Goal: Task Accomplishment & Management: Manage account settings

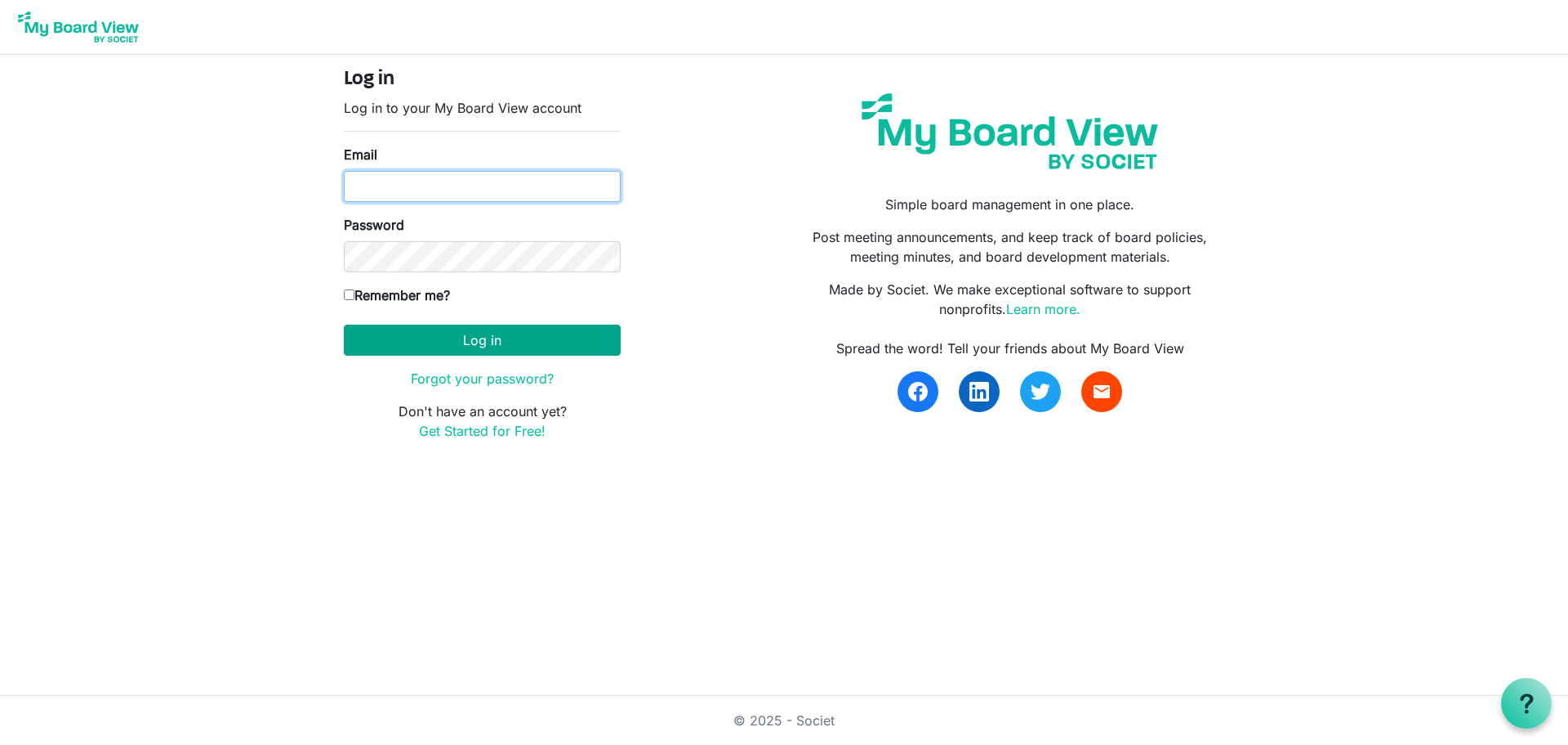
type input "[EMAIL_ADDRESS][DOMAIN_NAME]"
click at [501, 335] on button "Log in" at bounding box center [482, 339] width 277 height 31
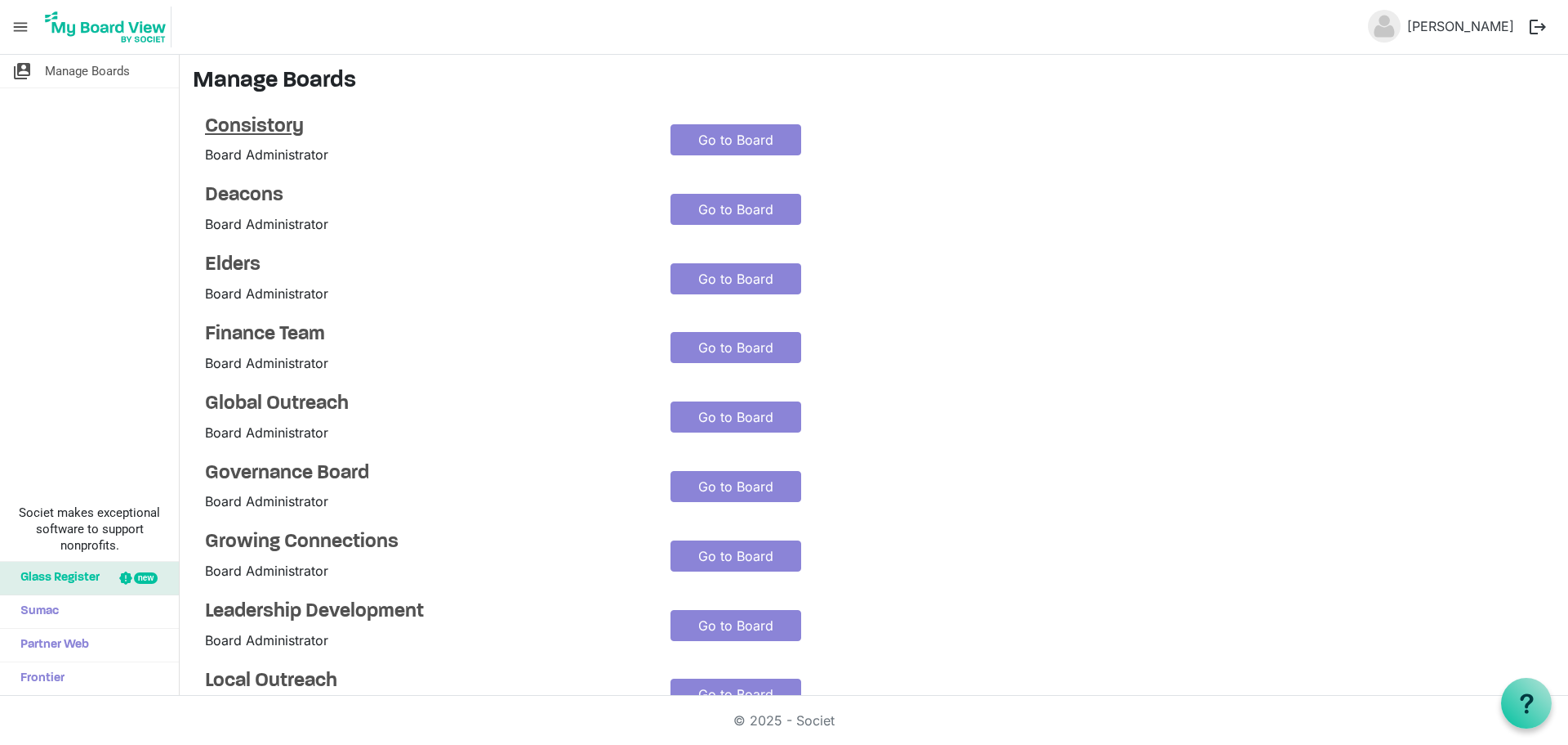
click at [292, 124] on h4 "Consistory" at bounding box center [425, 127] width 441 height 24
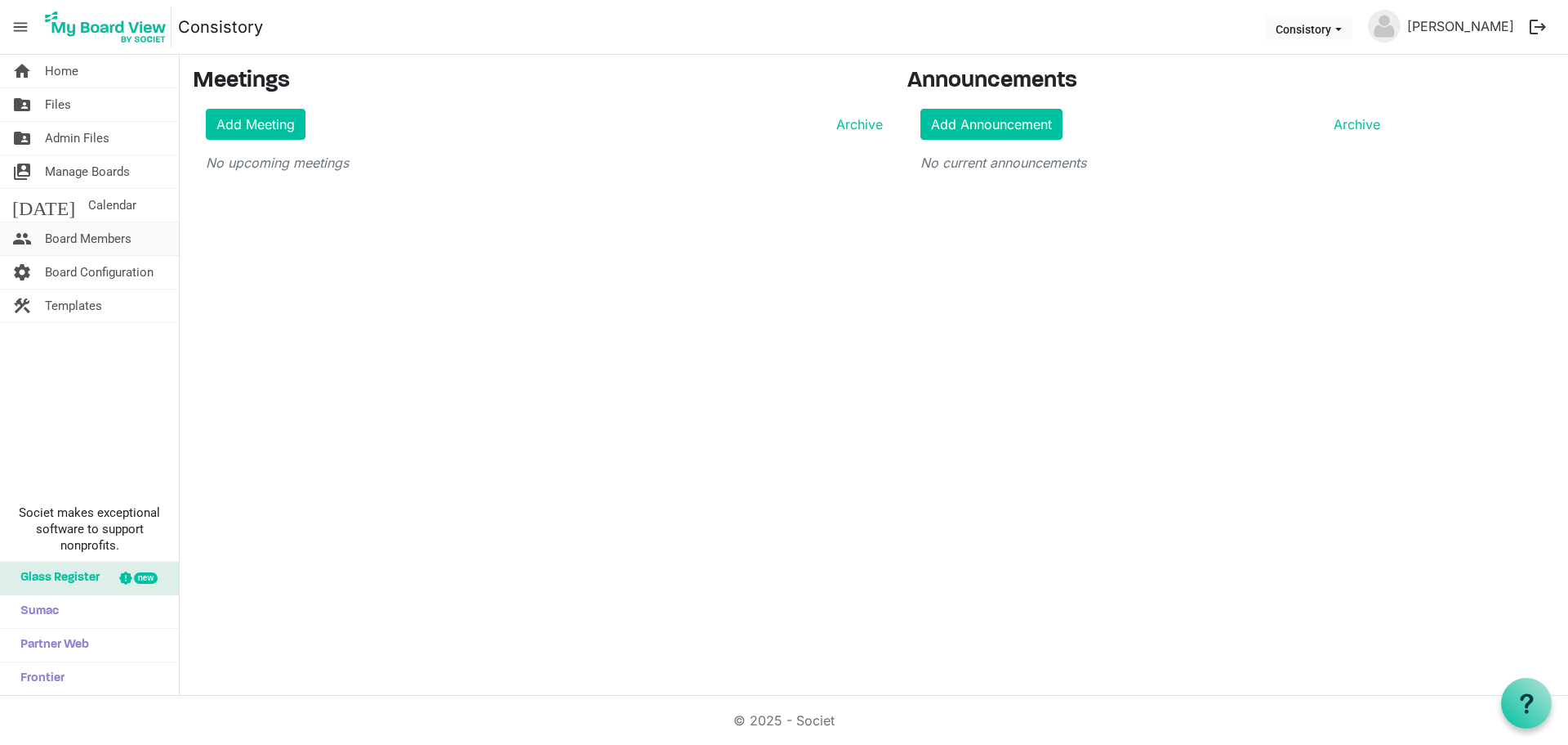
click at [87, 245] on span "Board Members" at bounding box center [89, 238] width 87 height 33
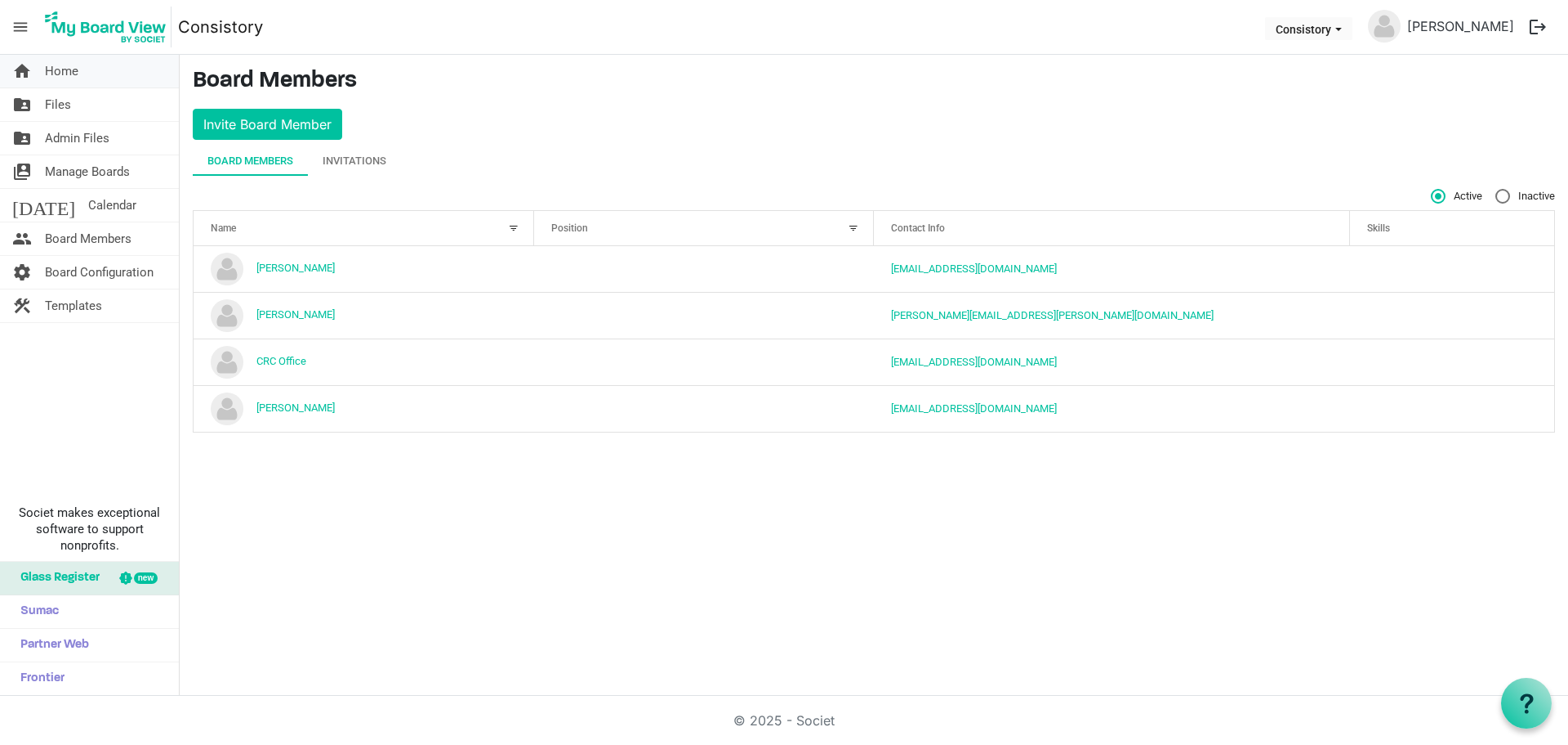
click at [81, 60] on link "home Home" at bounding box center [89, 70] width 178 height 33
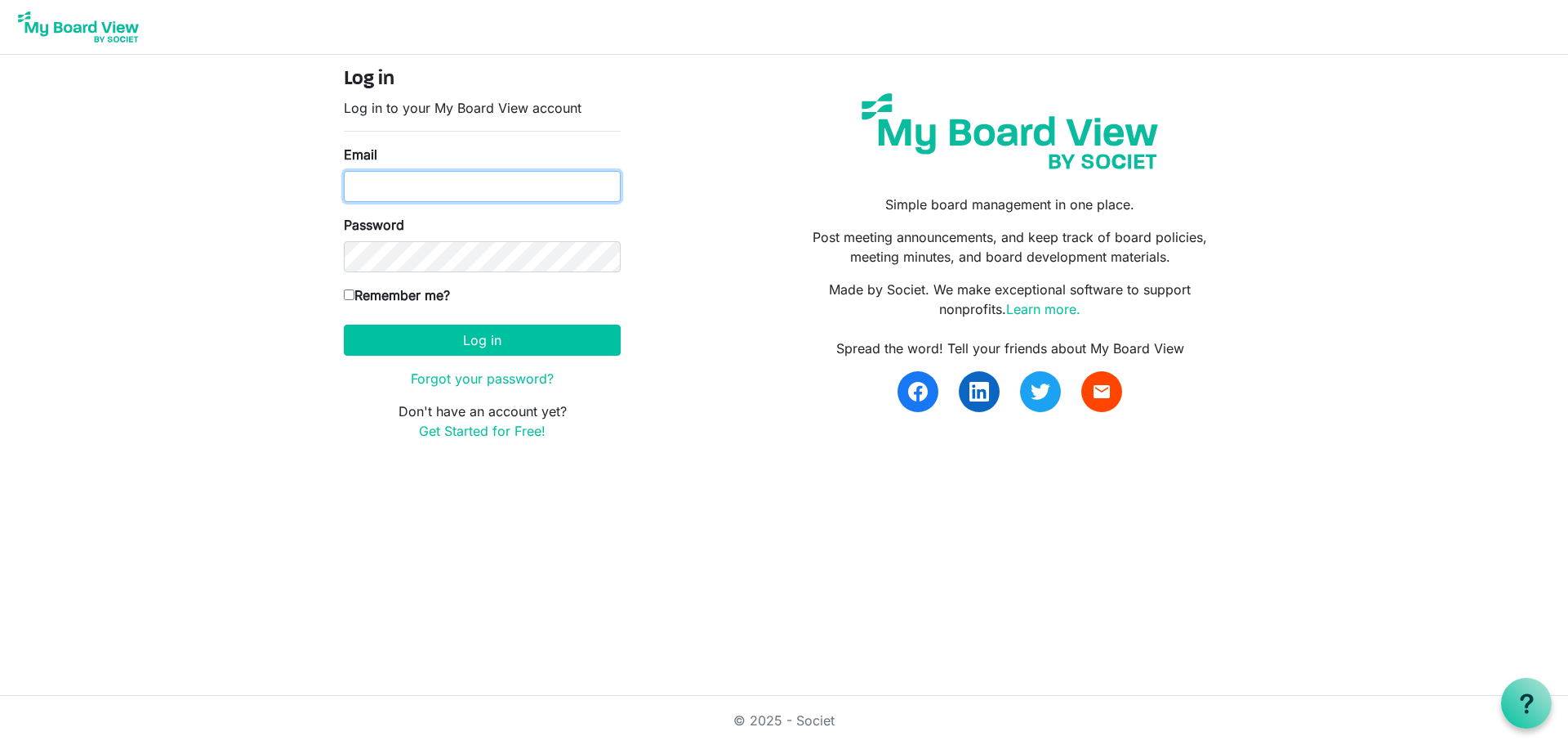
type input "[EMAIL_ADDRESS][DOMAIN_NAME]"
drag, startPoint x: 1206, startPoint y: 257, endPoint x: 825, endPoint y: 207, distance: 384.3
click at [825, 207] on div "Simple board management in one place. Post meeting announcements, and keep trac…" at bounding box center [1010, 261] width 453 height 386
copy div "Simple board management in one place. Post meeting announcements, and keep trac…"
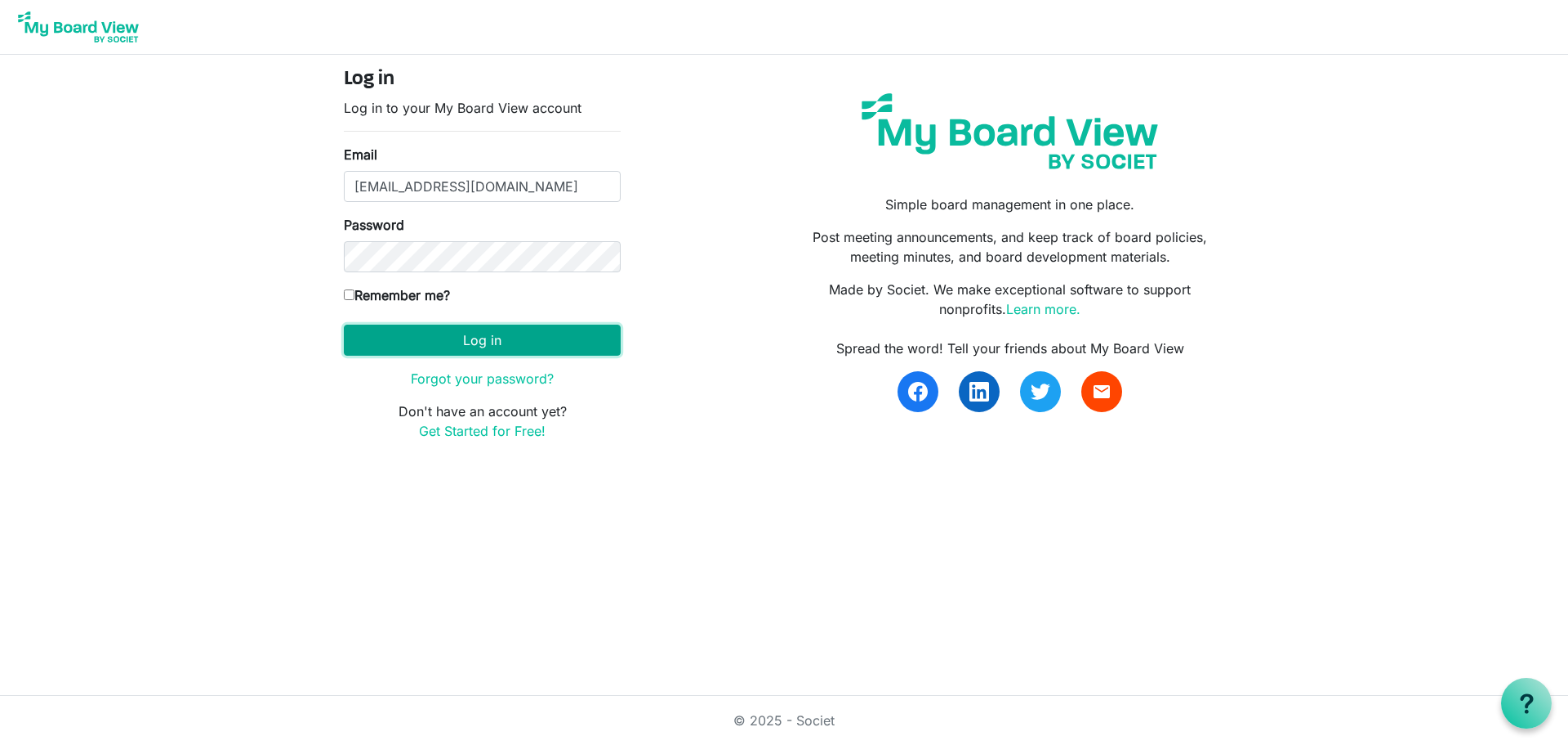
click at [478, 334] on button "Log in" at bounding box center [482, 339] width 277 height 31
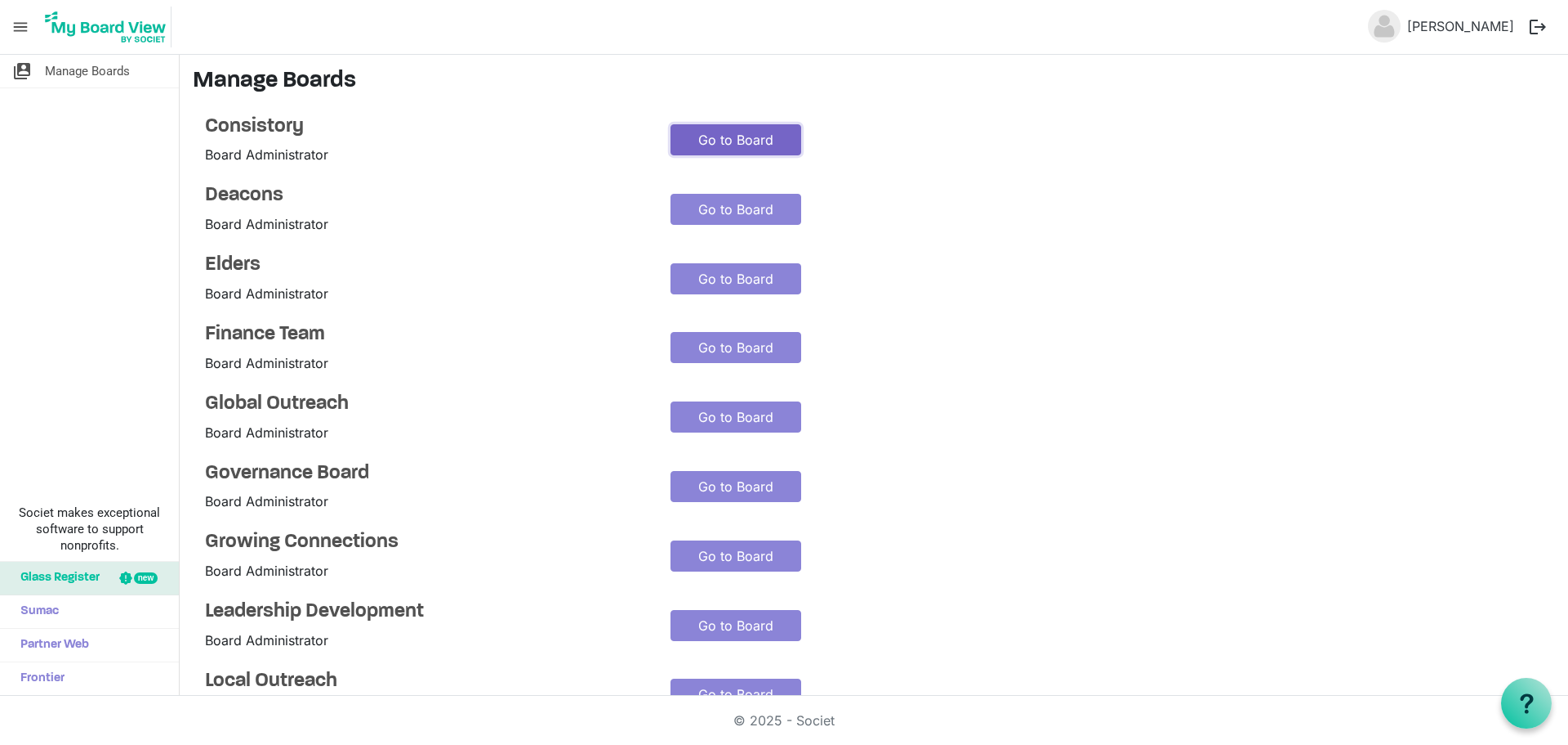
click at [721, 132] on link "Go to Board" at bounding box center [736, 139] width 131 height 31
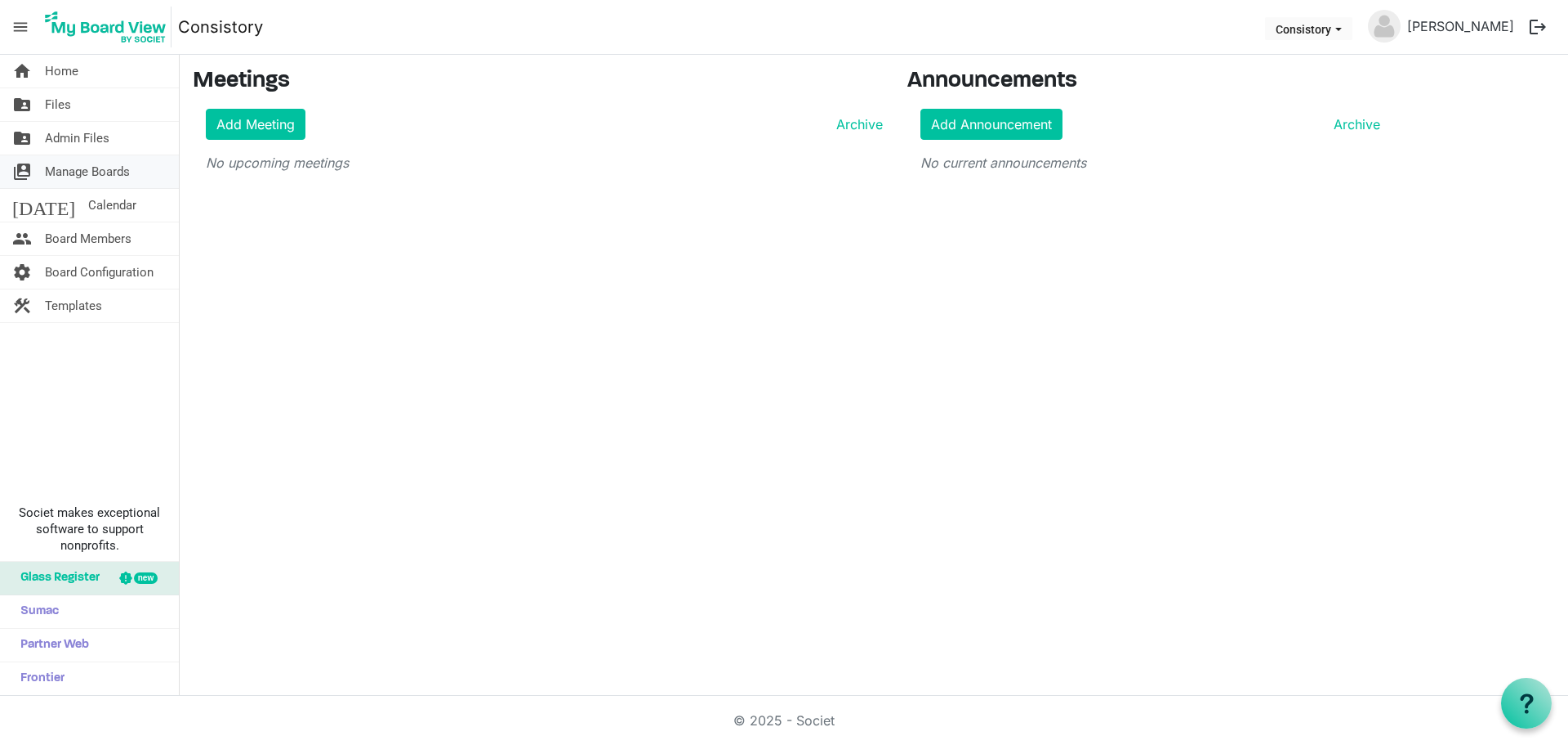
click at [95, 175] on span "Manage Boards" at bounding box center [88, 171] width 85 height 33
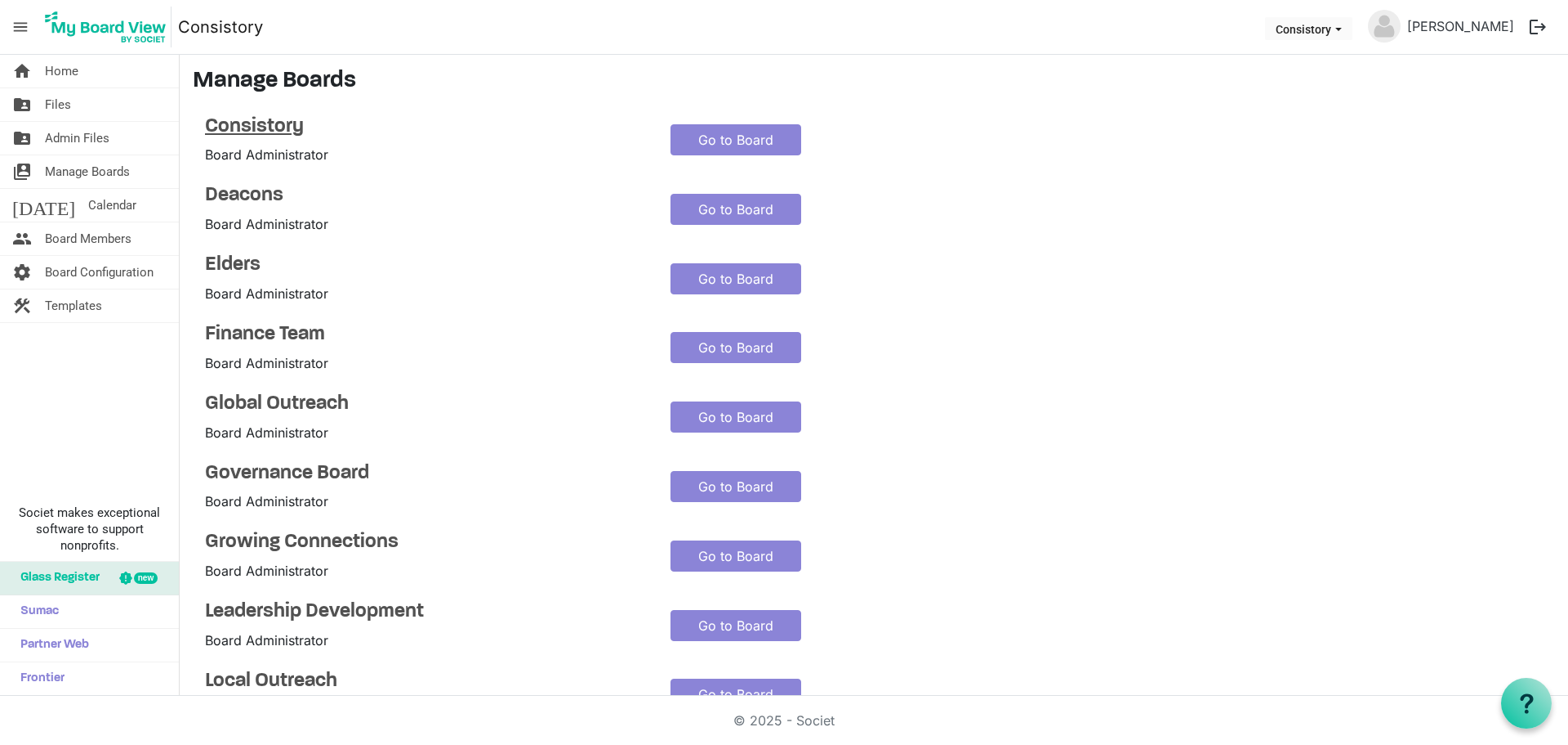
click at [240, 125] on h4 "Consistory" at bounding box center [425, 127] width 441 height 24
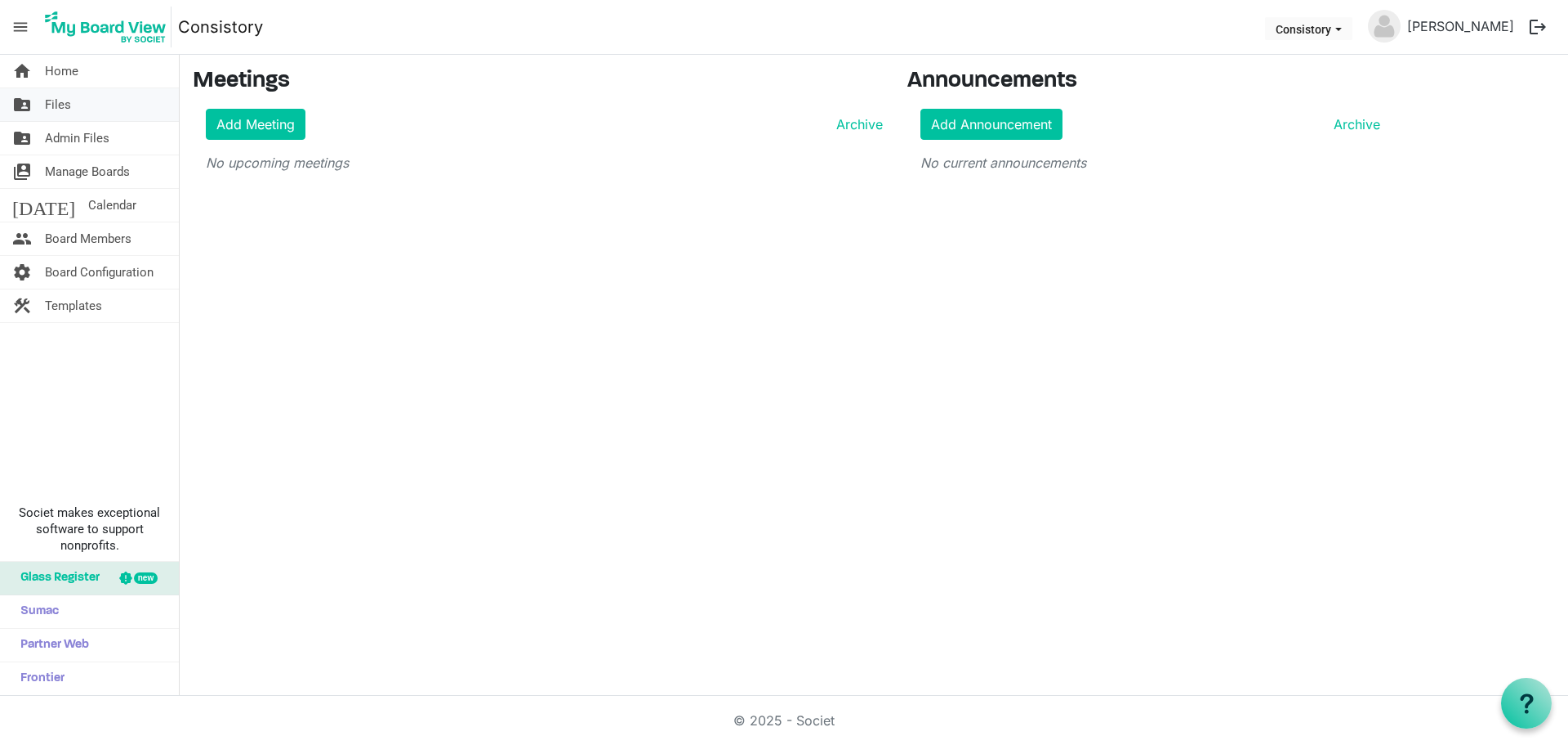
click at [57, 102] on span "Files" at bounding box center [58, 104] width 27 height 33
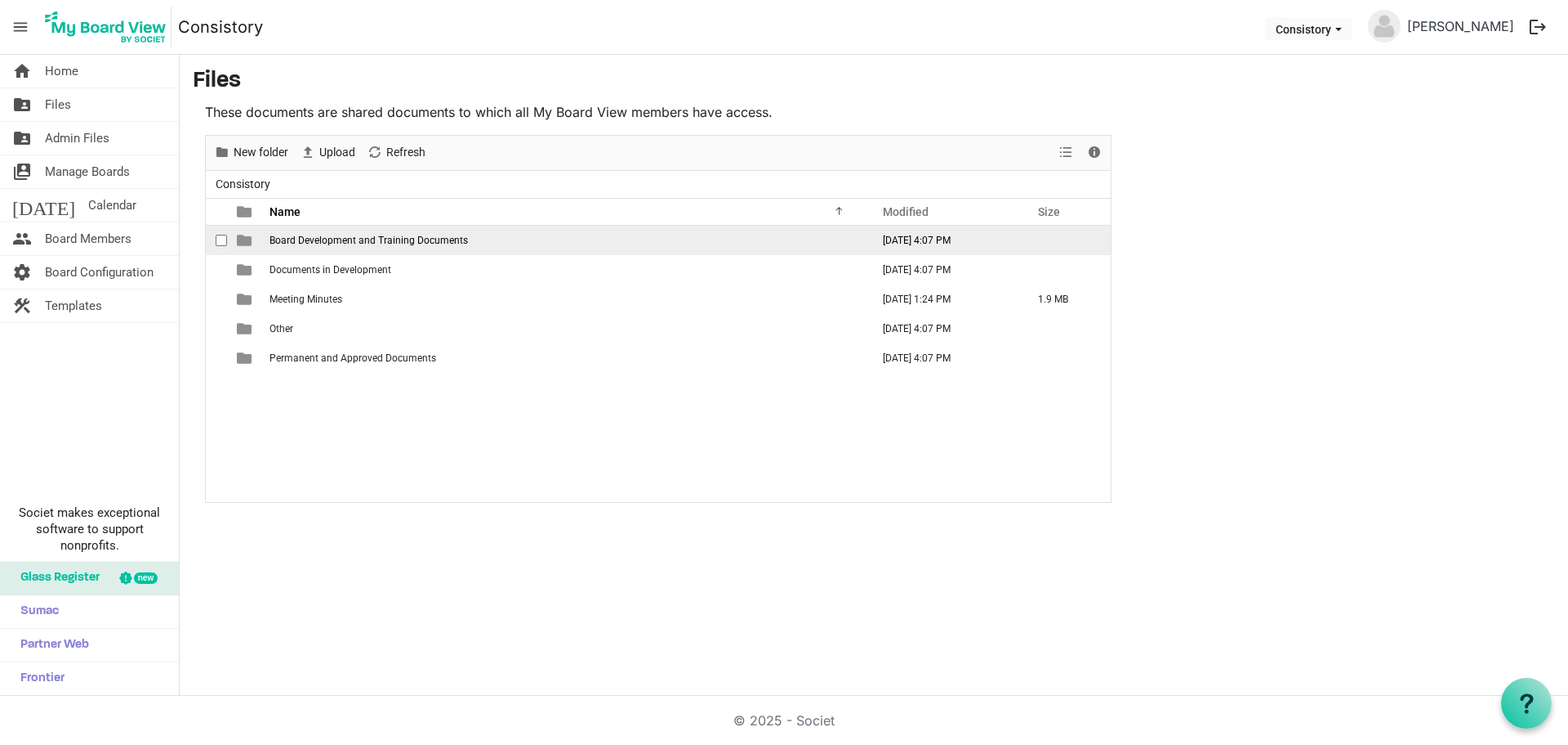
click at [350, 241] on span "Board Development and Training Documents" at bounding box center [368, 241] width 198 height 12
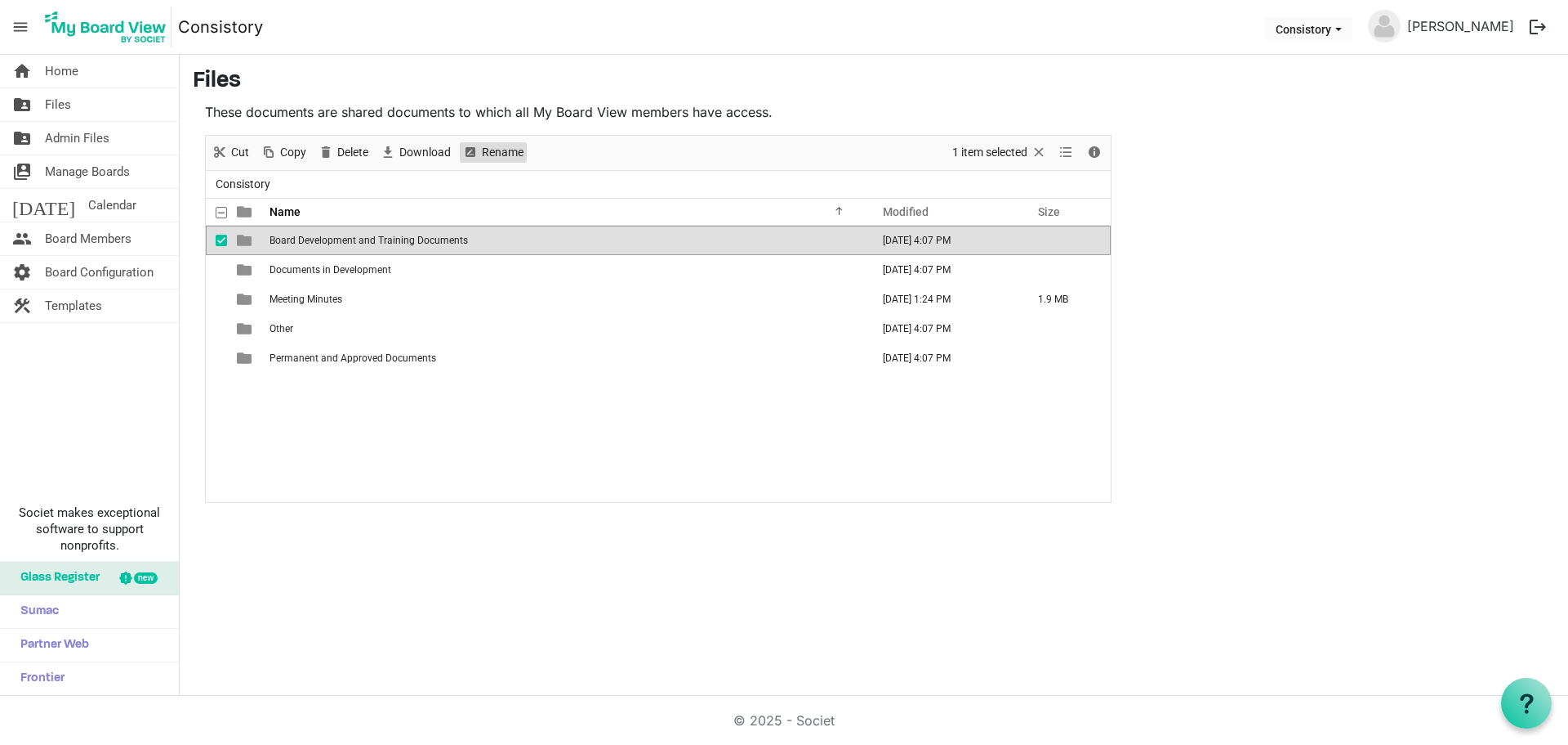
click at [488, 150] on span "Rename" at bounding box center [503, 152] width 45 height 21
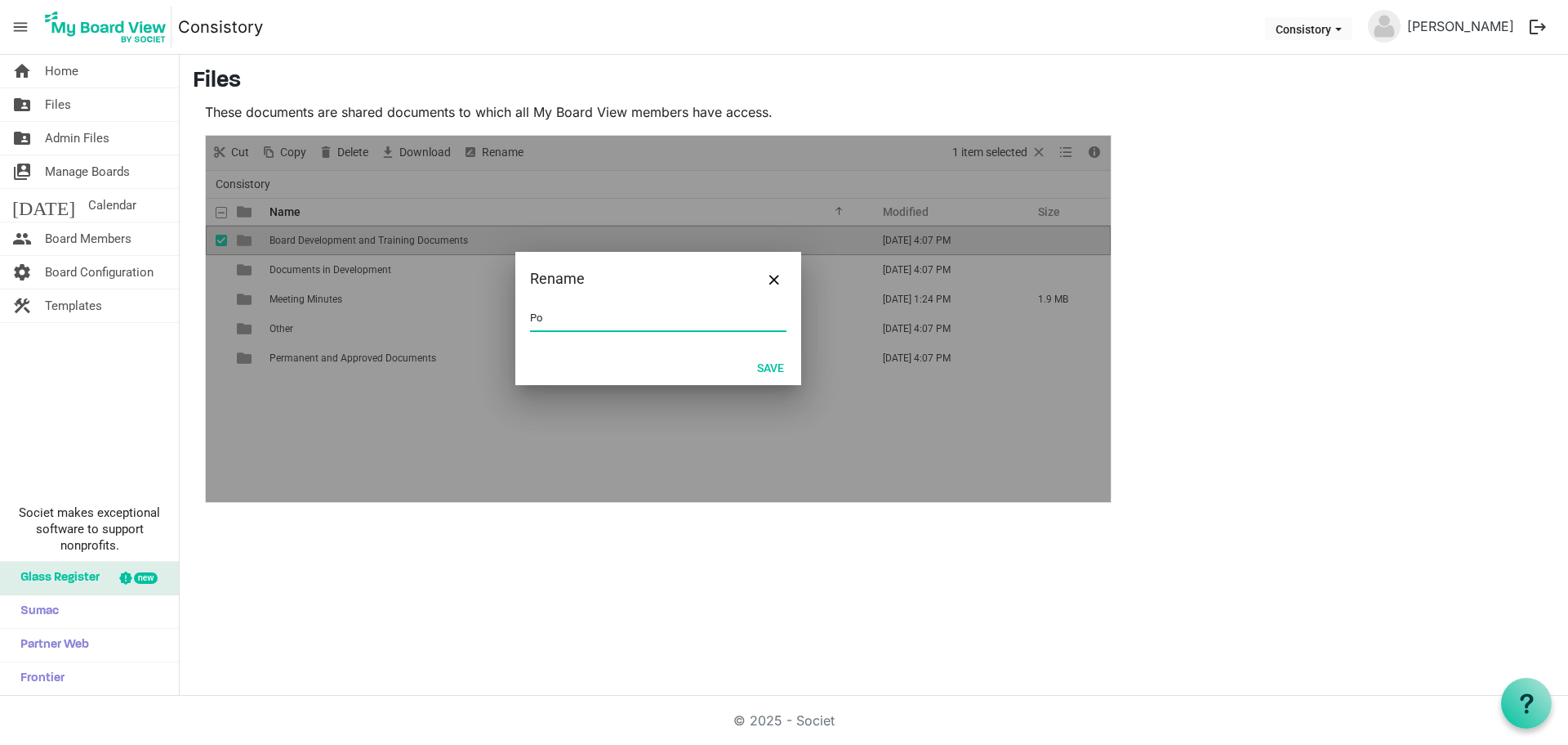
type input "P"
type input "Approved Consistory Policies"
click at [768, 370] on button "Save" at bounding box center [770, 366] width 48 height 23
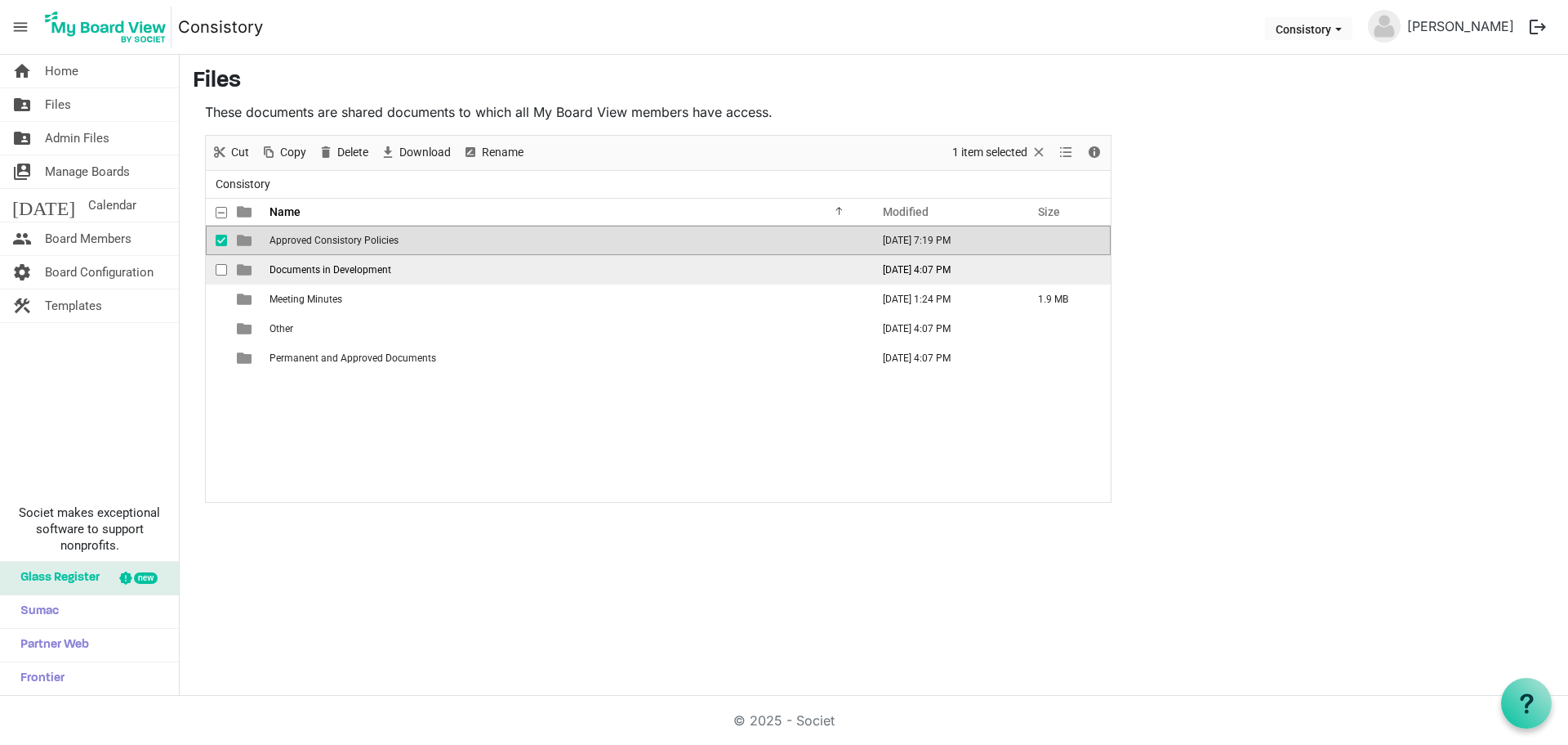
click at [352, 273] on span "Documents in Development" at bounding box center [329, 270] width 121 height 12
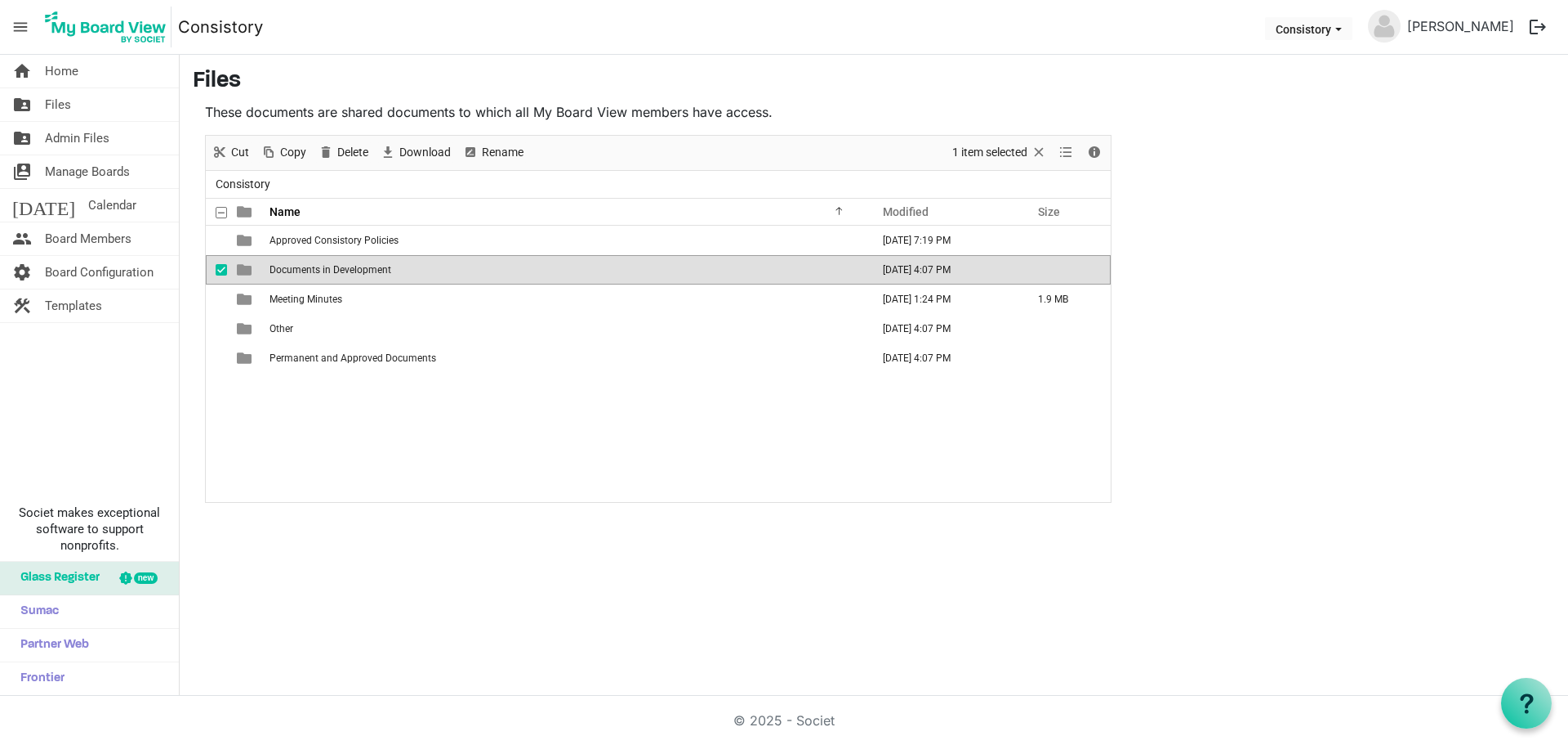
click at [486, 269] on td "Documents in Development" at bounding box center [565, 269] width 602 height 30
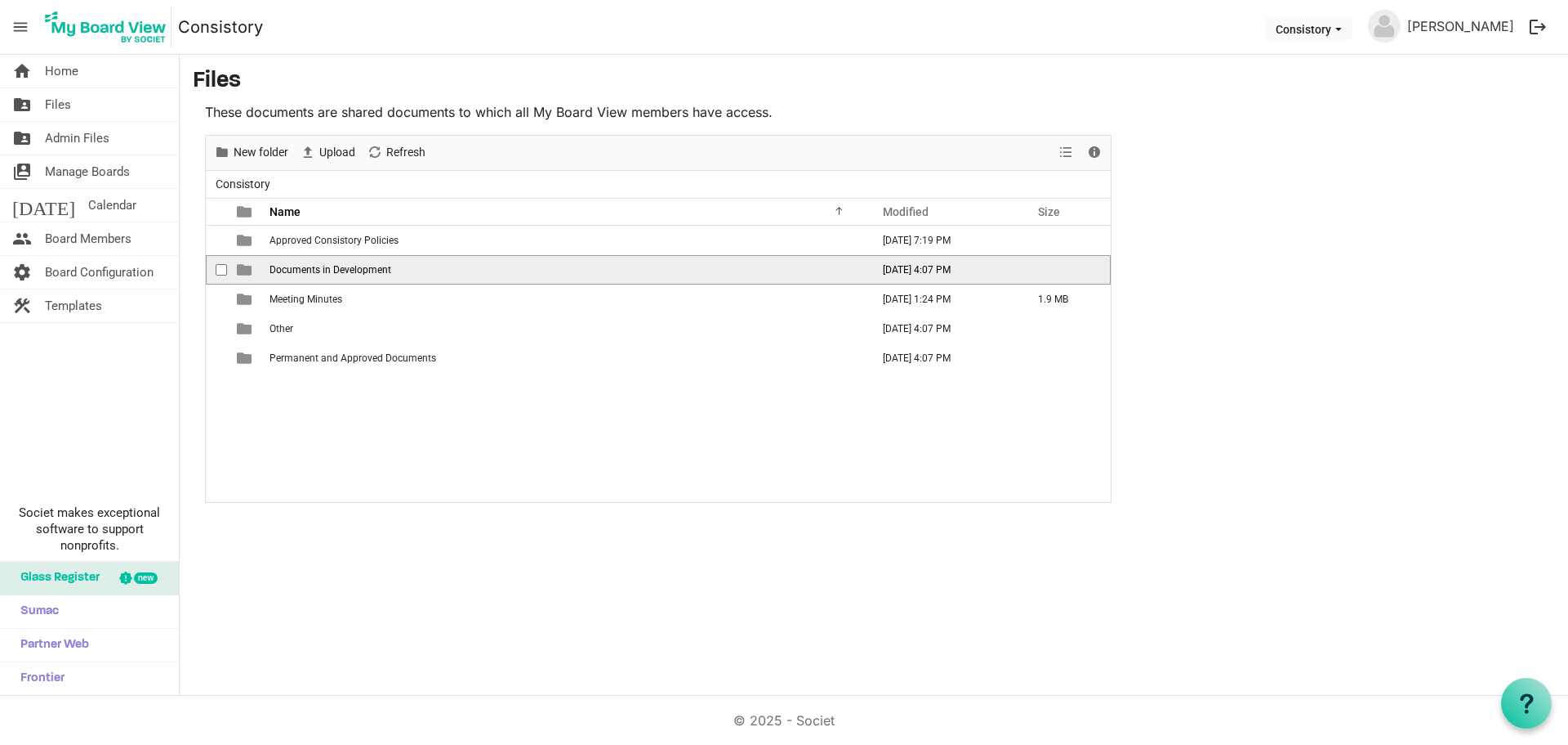
click at [359, 265] on span "Documents in Development" at bounding box center [329, 270] width 121 height 12
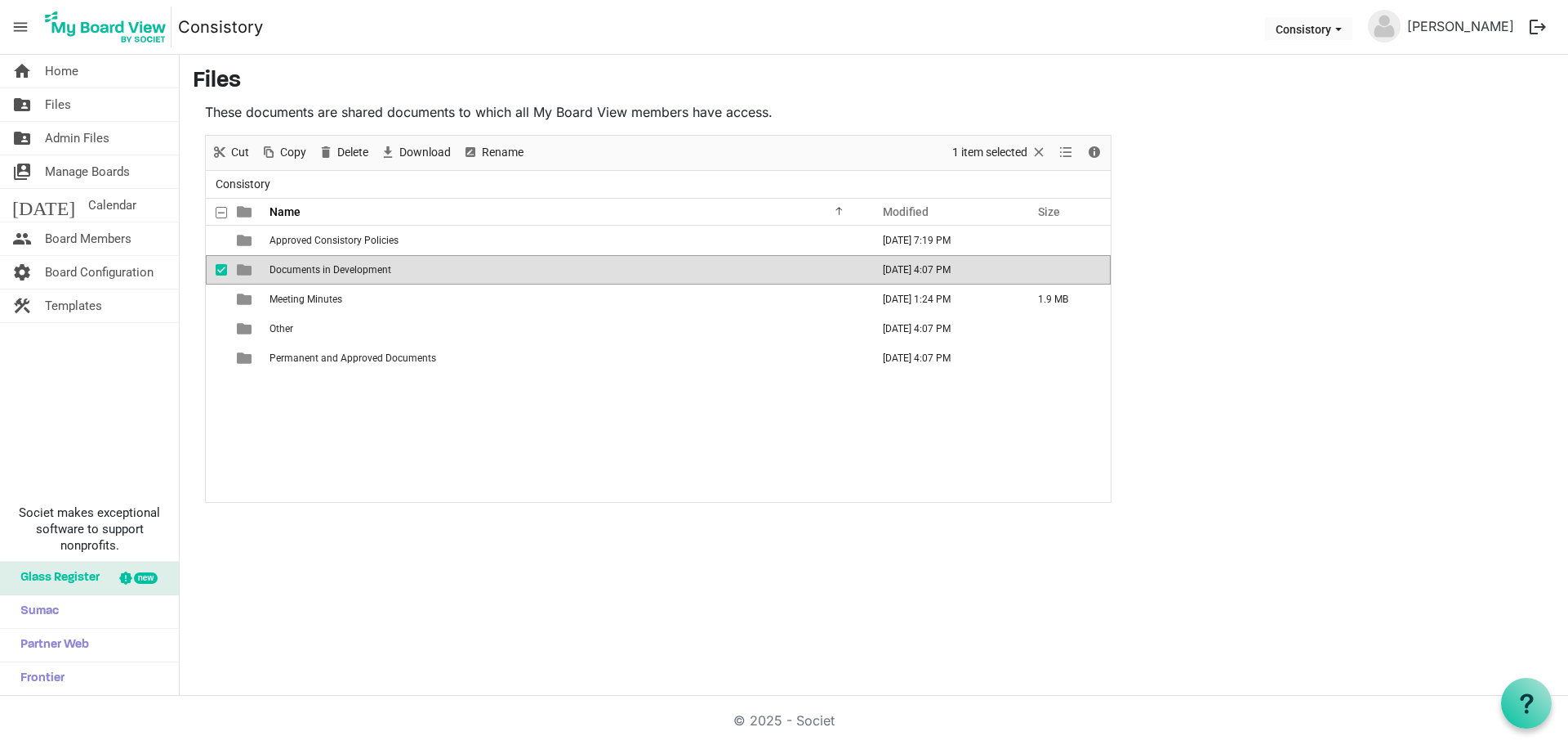
click at [359, 265] on span "Documents in Development" at bounding box center [329, 270] width 121 height 12
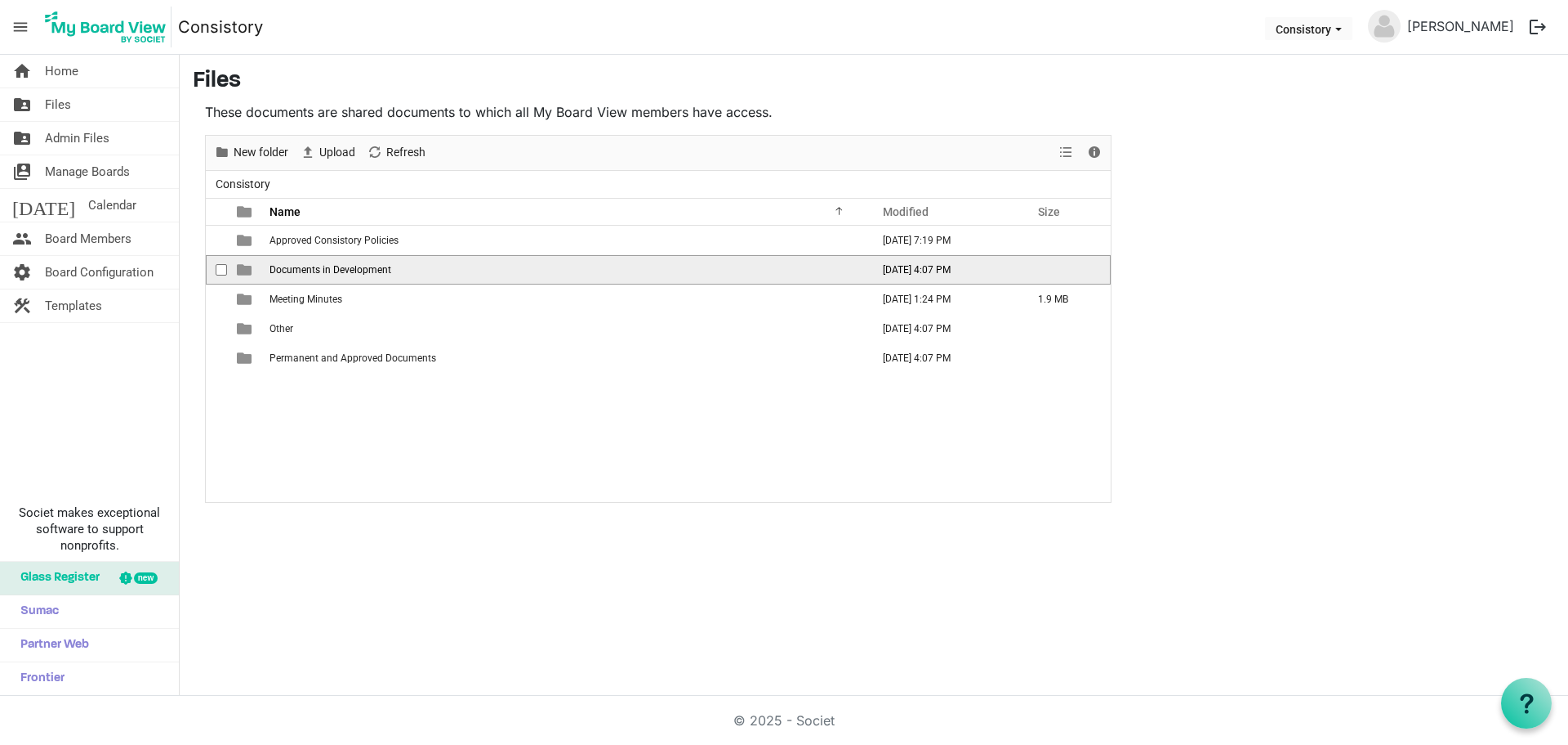
click at [359, 265] on span "Documents in Development" at bounding box center [329, 270] width 121 height 12
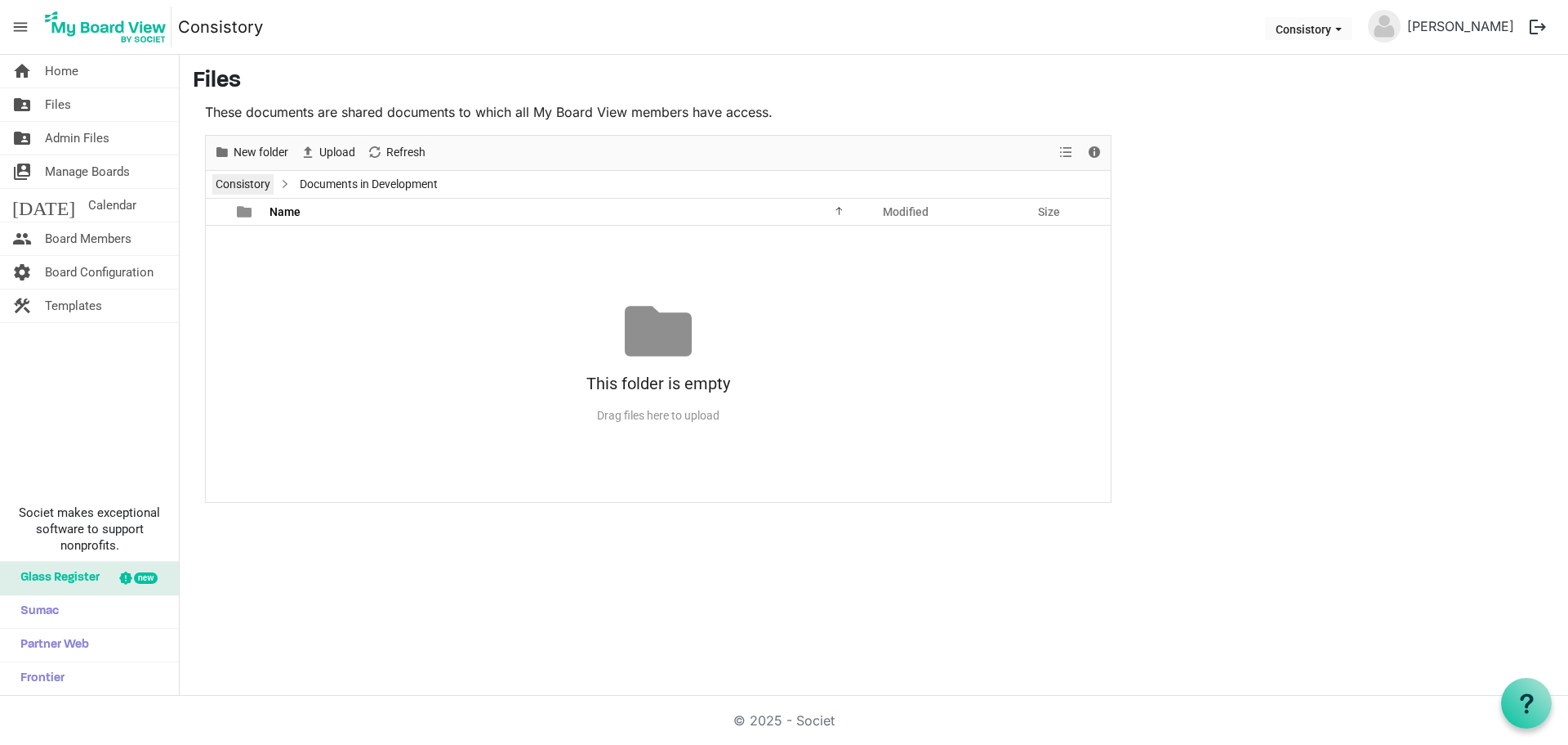
click at [254, 185] on link "Consistory" at bounding box center [243, 184] width 61 height 21
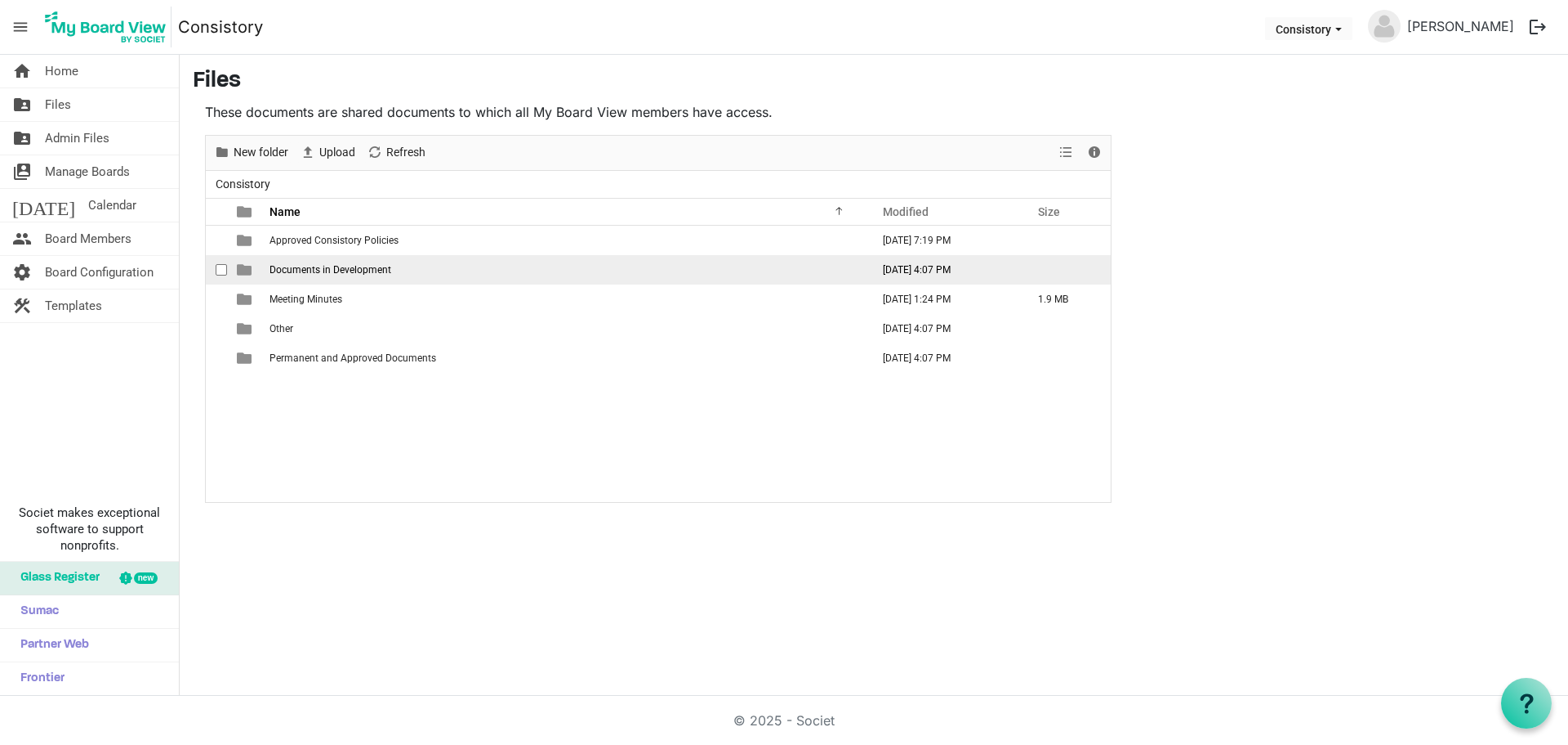
click at [370, 268] on span "Documents in Development" at bounding box center [329, 270] width 121 height 12
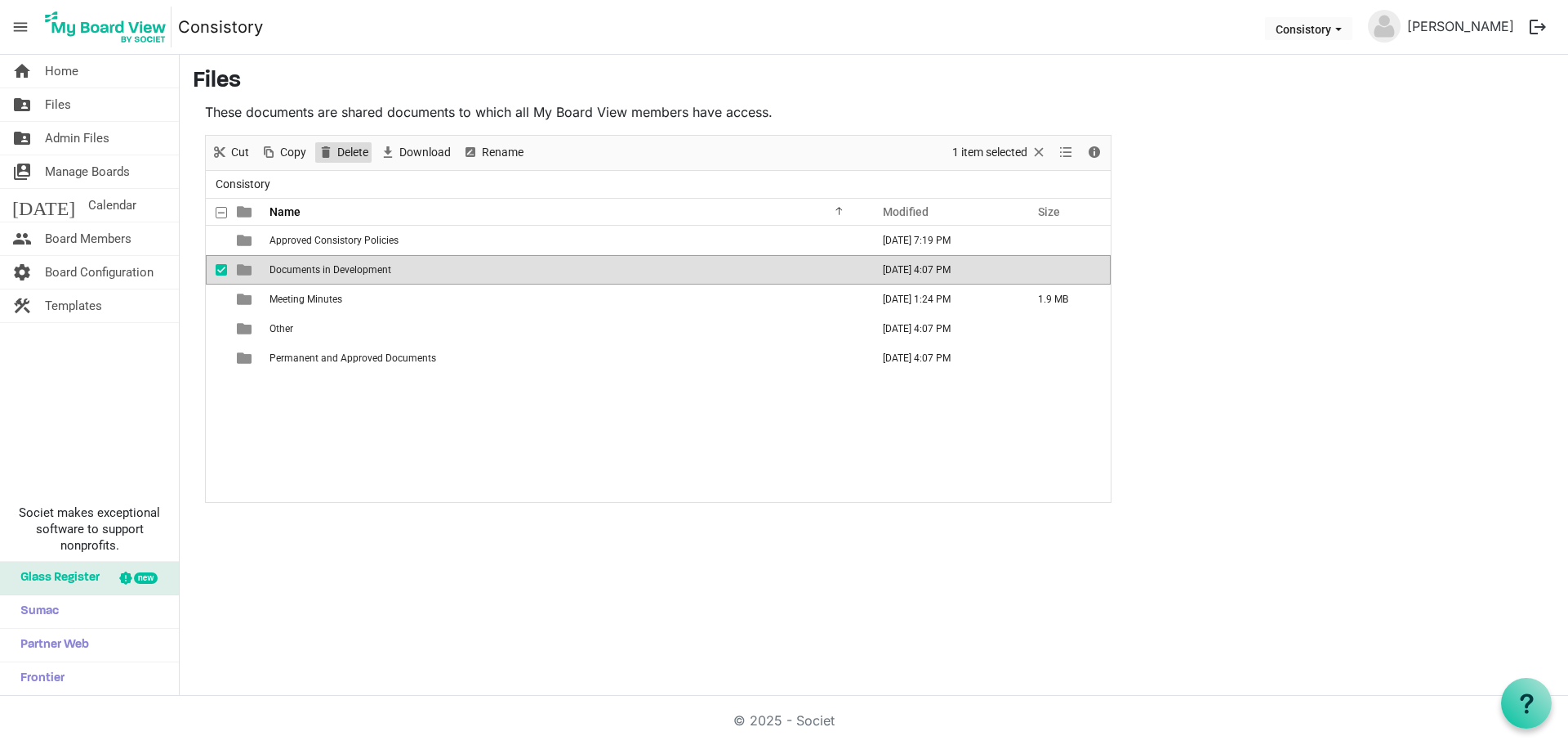
click at [367, 151] on span "Delete" at bounding box center [352, 152] width 35 height 21
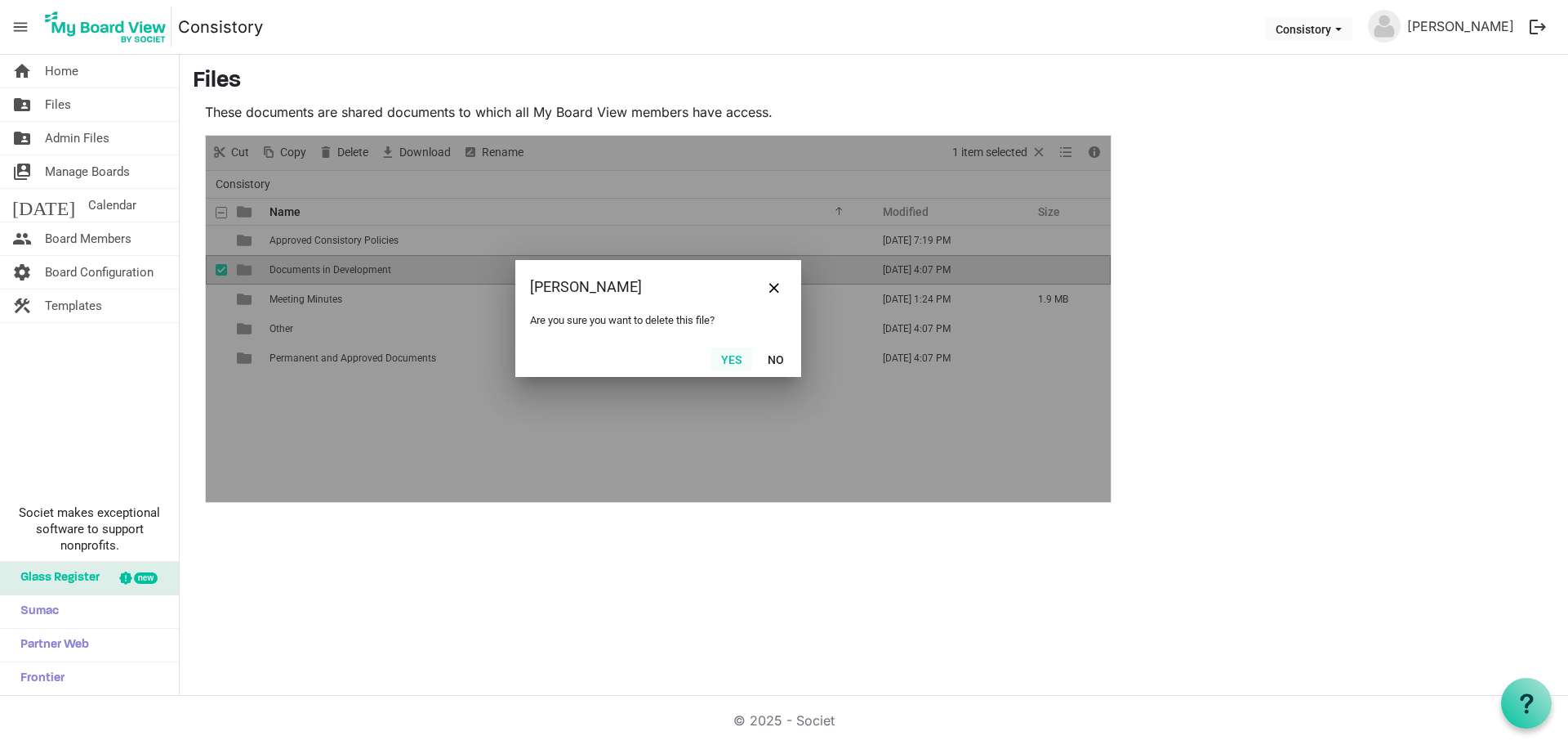
click at [736, 359] on button "Yes" at bounding box center [732, 358] width 41 height 23
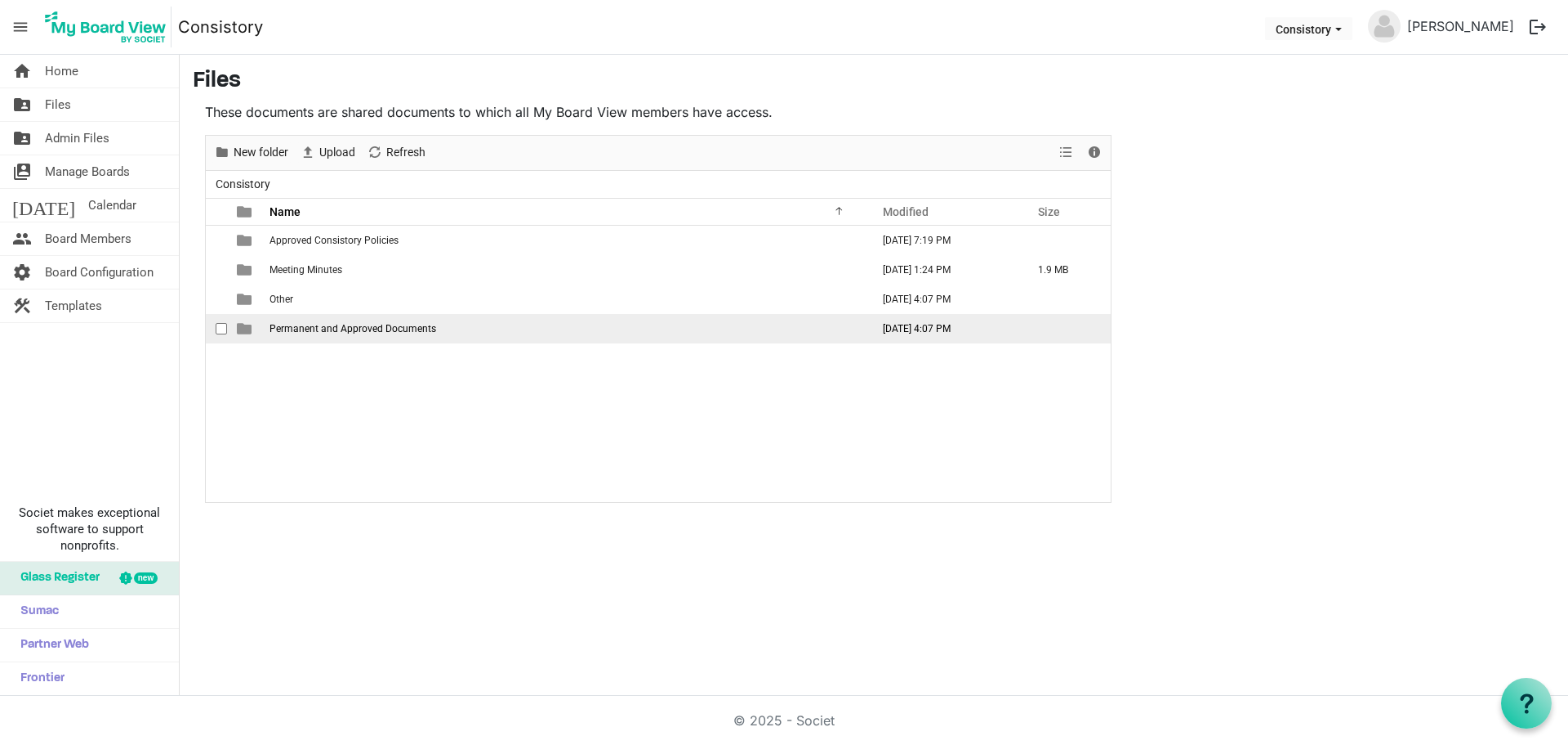
click at [346, 331] on span "Permanent and Approved Documents" at bounding box center [352, 329] width 167 height 12
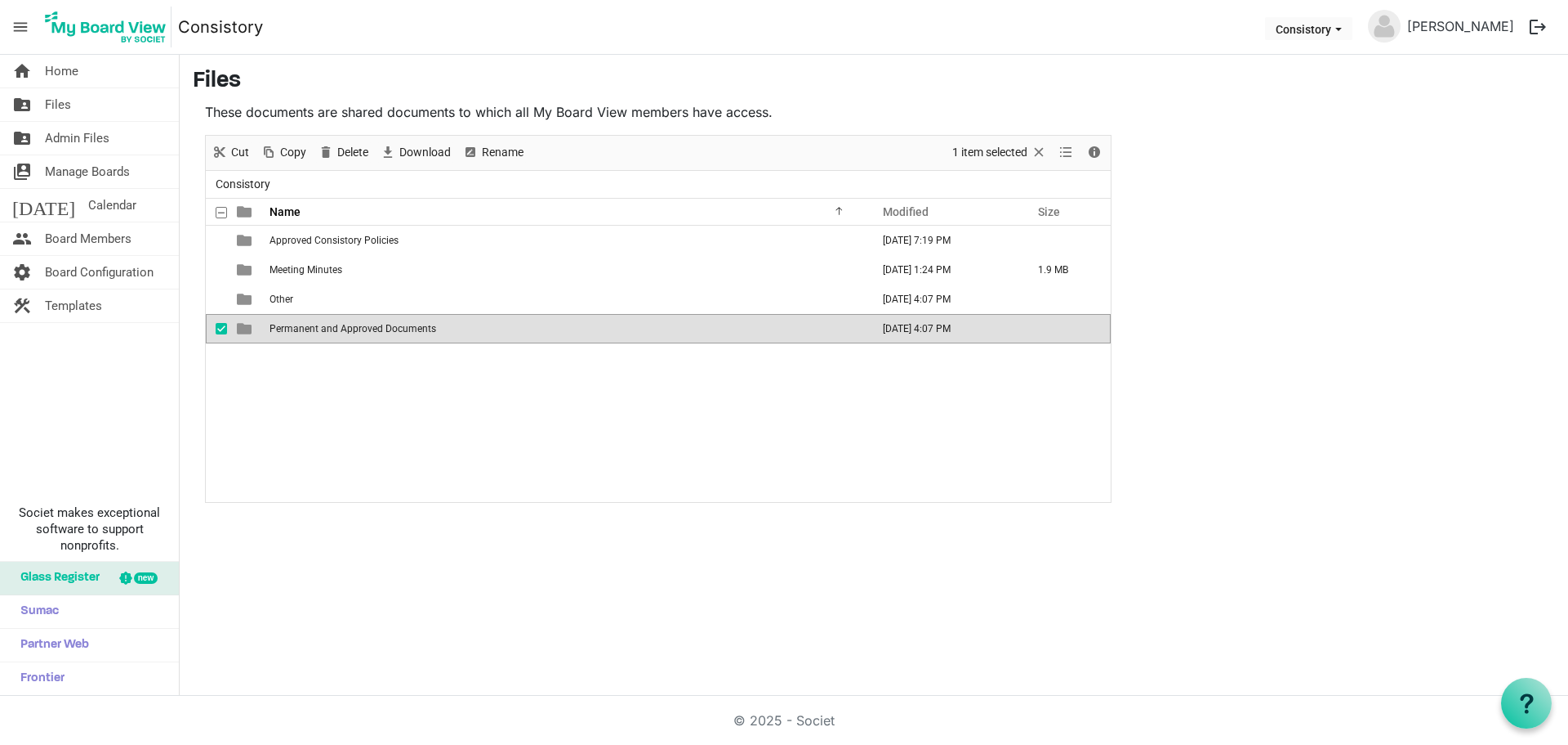
click at [346, 331] on span "Permanent and Approved Documents" at bounding box center [352, 329] width 167 height 12
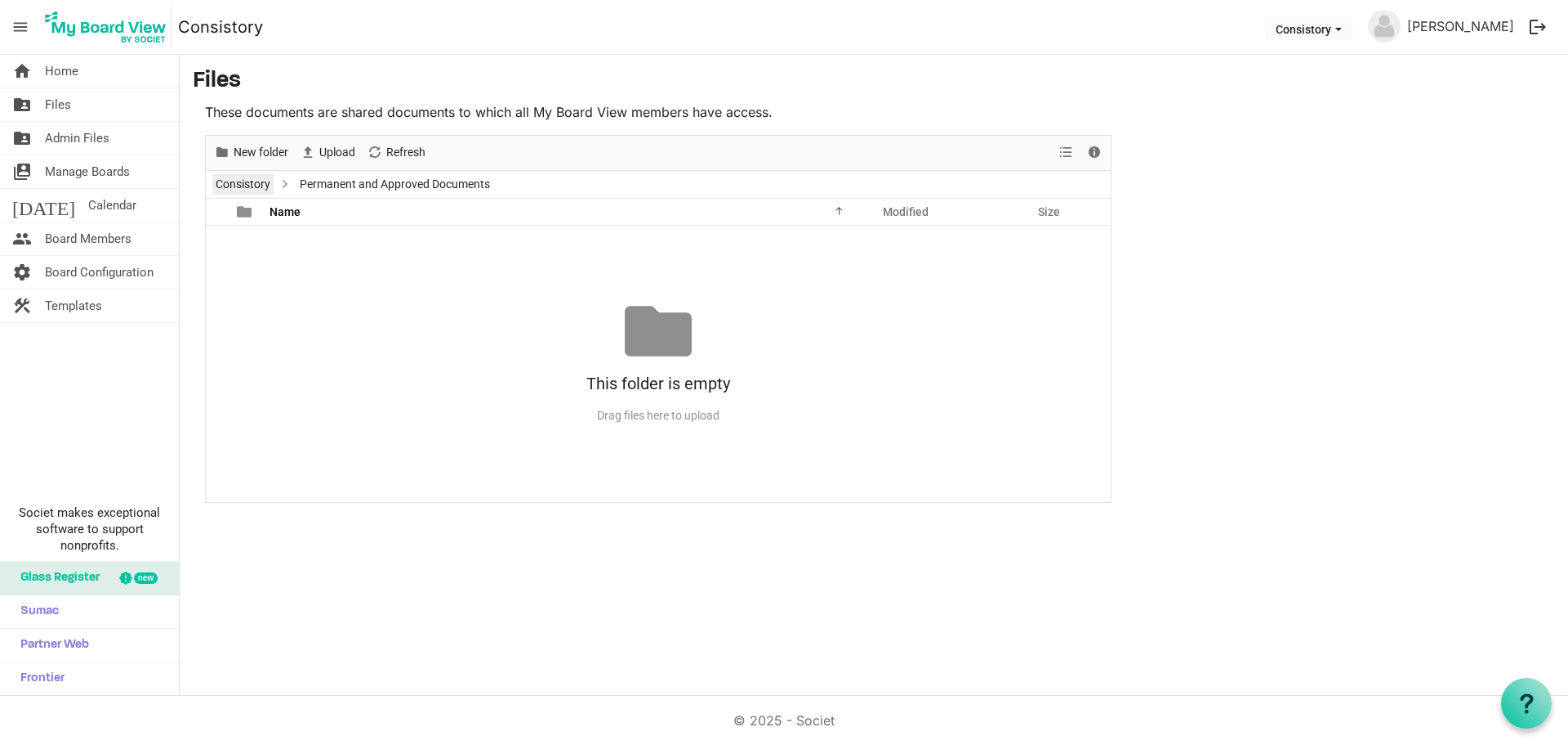
click at [259, 190] on link "Consistory" at bounding box center [243, 184] width 61 height 21
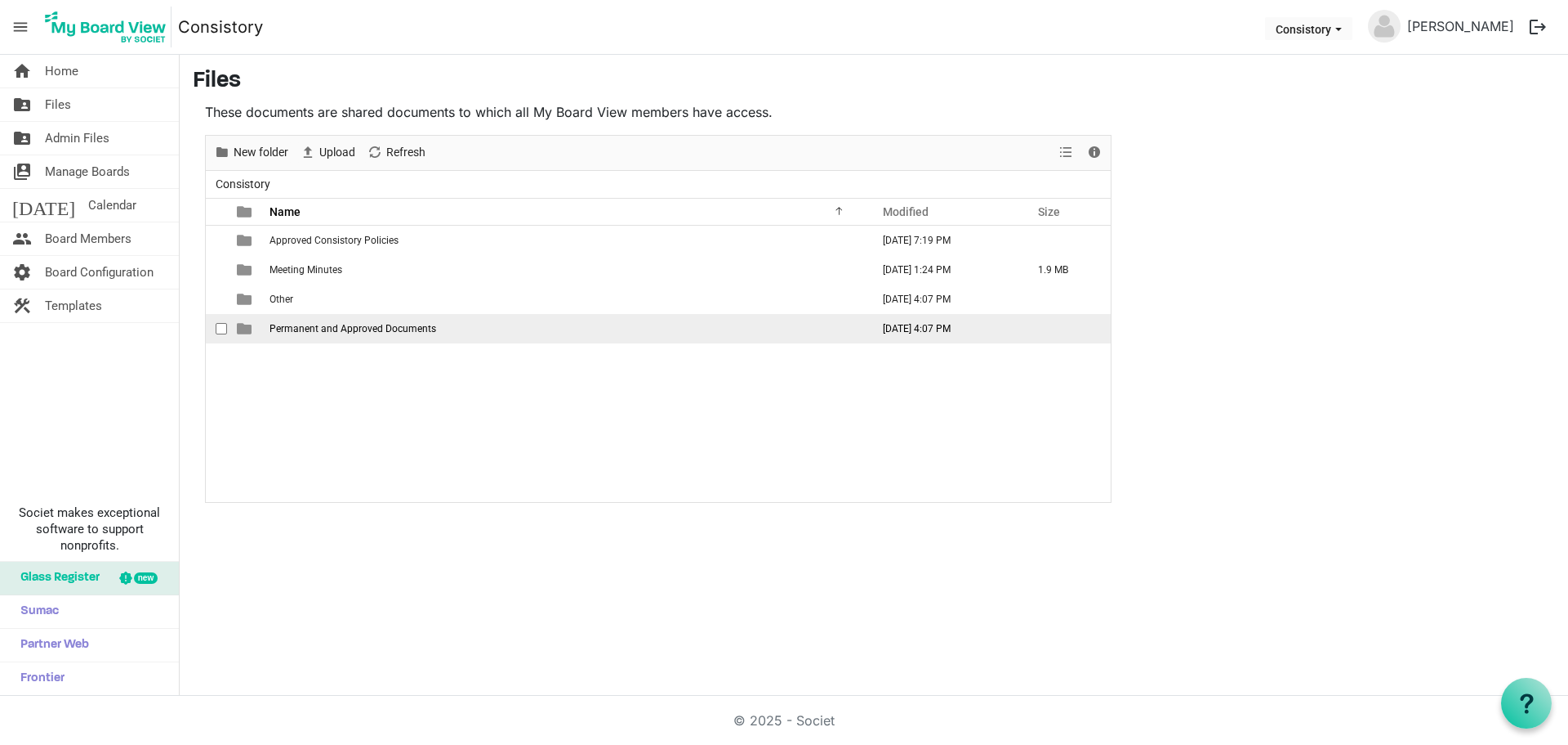
click at [320, 320] on td "Permanent and Approved Documents" at bounding box center [565, 329] width 602 height 30
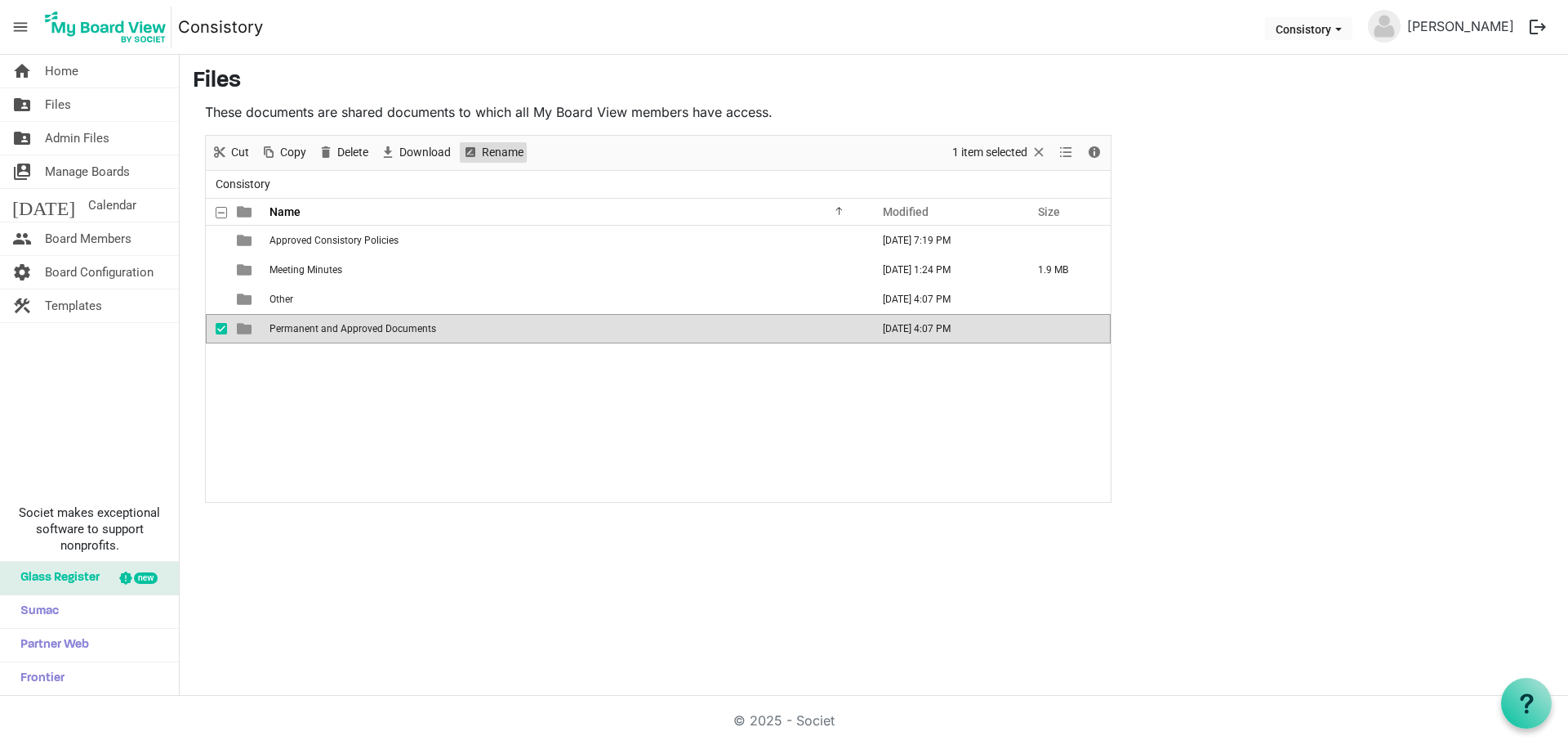
click at [492, 152] on span "Rename" at bounding box center [503, 152] width 45 height 21
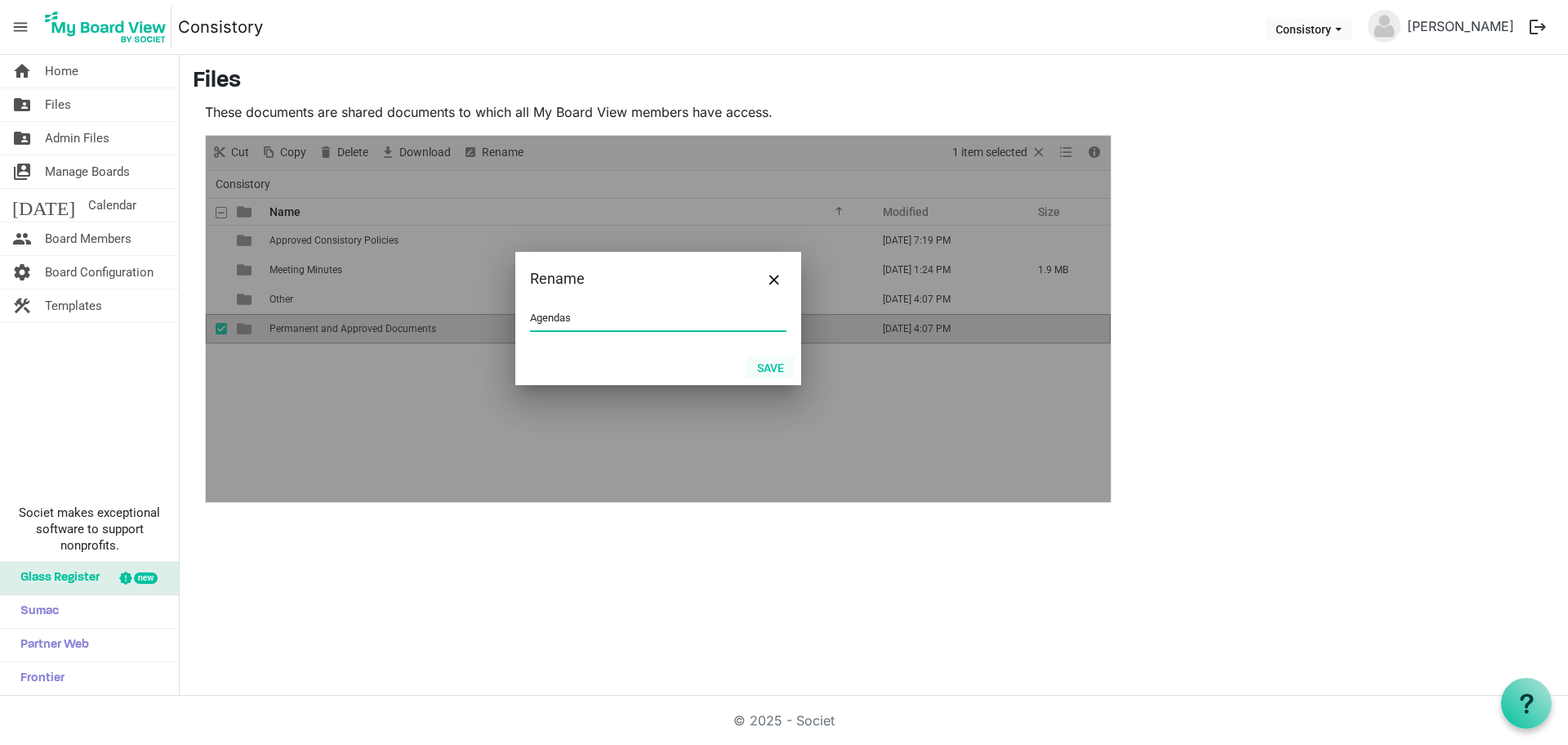
type input "Agendas"
click at [778, 364] on button "Save" at bounding box center [770, 366] width 48 height 23
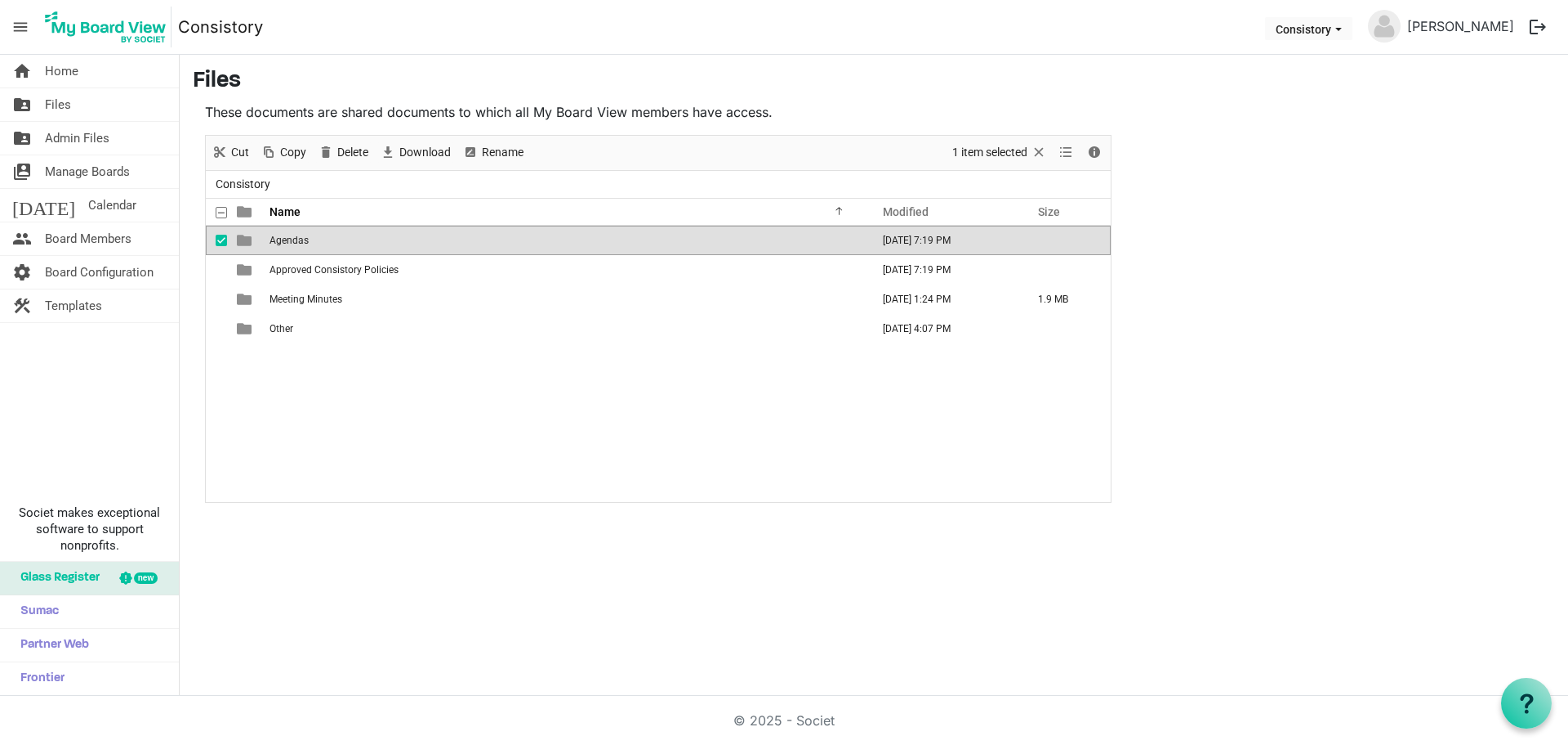
click at [457, 377] on div "Agendas August 18, 2025 7:19 PM Approved Consistory Policies August 18, 2025 7:…" at bounding box center [659, 364] width 905 height 276
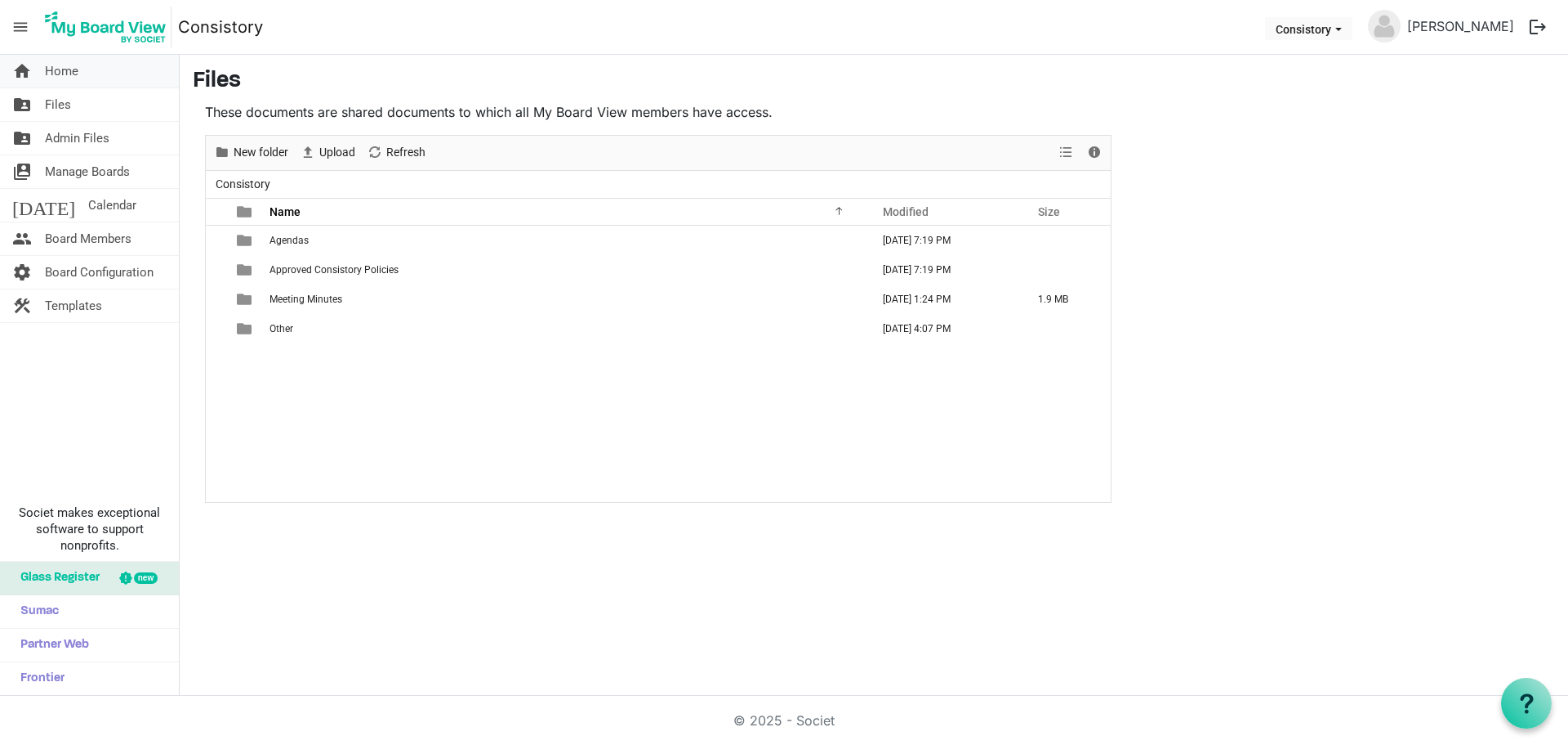
click at [56, 74] on span "Home" at bounding box center [62, 70] width 34 height 33
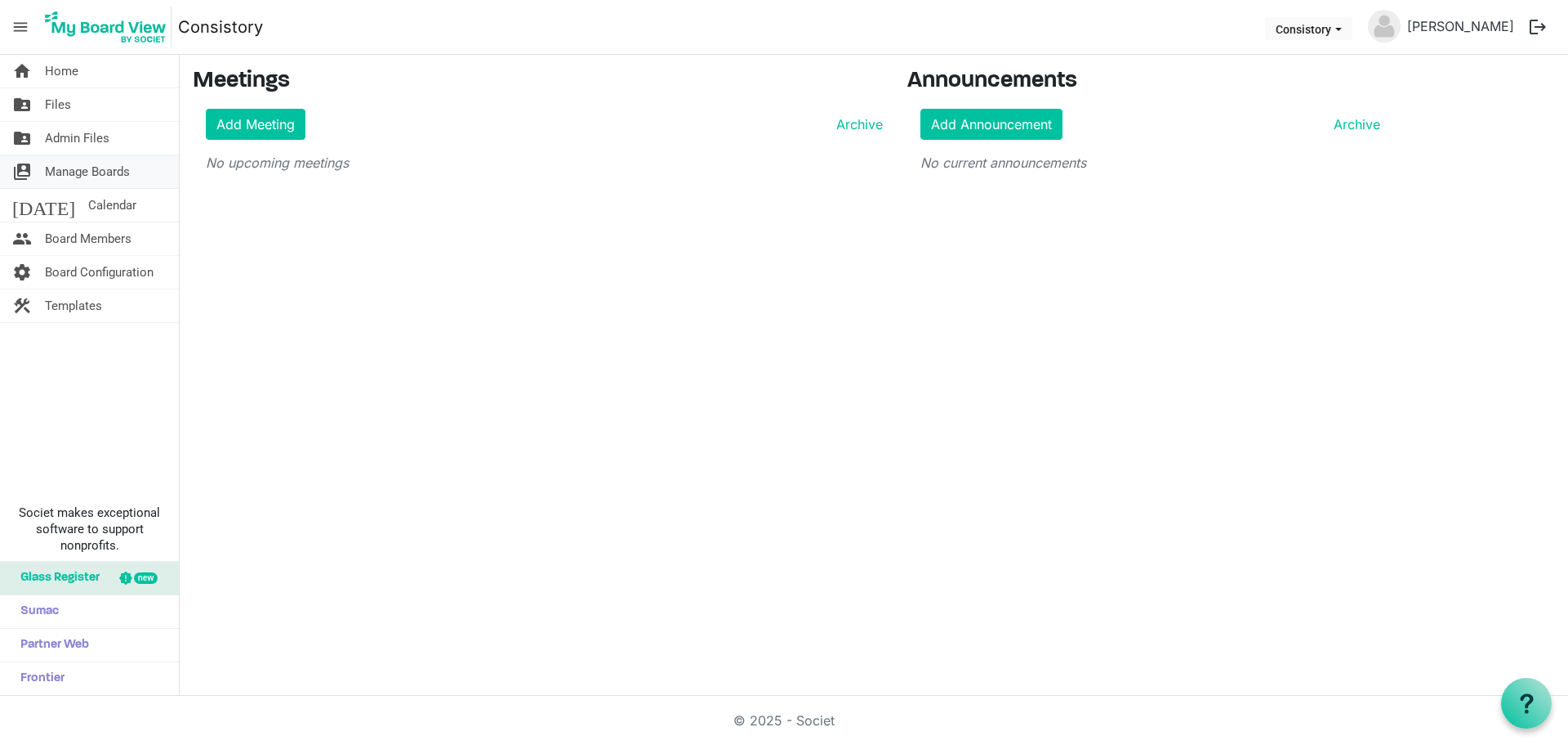
click at [64, 169] on span "Manage Boards" at bounding box center [88, 171] width 85 height 33
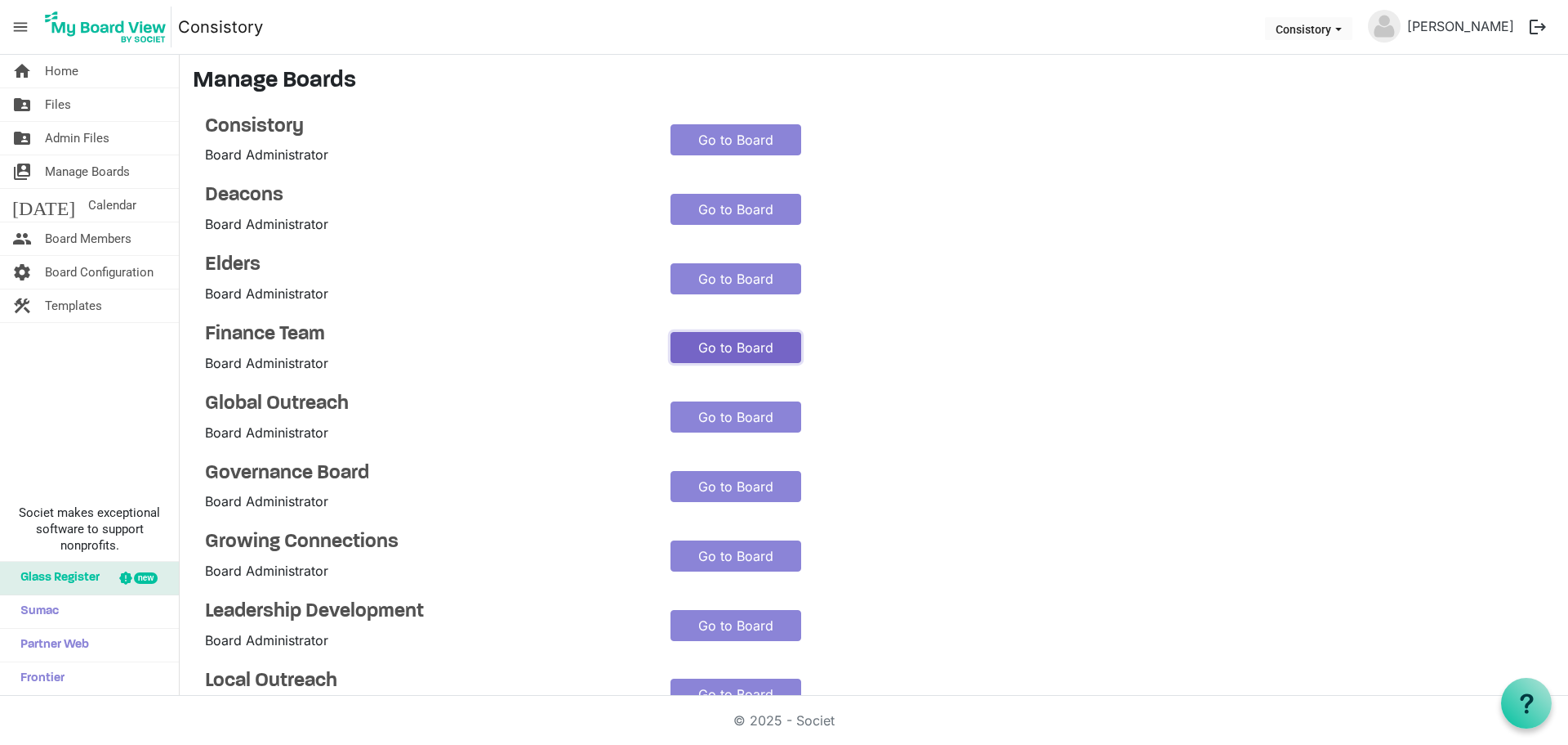
click at [713, 340] on link "Go to Board" at bounding box center [736, 346] width 131 height 31
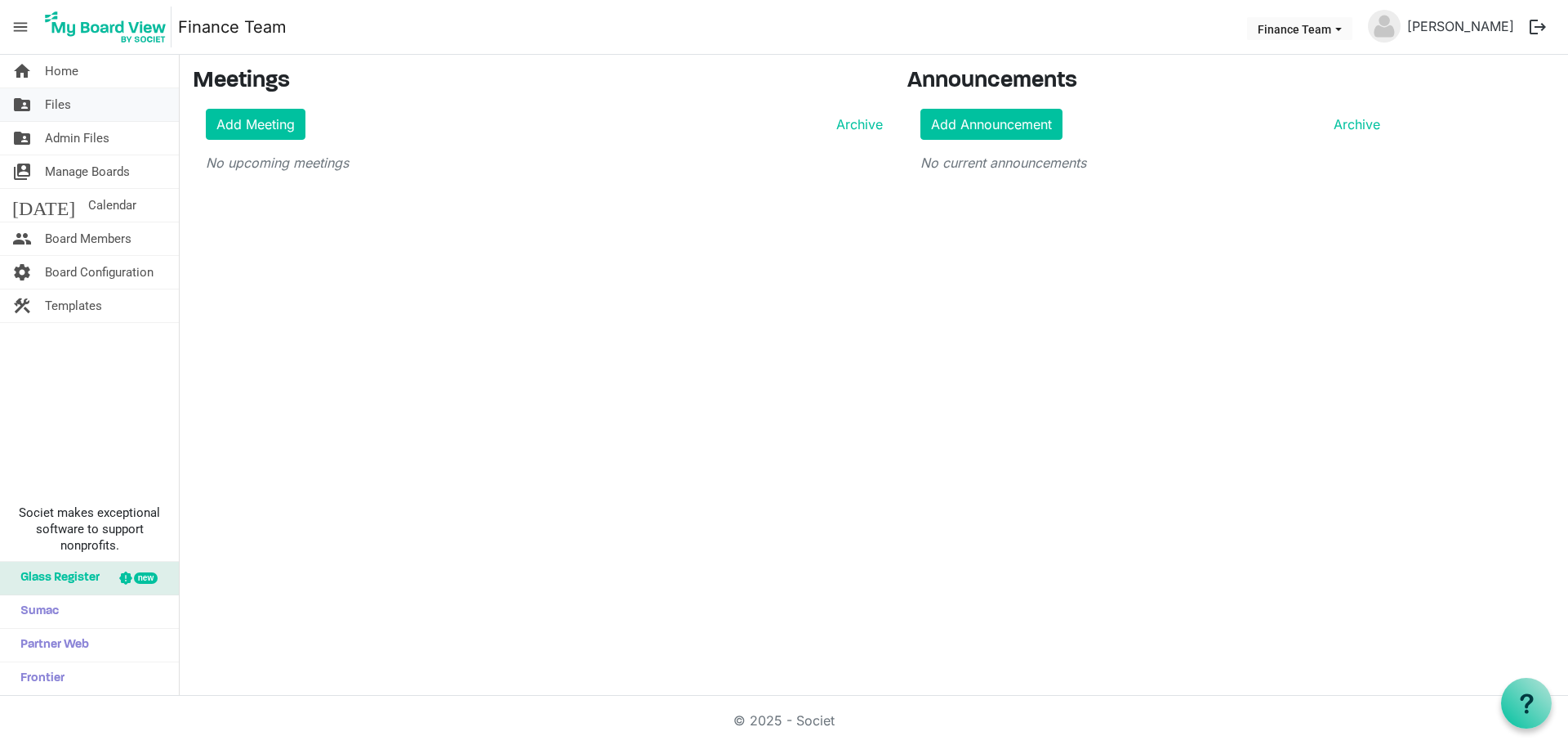
click at [66, 100] on span "Files" at bounding box center [58, 104] width 27 height 33
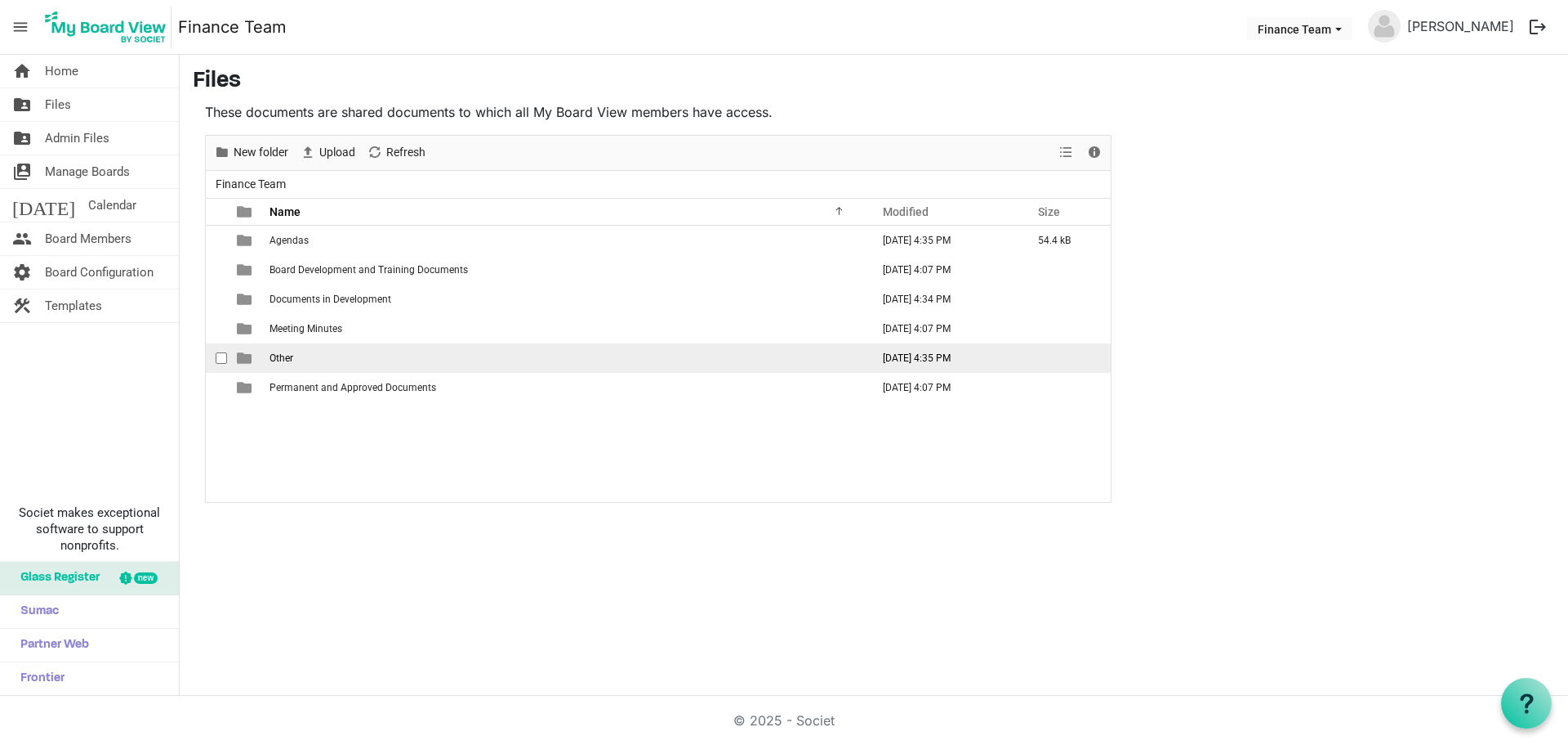
click at [286, 356] on span "Other" at bounding box center [281, 358] width 24 height 12
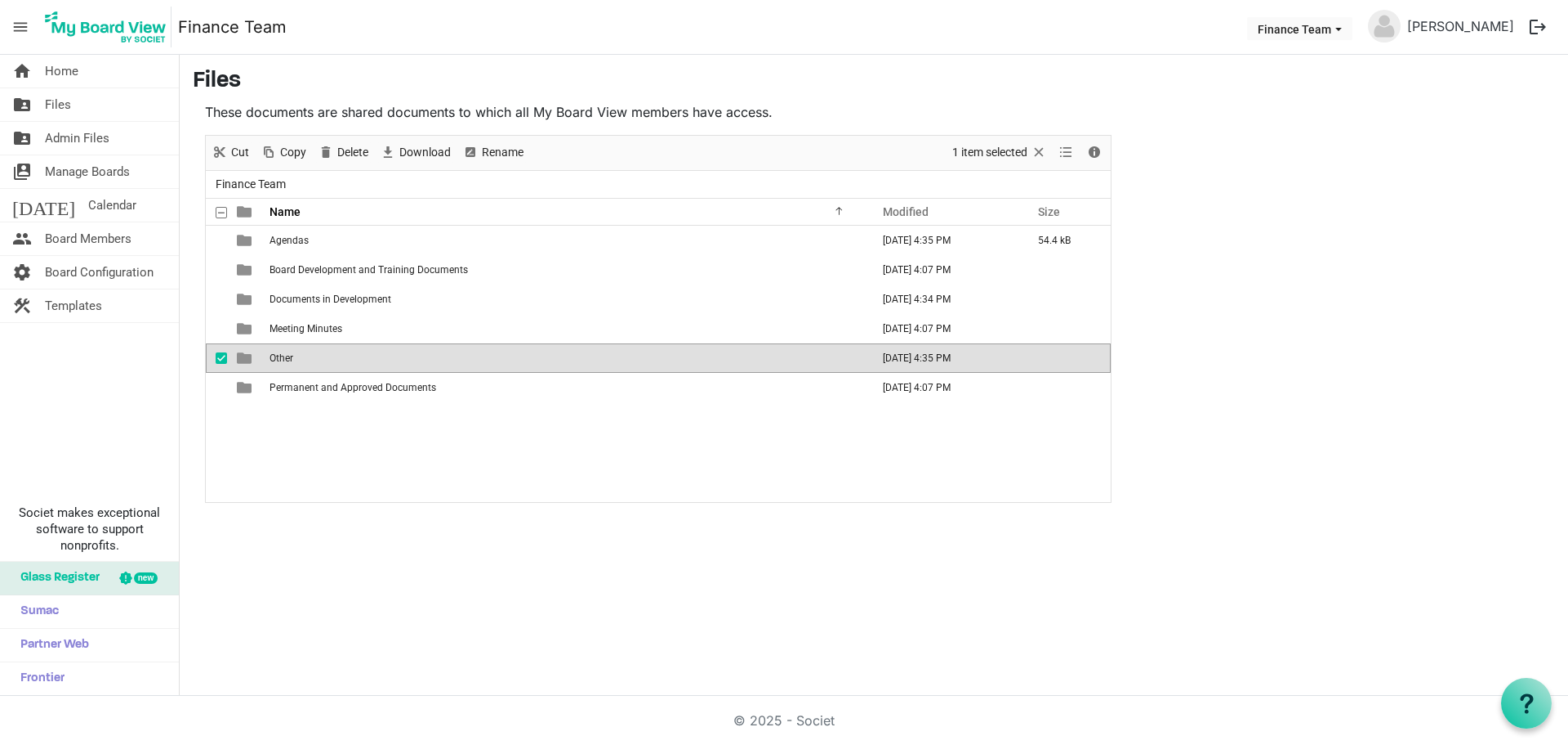
click at [286, 356] on span "Other" at bounding box center [281, 358] width 24 height 12
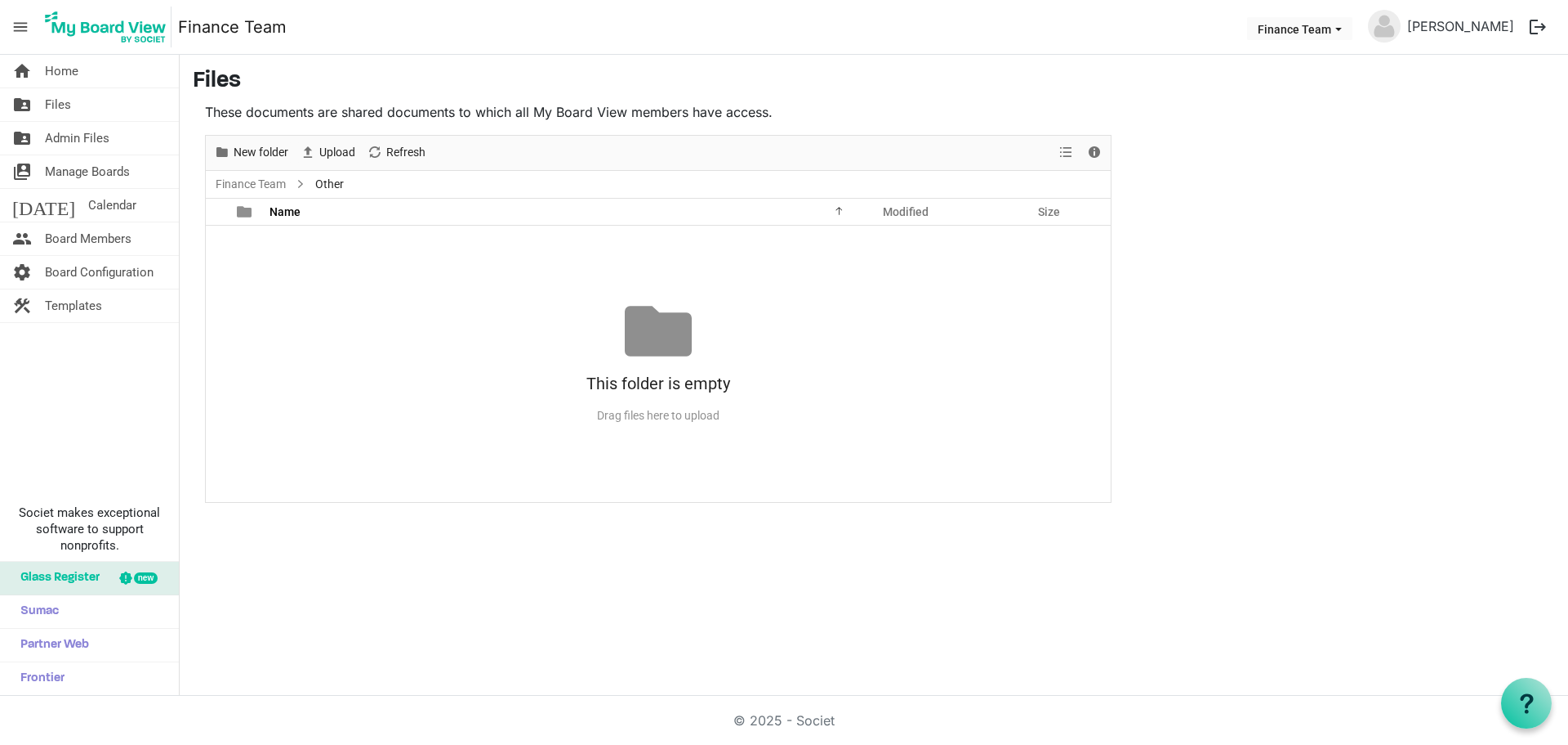
click at [322, 268] on div "No records to display This folder is empty Drag files here to upload" at bounding box center [659, 364] width 905 height 276
click at [329, 256] on div "No records to display This folder is empty Drag files here to upload" at bounding box center [659, 364] width 905 height 276
click at [315, 153] on span "Upload" at bounding box center [308, 152] width 20 height 21
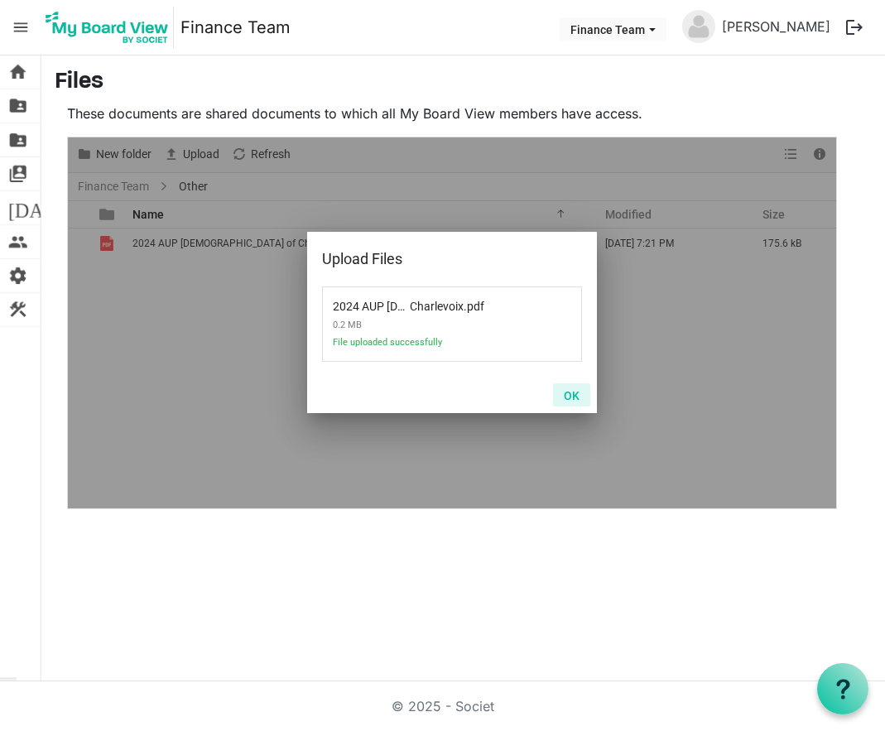
click at [571, 391] on button "OK" at bounding box center [571, 394] width 37 height 23
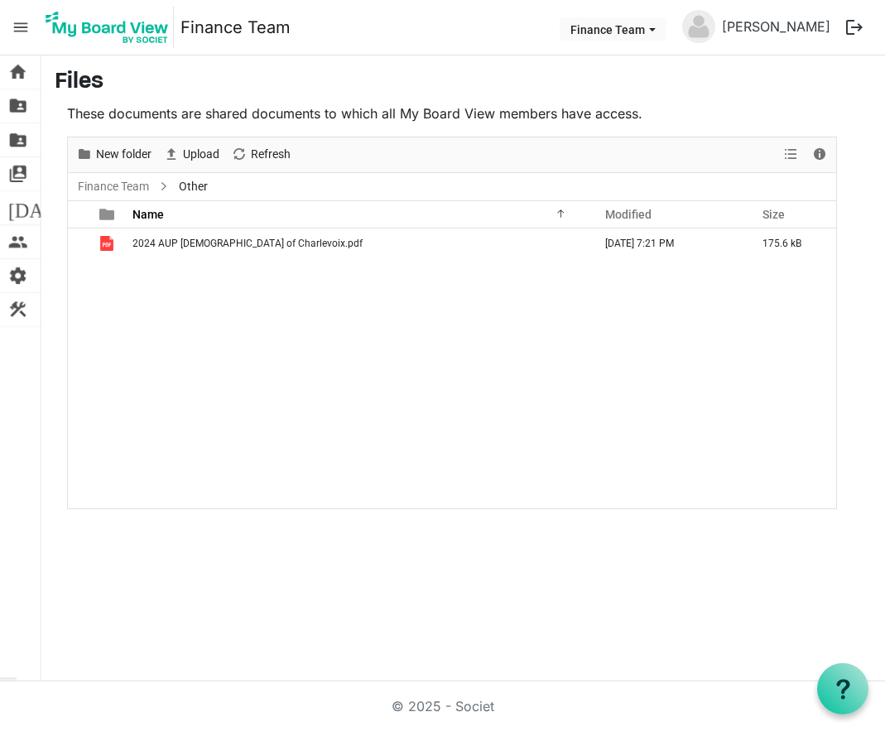
click at [233, 576] on div "home Home folder_shared Files folder_shared Admin Files switch_account Manage B…" at bounding box center [442, 368] width 885 height 626
click at [17, 30] on span "menu" at bounding box center [20, 27] width 31 height 31
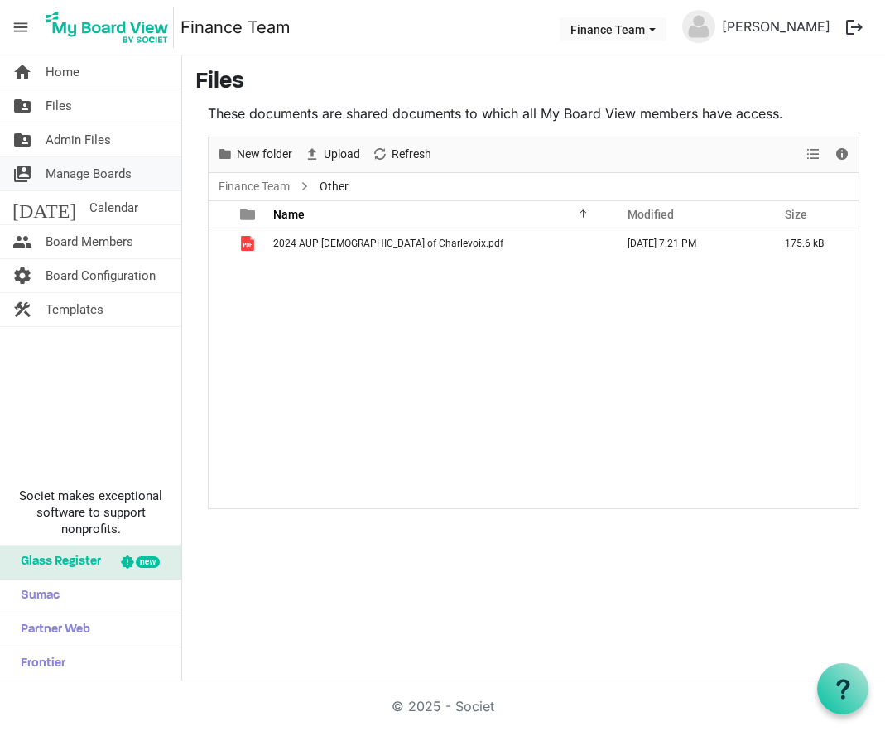
click at [64, 173] on span "Manage Boards" at bounding box center [89, 173] width 86 height 33
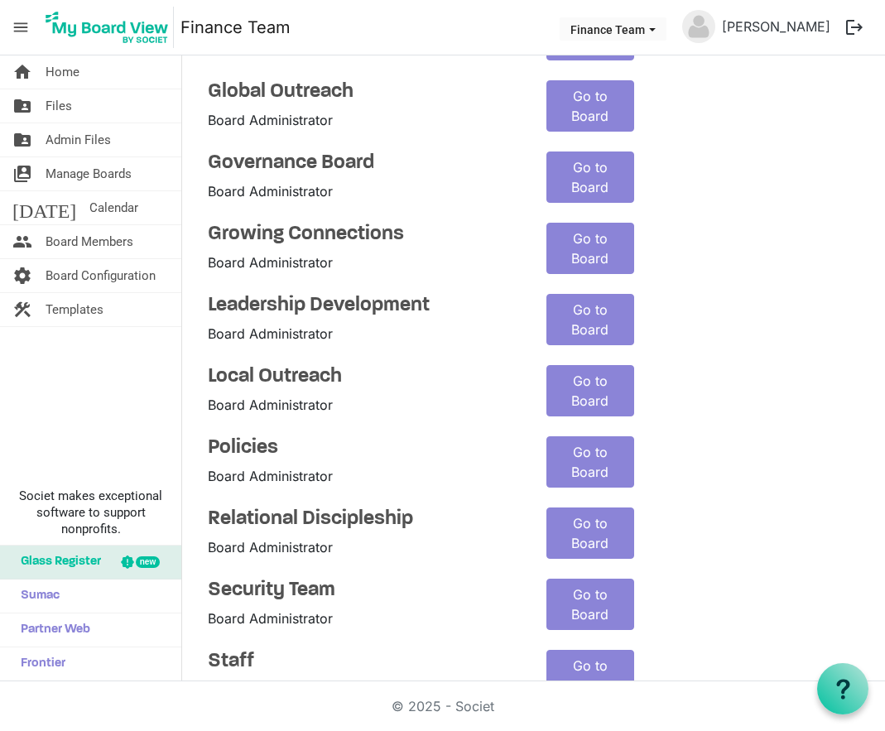
scroll to position [331, 0]
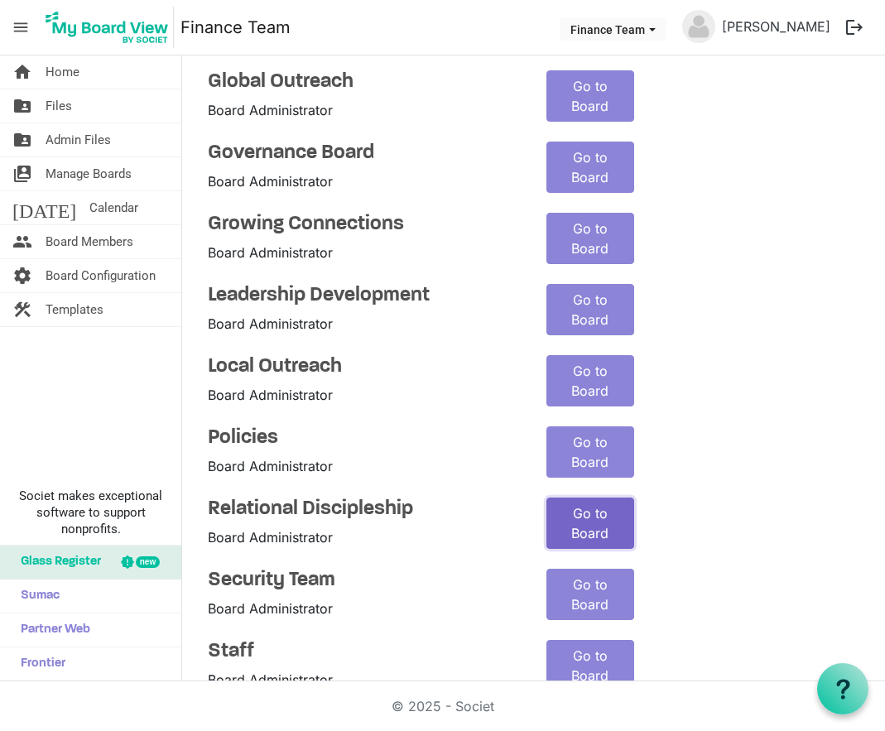
click at [583, 522] on link "Go to Board" at bounding box center [591, 523] width 88 height 51
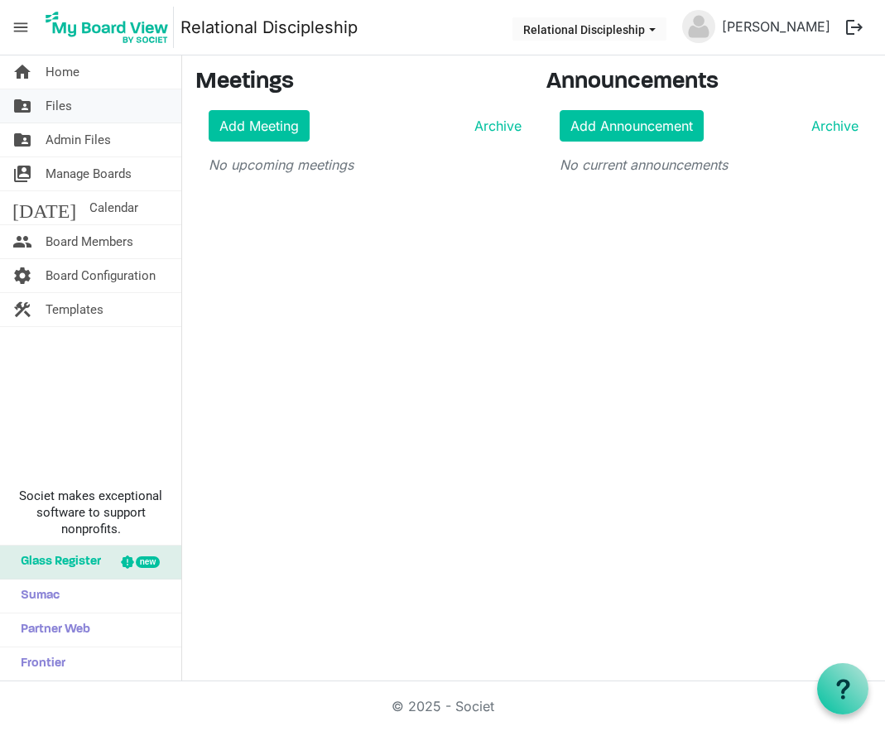
click at [80, 104] on link "folder_shared Files" at bounding box center [90, 105] width 181 height 33
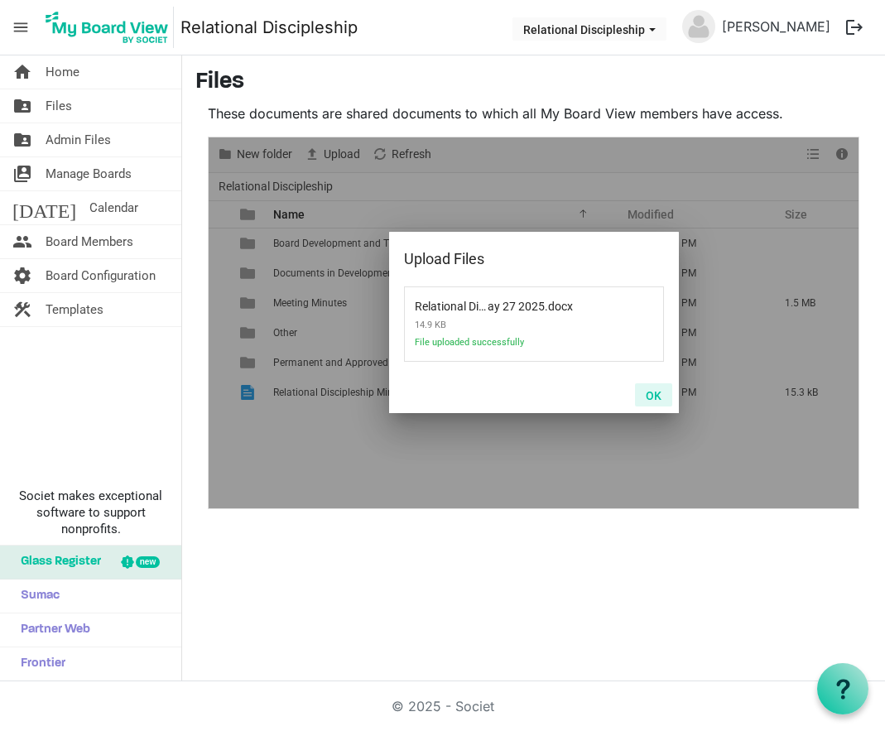
click at [652, 390] on button "OK" at bounding box center [653, 394] width 37 height 23
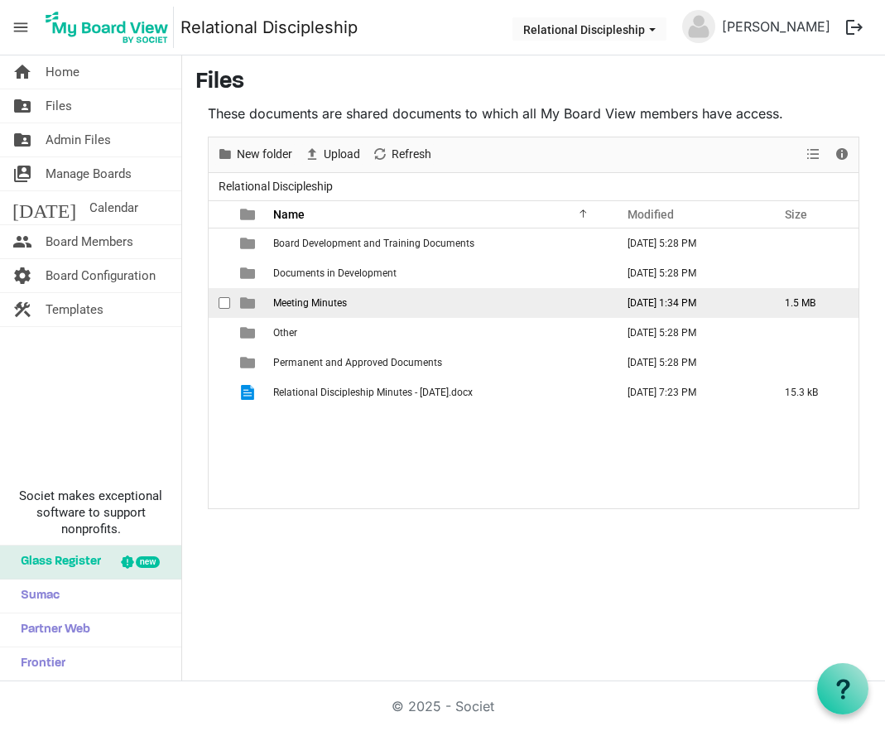
click at [298, 301] on span "Meeting Minutes" at bounding box center [310, 303] width 74 height 12
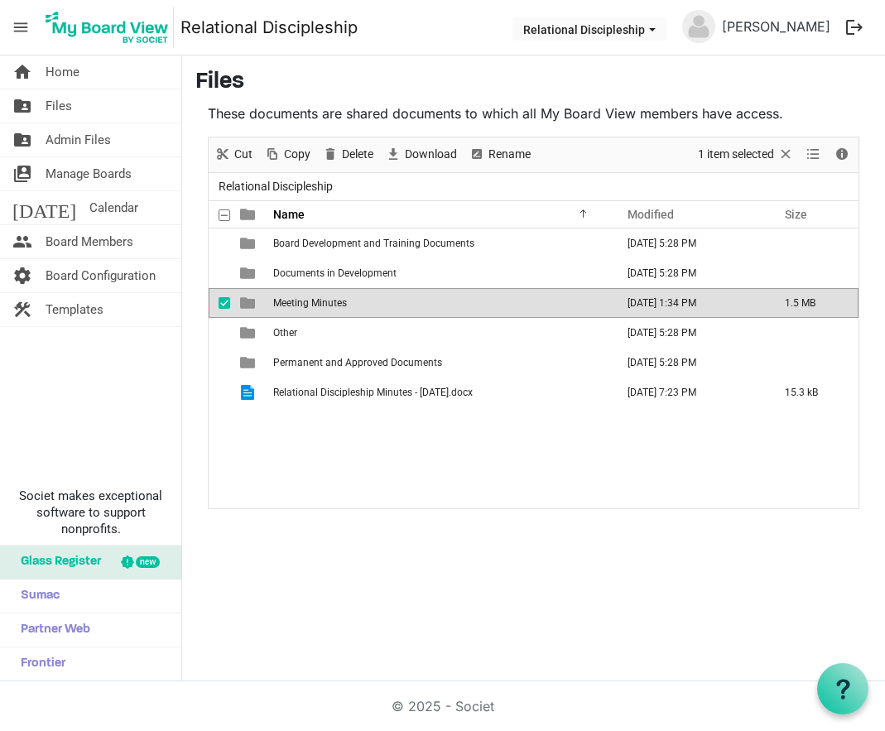
click at [298, 301] on span "Meeting Minutes" at bounding box center [310, 303] width 74 height 12
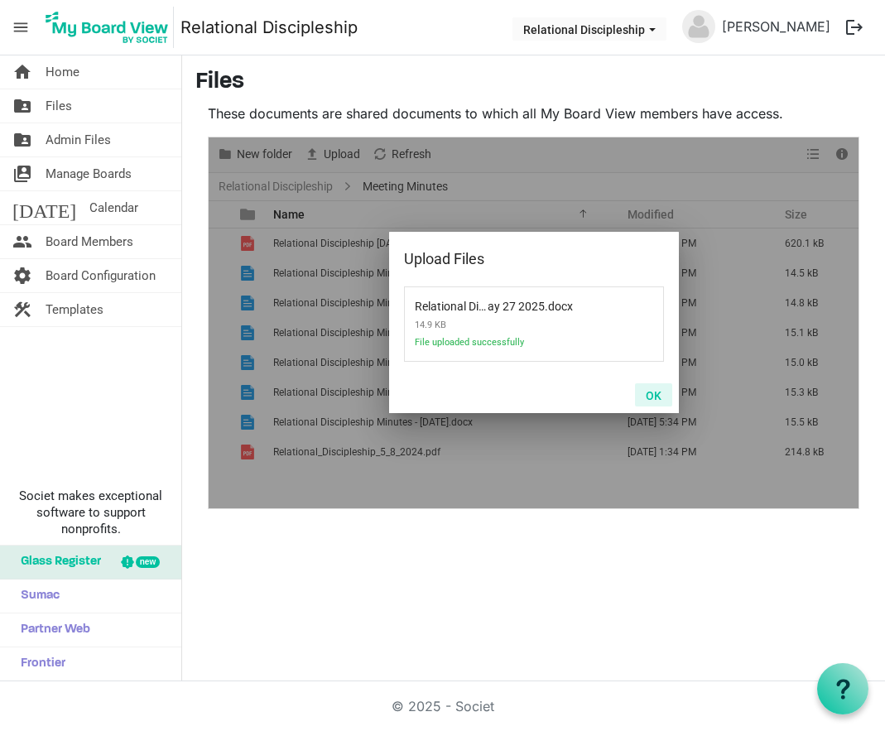
click at [661, 393] on button "OK" at bounding box center [653, 394] width 37 height 23
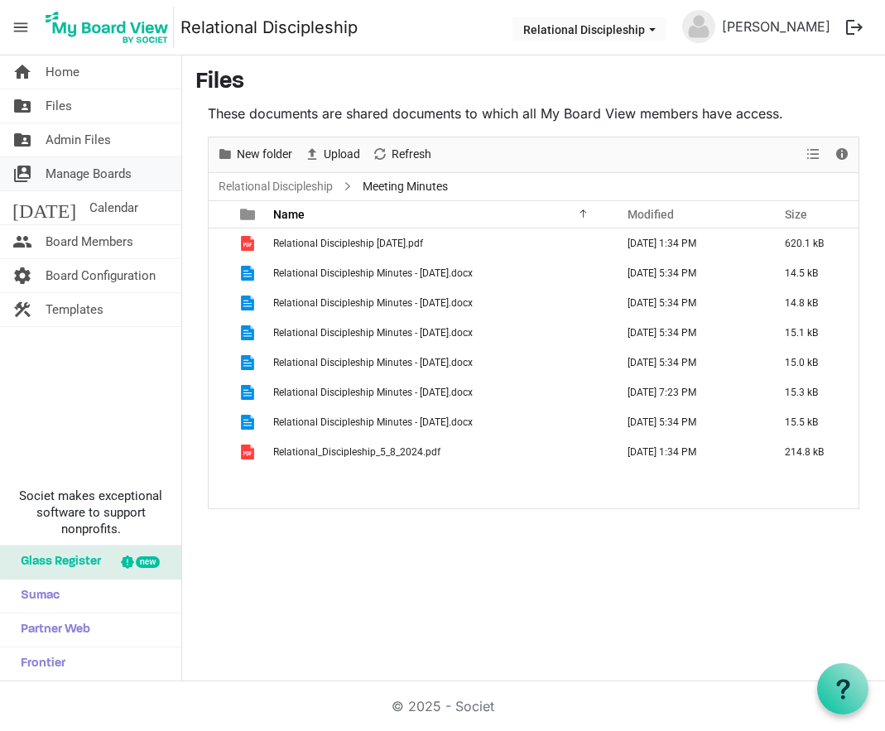
click at [61, 180] on span "Manage Boards" at bounding box center [89, 173] width 86 height 33
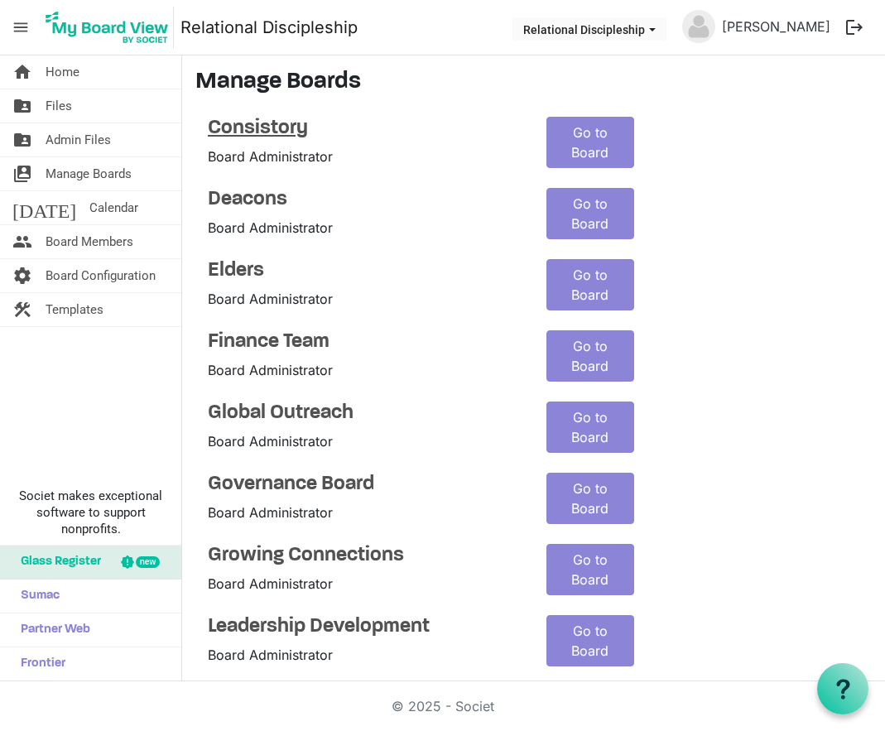
click at [274, 122] on h4 "Consistory" at bounding box center [365, 129] width 314 height 24
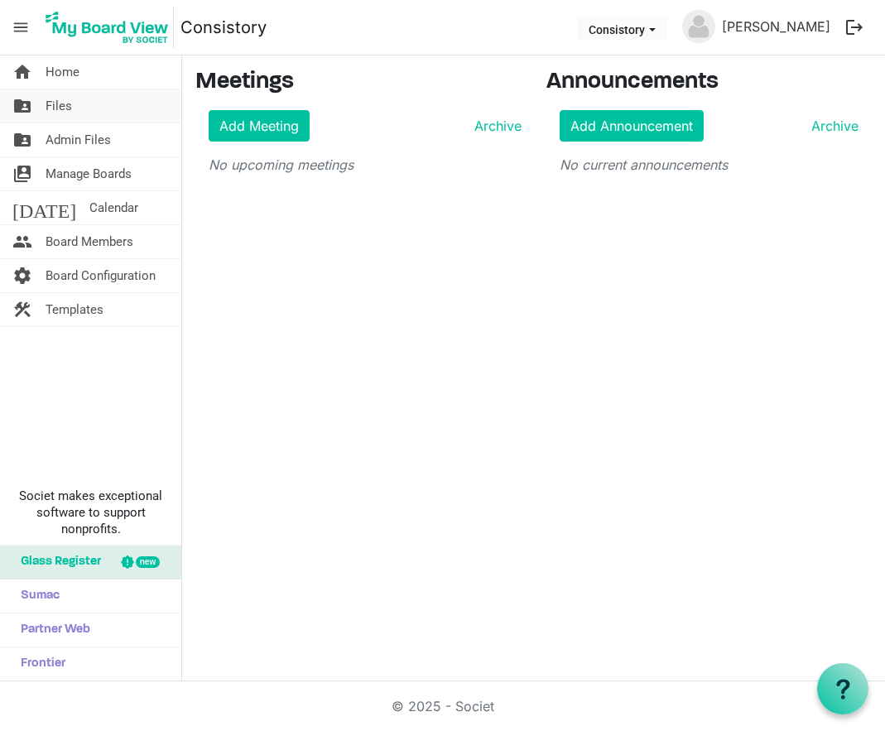
click at [53, 111] on span "Files" at bounding box center [59, 105] width 27 height 33
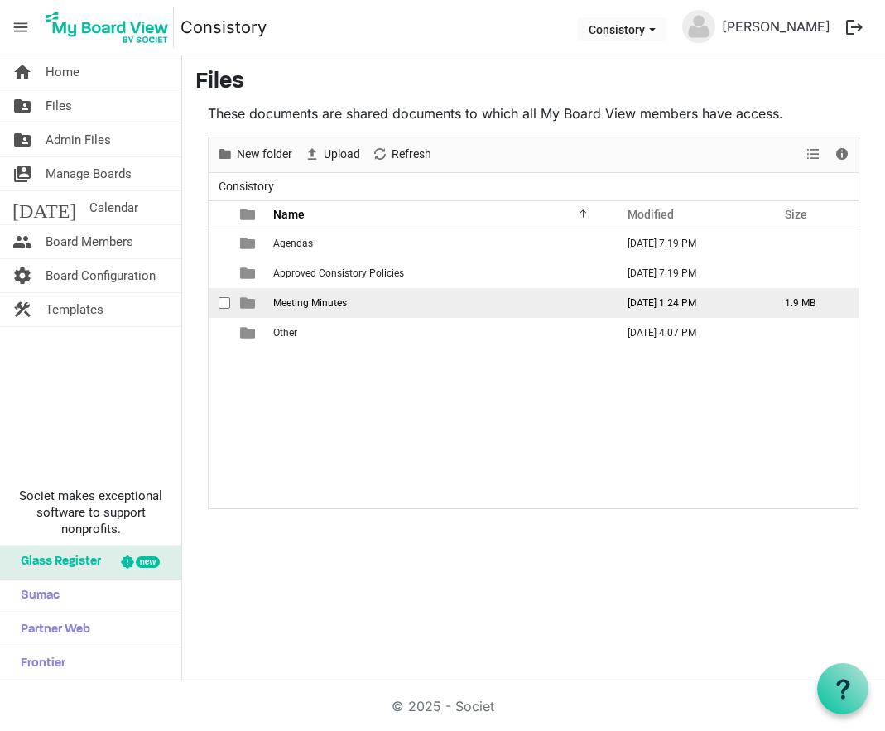
click at [326, 306] on span "Meeting Minutes" at bounding box center [310, 303] width 74 height 12
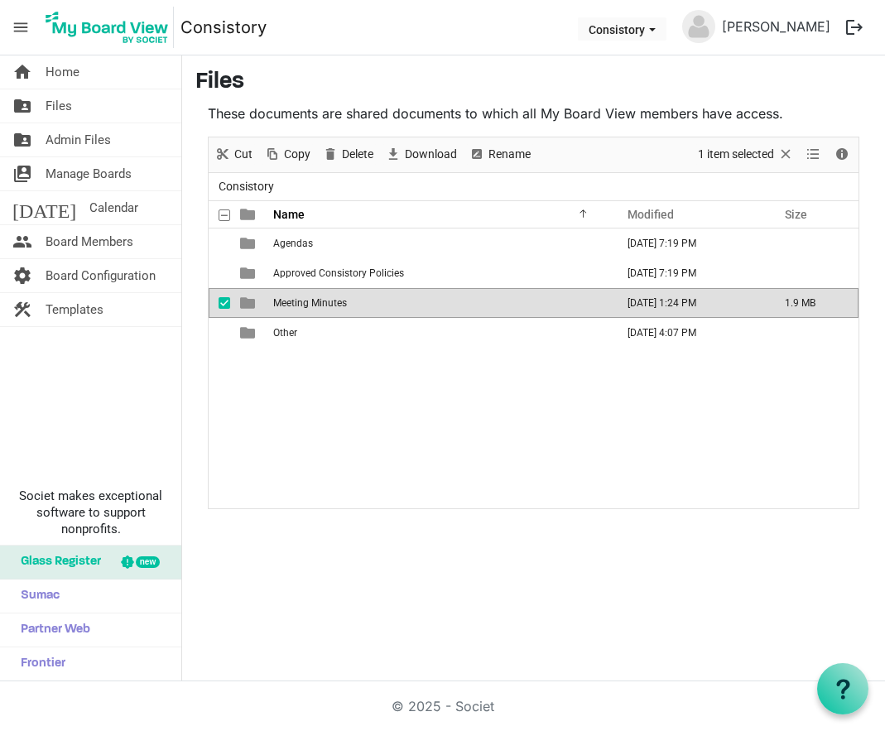
click at [326, 306] on span "Meeting Minutes" at bounding box center [310, 303] width 74 height 12
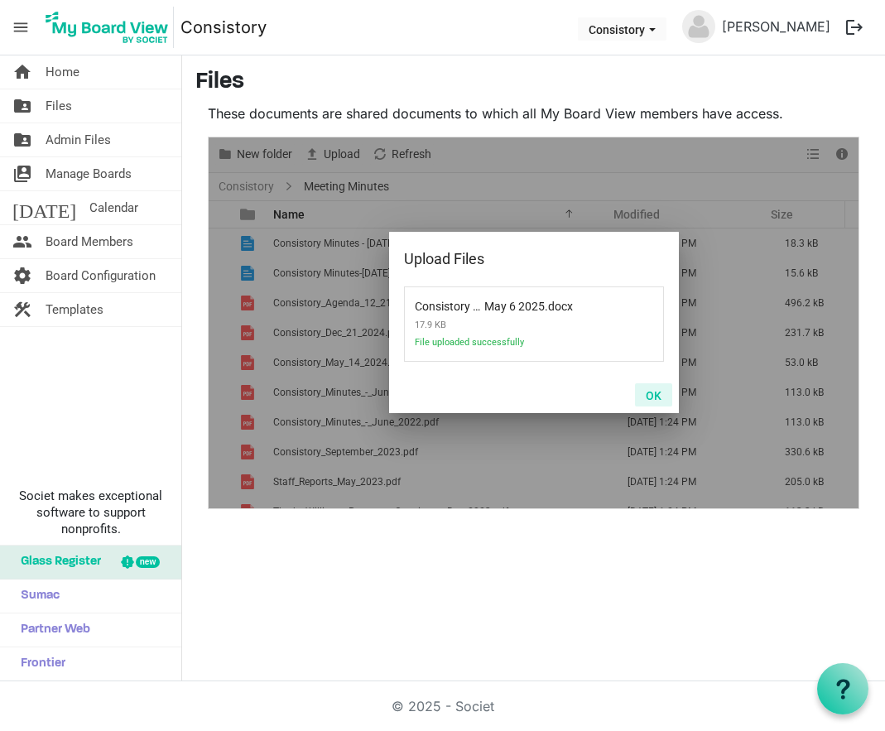
click at [655, 394] on button "OK" at bounding box center [653, 394] width 37 height 23
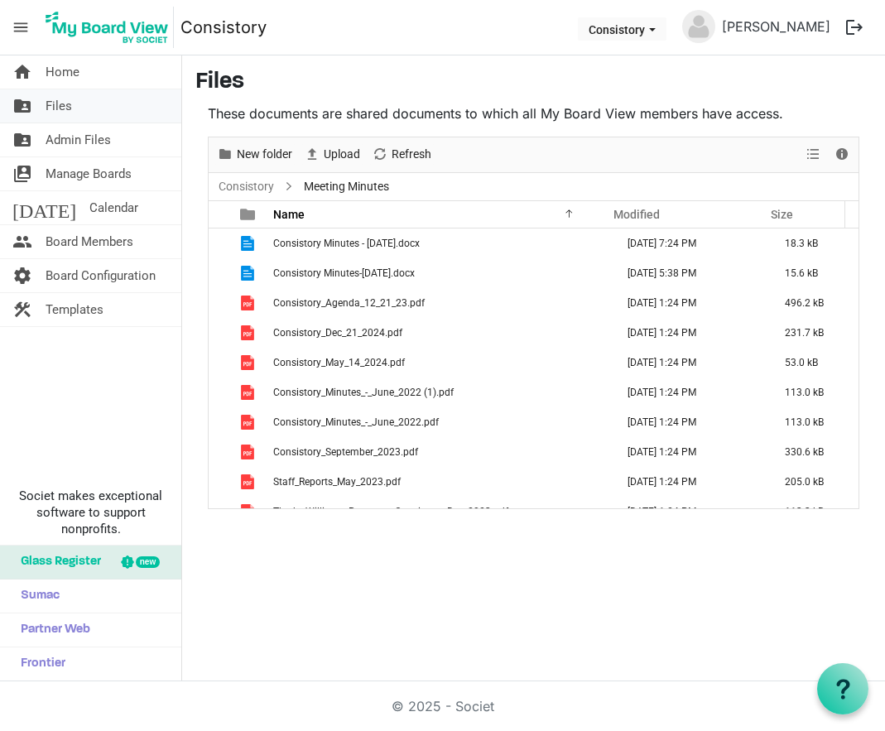
click at [82, 99] on link "folder_shared Files" at bounding box center [90, 105] width 181 height 33
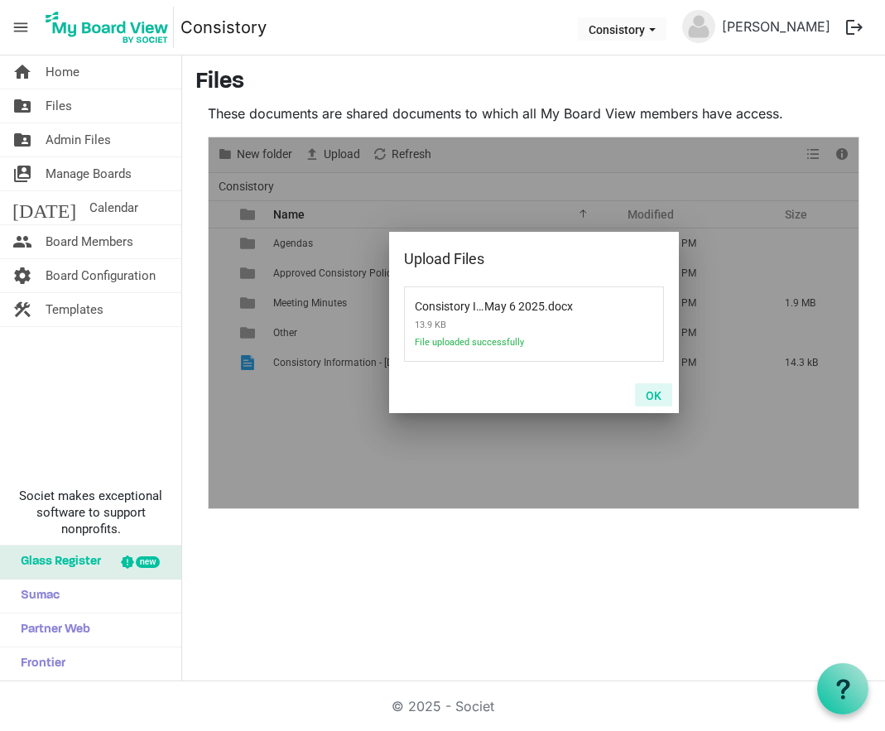
click at [651, 391] on button "OK" at bounding box center [653, 394] width 37 height 23
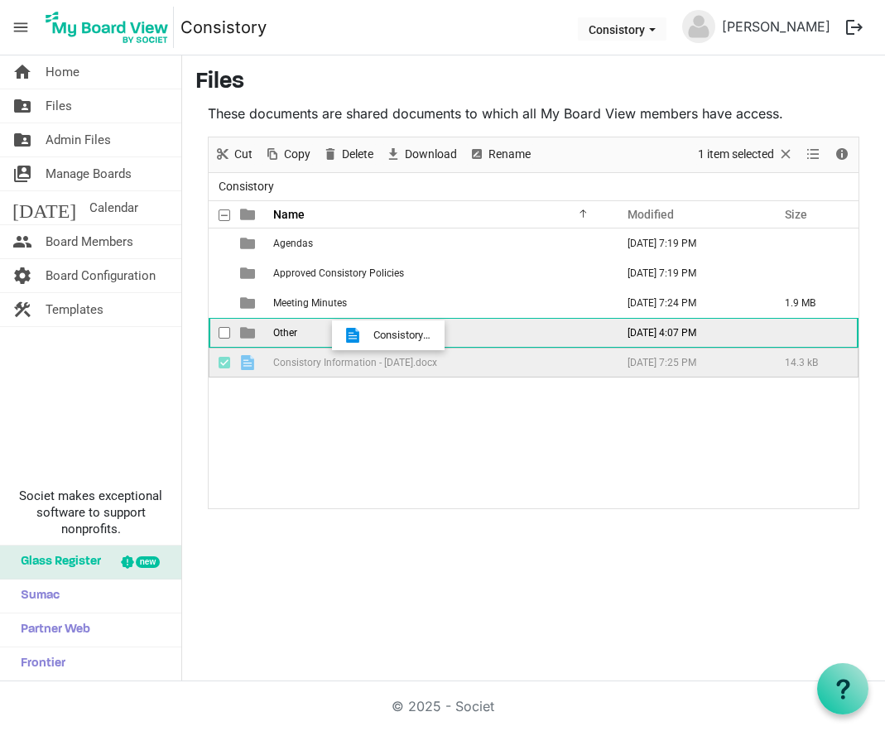
drag, startPoint x: 398, startPoint y: 360, endPoint x: 369, endPoint y: 335, distance: 38.2
click at [369, 335] on tbody "Agendas August 18, 2025 7:19 PM Approved Consistory Policies August 18, 2025 7:…" at bounding box center [534, 303] width 650 height 149
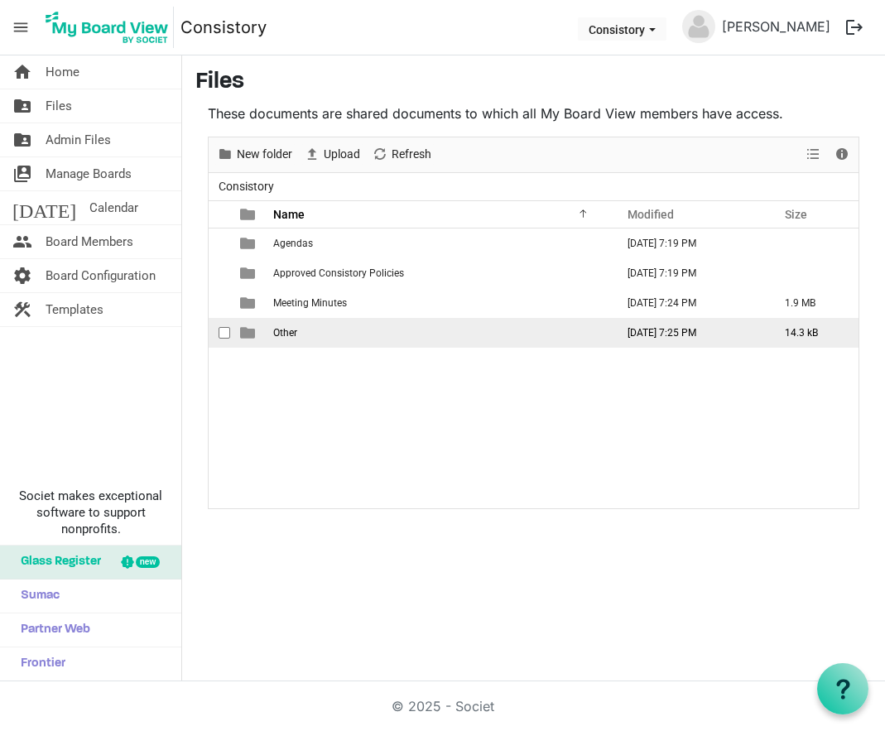
click at [282, 333] on span "Other" at bounding box center [285, 333] width 24 height 12
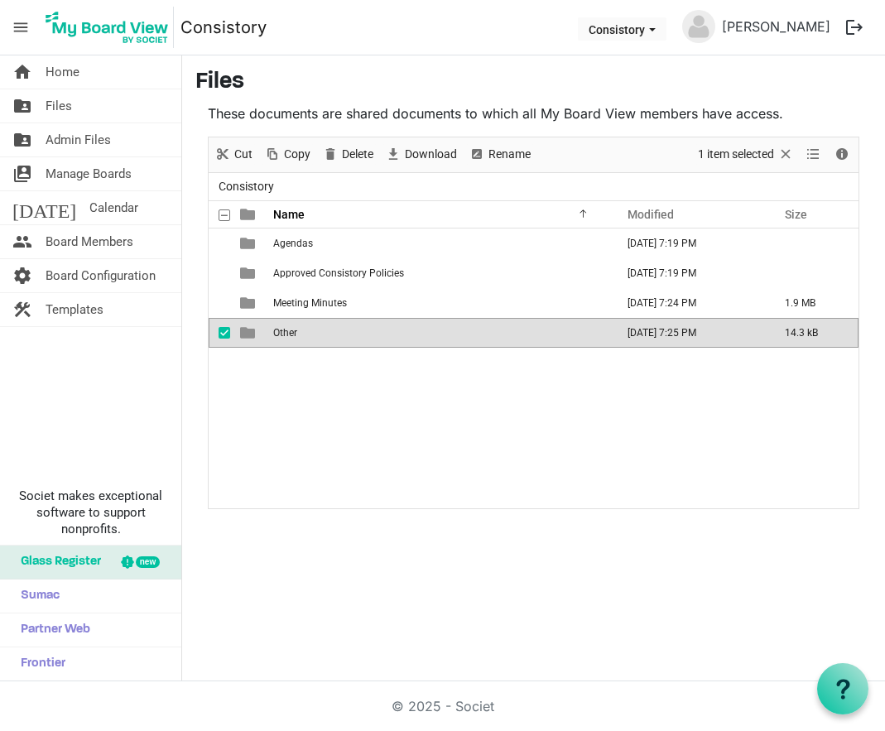
click at [282, 333] on span "Other" at bounding box center [285, 333] width 24 height 12
click at [282, 333] on div "New folder Upload Cut Copy Paste Delete Download Rename Sort by Refresh 1 item …" at bounding box center [534, 323] width 652 height 373
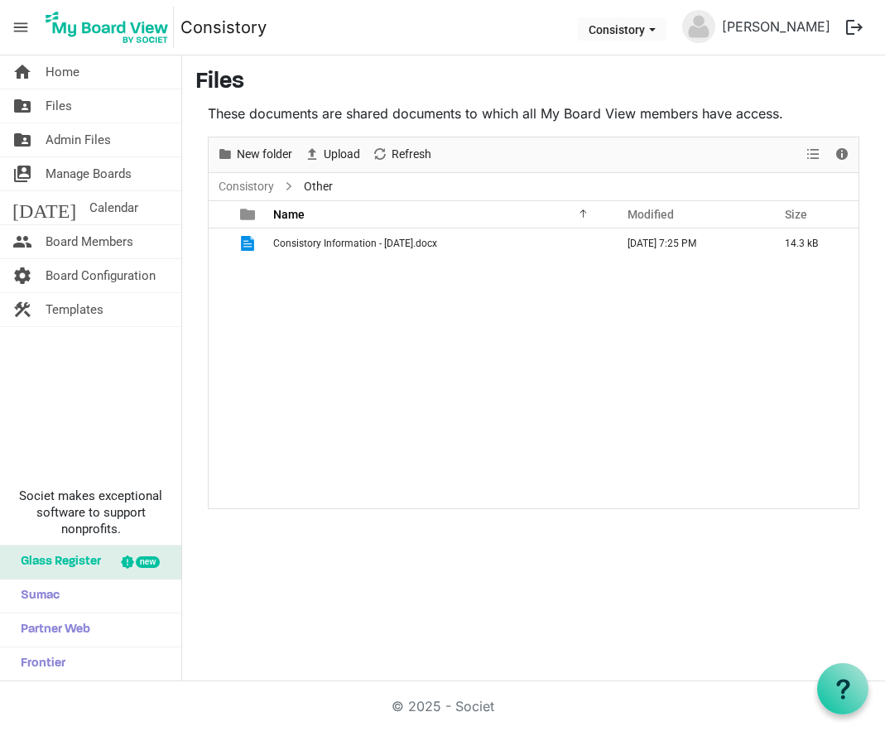
click at [331, 313] on div "Consistory Information - May 6 2025.docx August 18, 2025 7:25 PM 14.3 kB" at bounding box center [534, 369] width 650 height 280
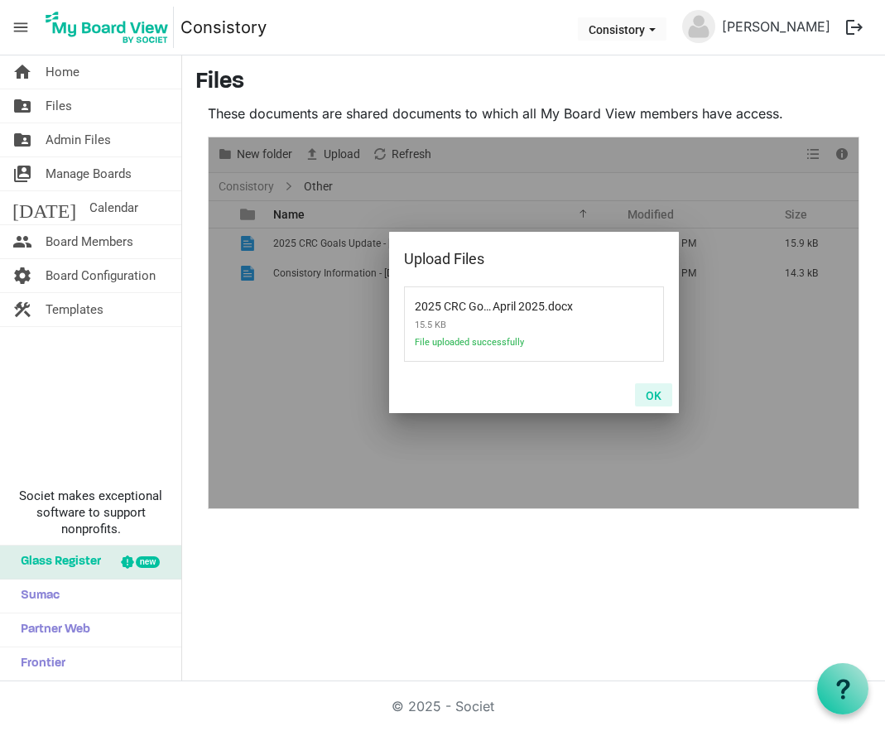
click at [663, 396] on button "OK" at bounding box center [653, 394] width 37 height 23
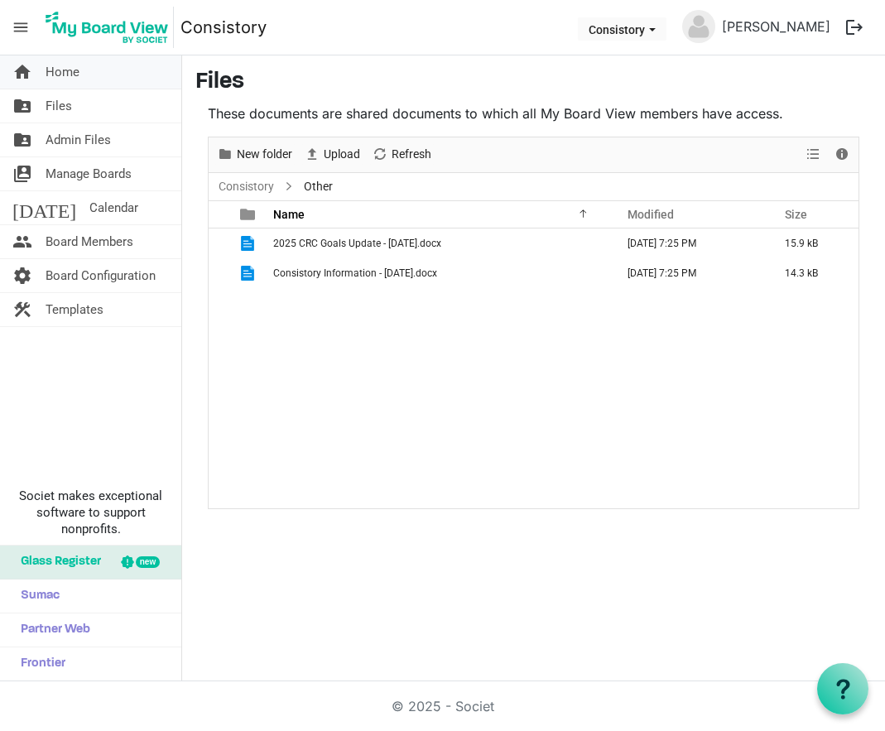
click at [63, 75] on span "Home" at bounding box center [63, 71] width 34 height 33
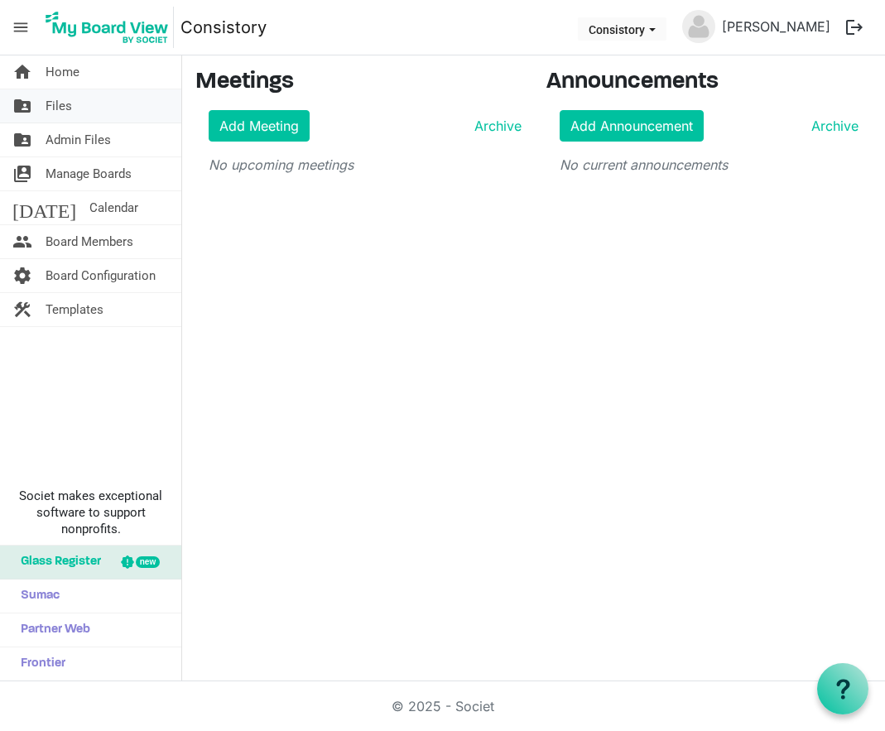
click at [55, 118] on span "Files" at bounding box center [59, 105] width 27 height 33
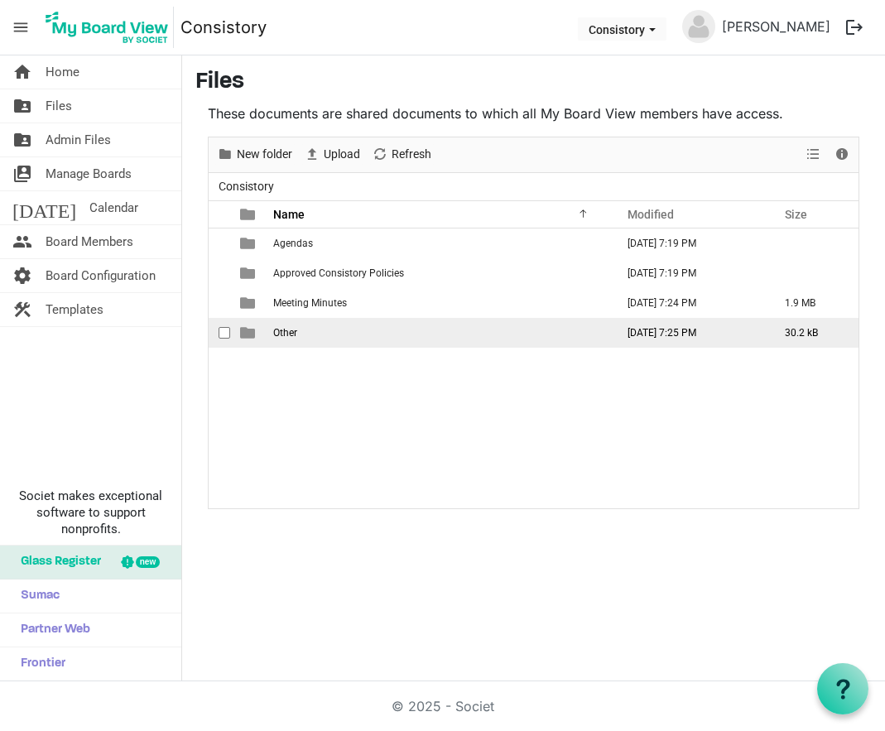
click at [287, 330] on span "Other" at bounding box center [285, 333] width 24 height 12
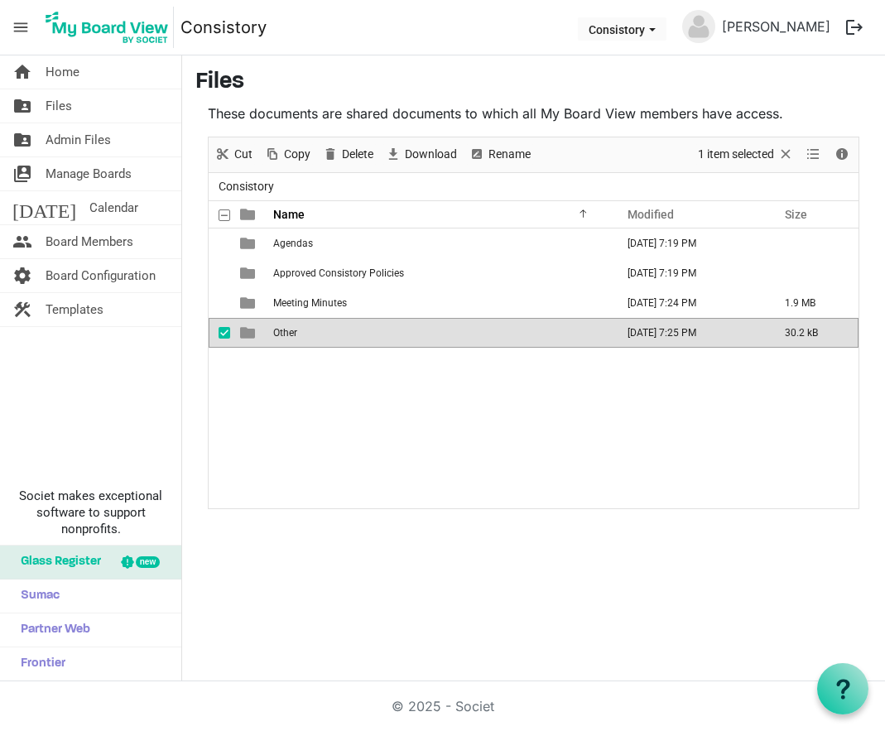
click at [287, 330] on span "Other" at bounding box center [285, 333] width 24 height 12
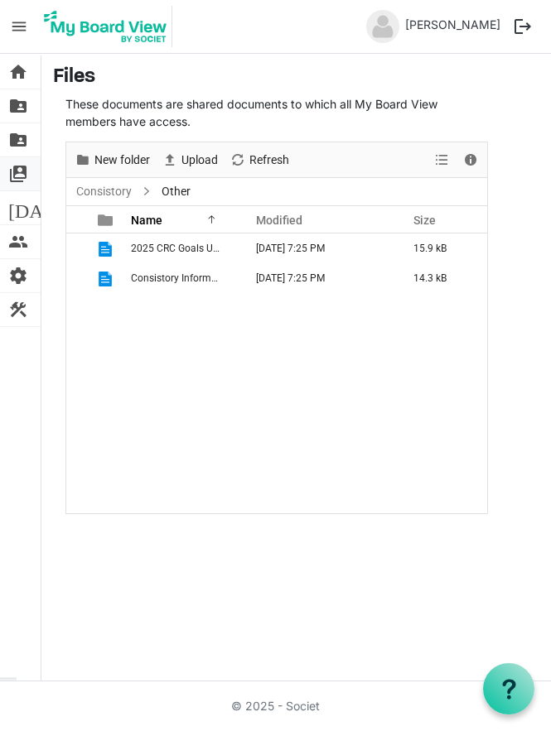
click at [18, 174] on span "switch_account" at bounding box center [18, 173] width 20 height 33
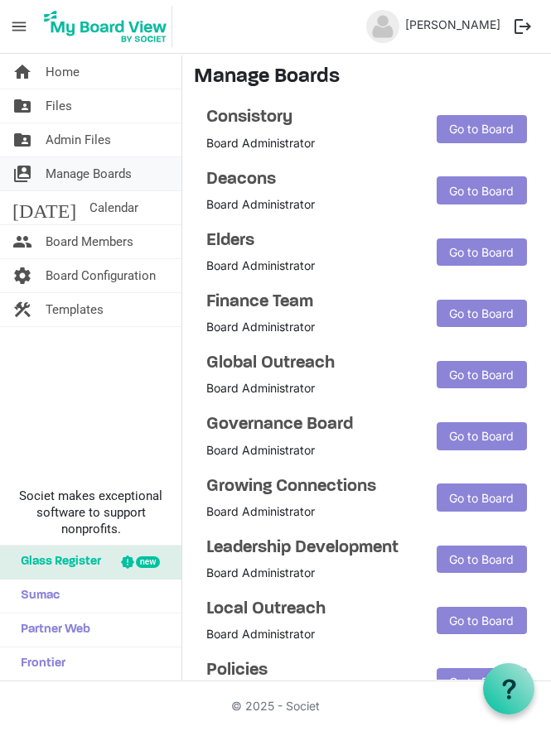
click at [52, 171] on span "Manage Boards" at bounding box center [89, 173] width 86 height 33
click at [451, 429] on link "Go to Board" at bounding box center [481, 436] width 90 height 28
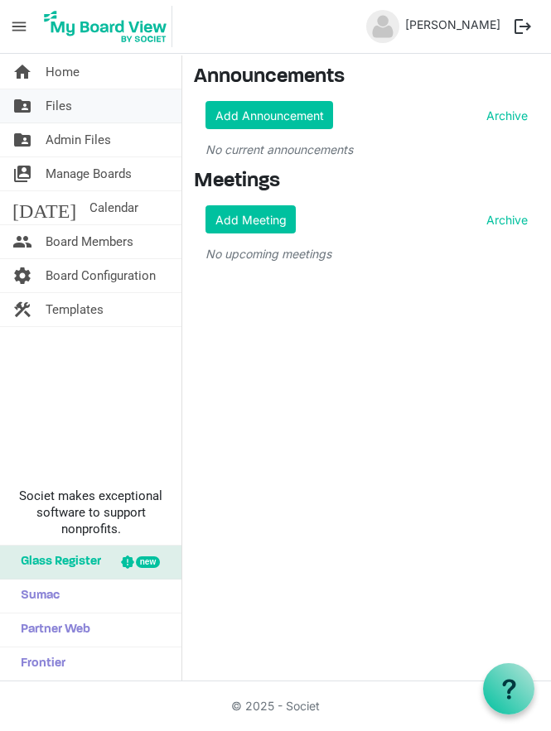
click at [61, 113] on span "Files" at bounding box center [59, 105] width 27 height 33
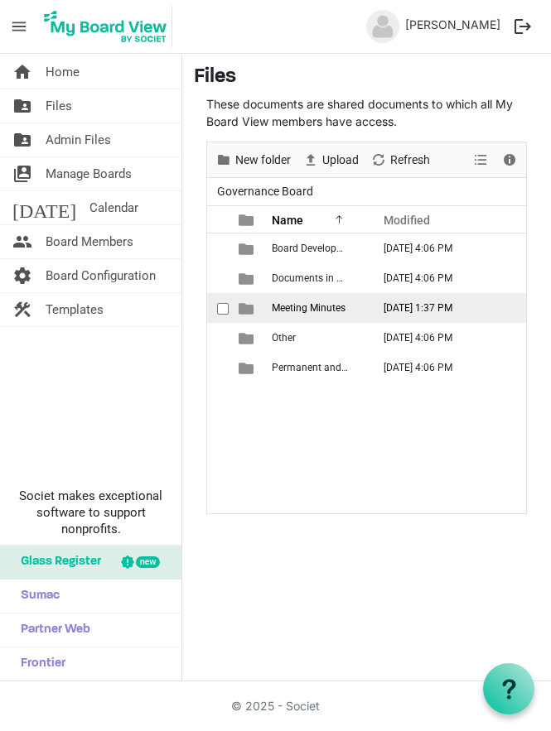
click at [316, 305] on span "Meeting Minutes" at bounding box center [309, 308] width 74 height 12
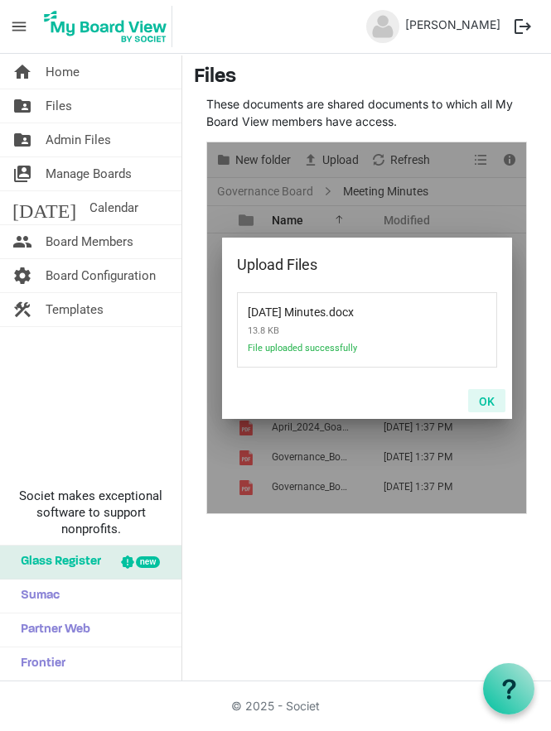
click at [485, 399] on button "OK" at bounding box center [486, 400] width 37 height 23
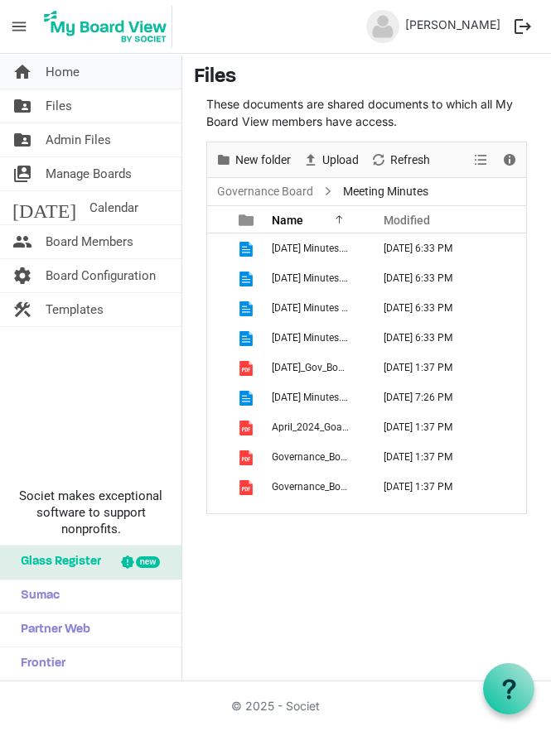
click at [89, 77] on link "home Home" at bounding box center [90, 71] width 181 height 33
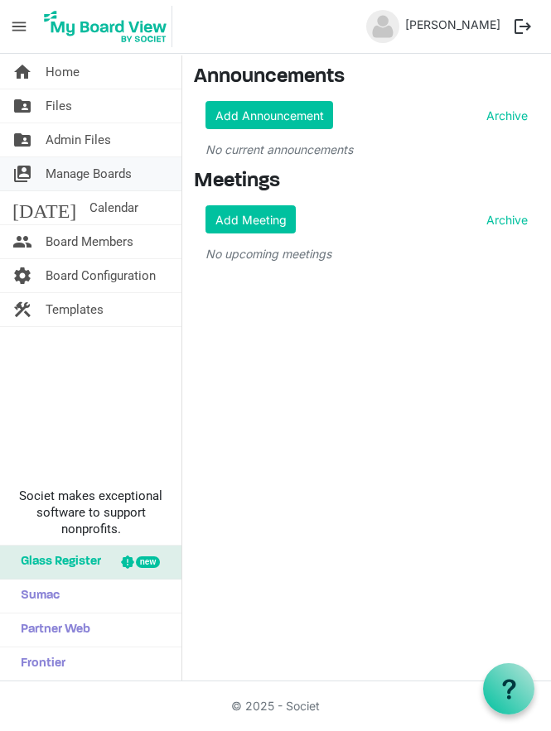
click at [63, 177] on span "Manage Boards" at bounding box center [89, 173] width 86 height 33
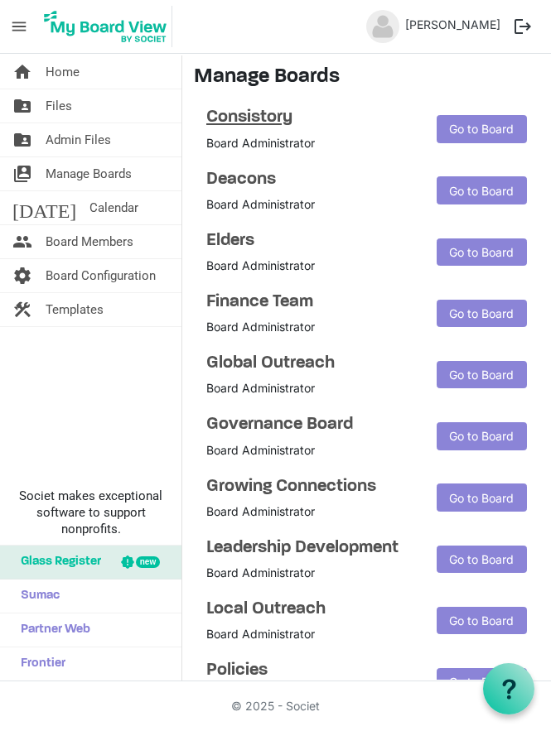
click at [250, 107] on h4 "Consistory" at bounding box center [308, 117] width 205 height 21
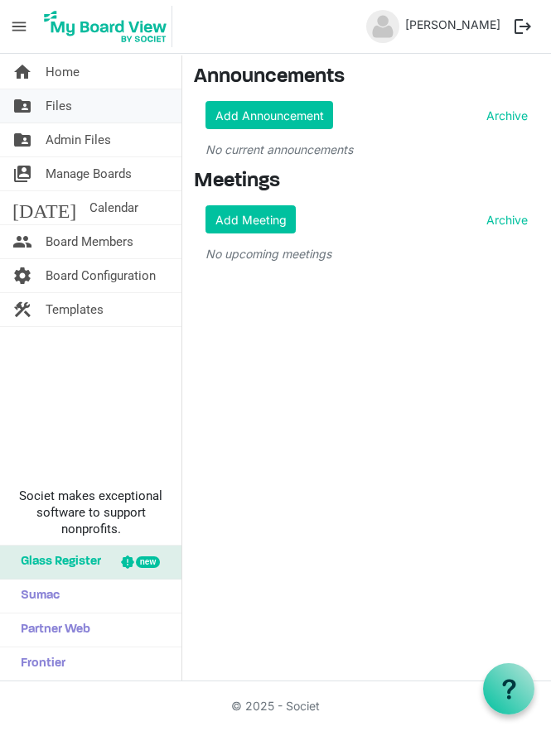
click at [46, 104] on span "Files" at bounding box center [59, 105] width 27 height 33
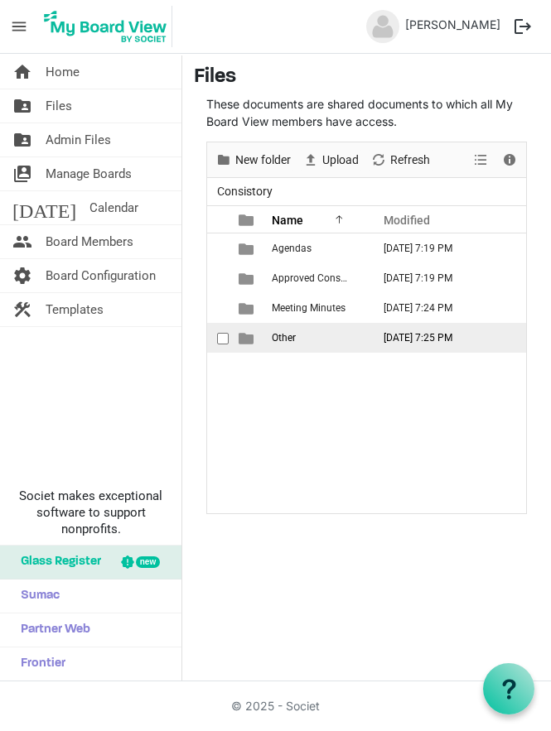
click at [285, 335] on span "Other" at bounding box center [284, 338] width 24 height 12
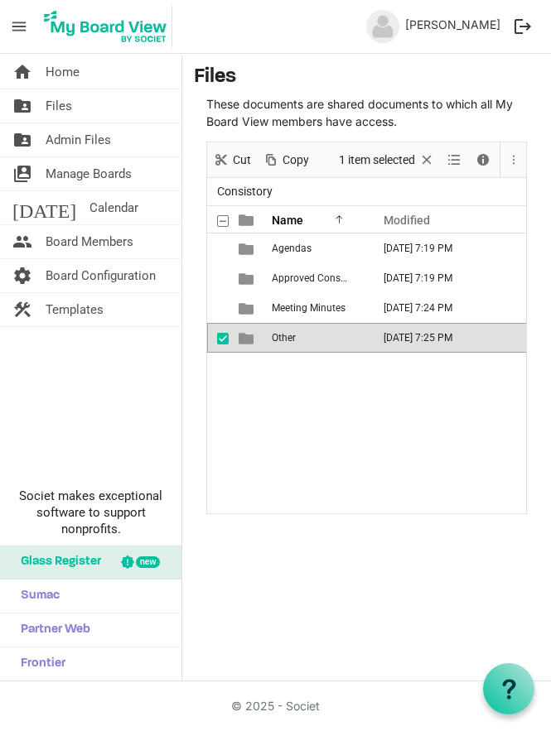
click at [285, 335] on span "Other" at bounding box center [284, 338] width 24 height 12
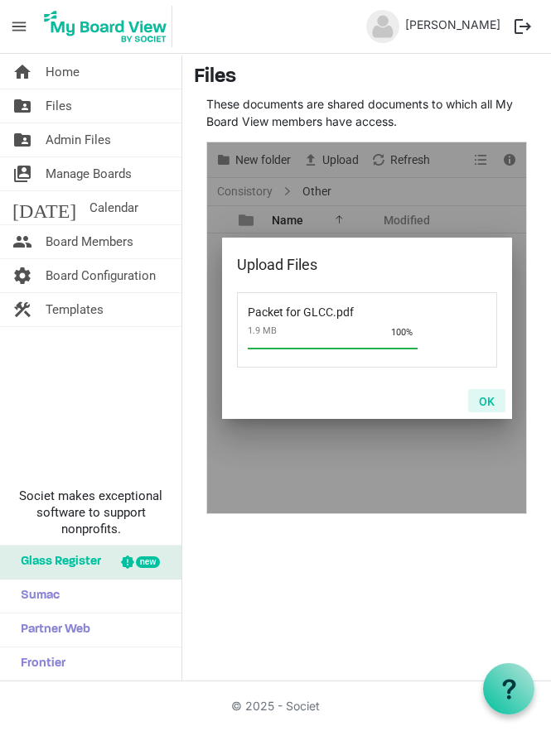
click at [495, 403] on button "OK" at bounding box center [486, 400] width 37 height 23
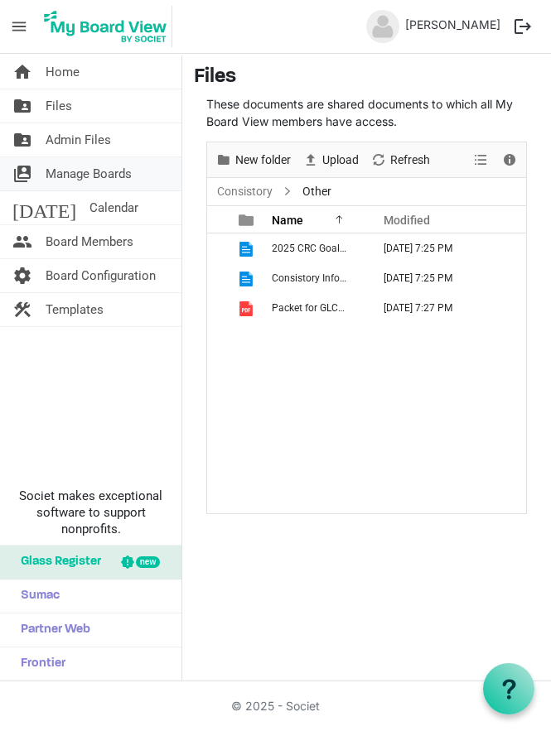
click at [75, 169] on span "Manage Boards" at bounding box center [89, 173] width 86 height 33
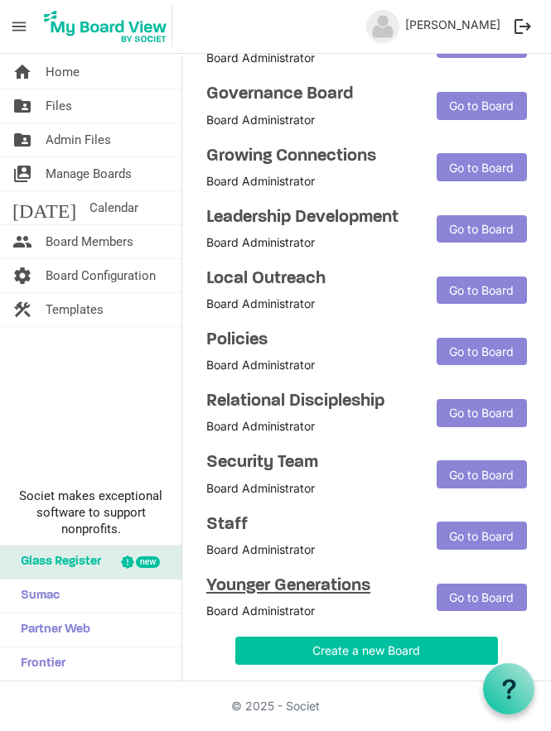
scroll to position [331, 0]
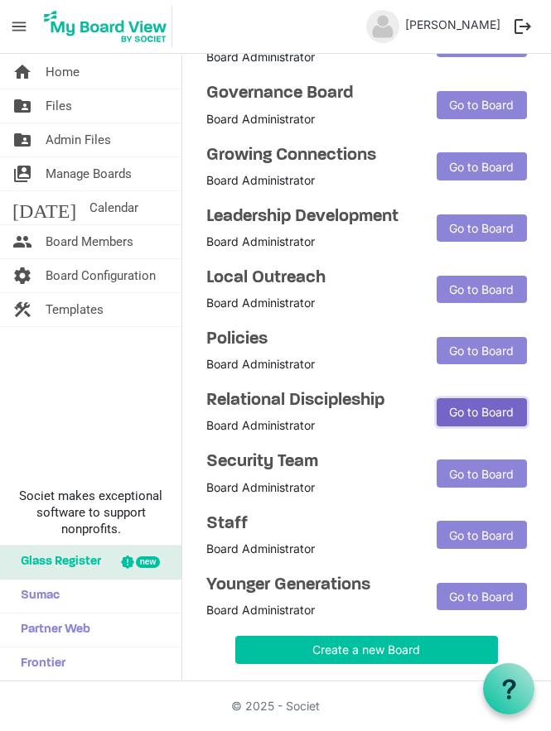
click at [446, 408] on link "Go to Board" at bounding box center [481, 412] width 90 height 28
click at [74, 102] on link "folder_shared Files" at bounding box center [90, 105] width 181 height 33
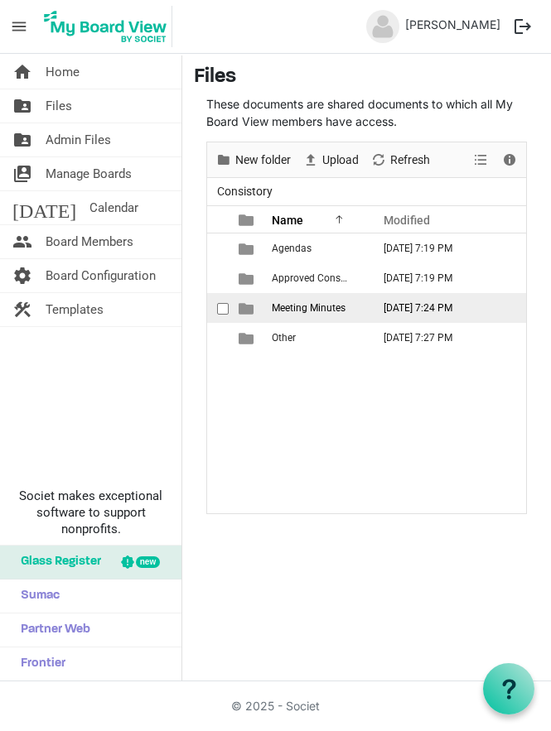
click at [320, 311] on span "Meeting Minutes" at bounding box center [309, 308] width 74 height 12
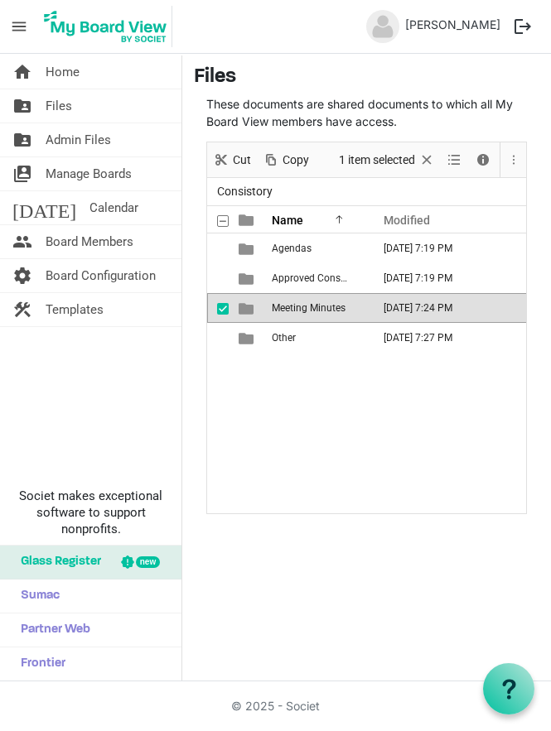
click at [320, 311] on span "Meeting Minutes" at bounding box center [309, 308] width 74 height 12
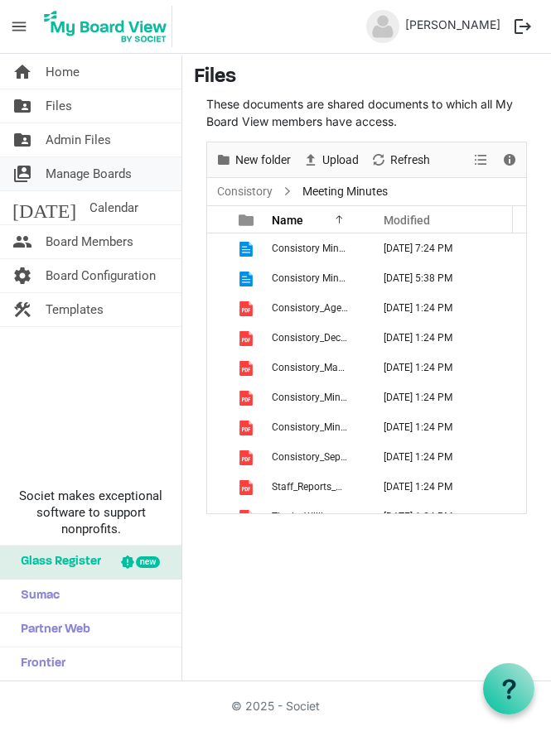
click at [105, 168] on span "Manage Boards" at bounding box center [89, 173] width 86 height 33
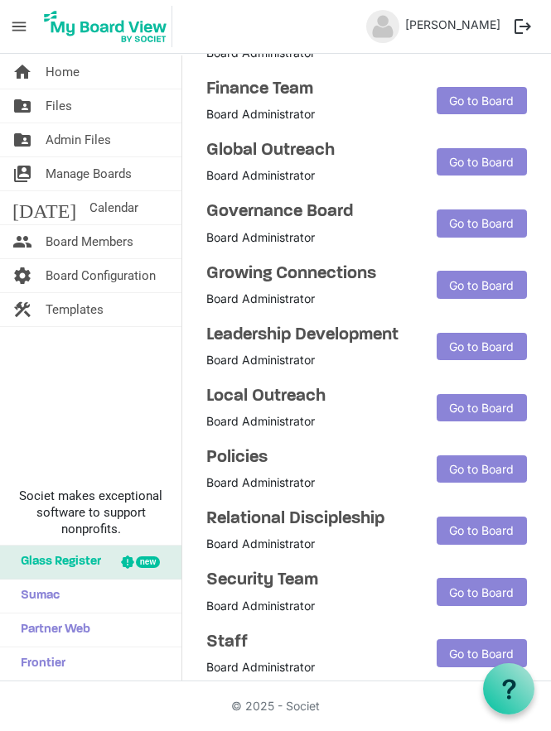
scroll to position [331, 0]
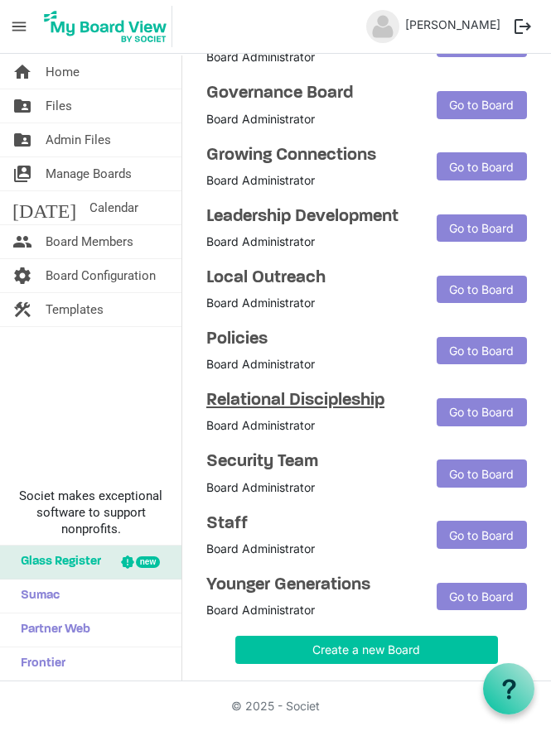
click at [243, 407] on h4 "Relational Discipleship" at bounding box center [308, 400] width 205 height 21
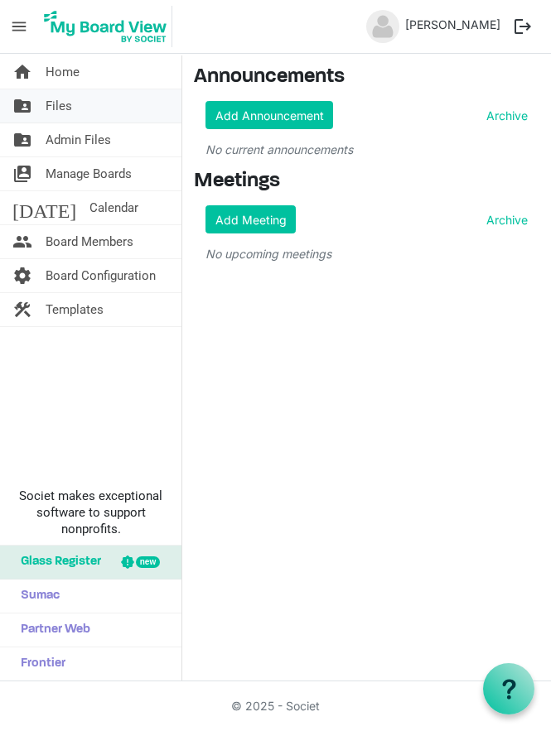
click at [51, 106] on span "Files" at bounding box center [59, 105] width 27 height 33
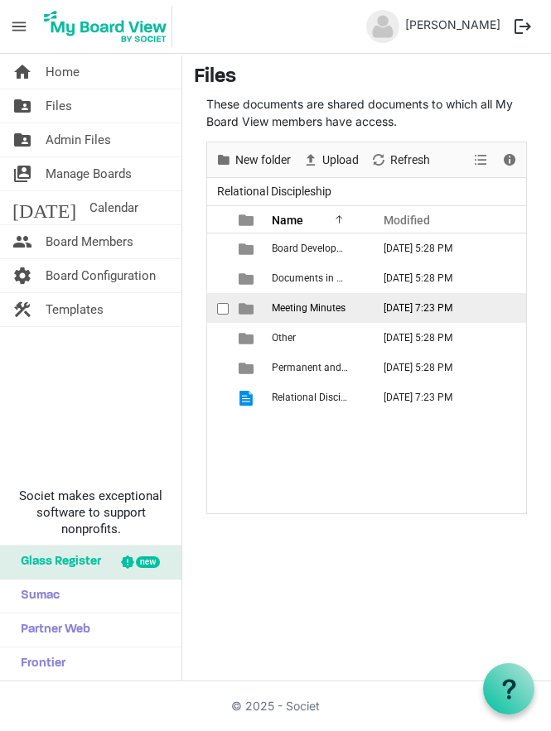
click at [297, 307] on span "Meeting Minutes" at bounding box center [309, 308] width 74 height 12
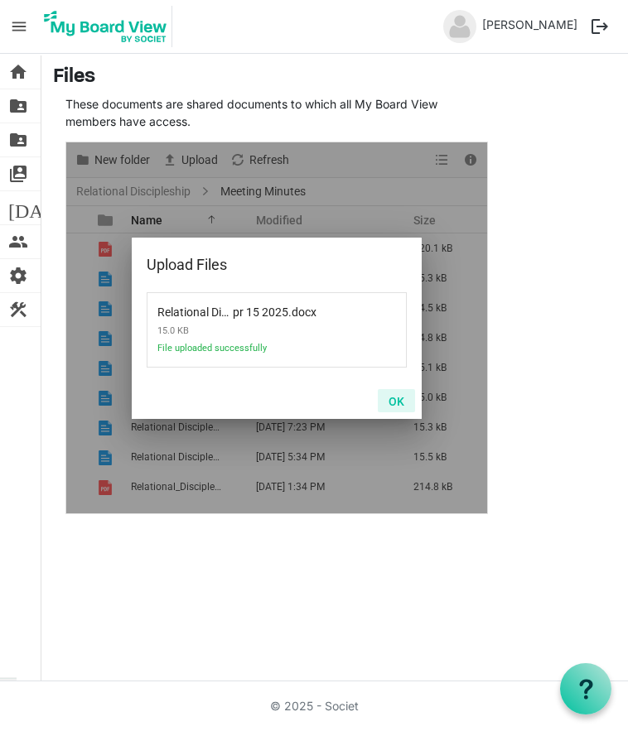
click at [397, 399] on button "OK" at bounding box center [396, 400] width 37 height 23
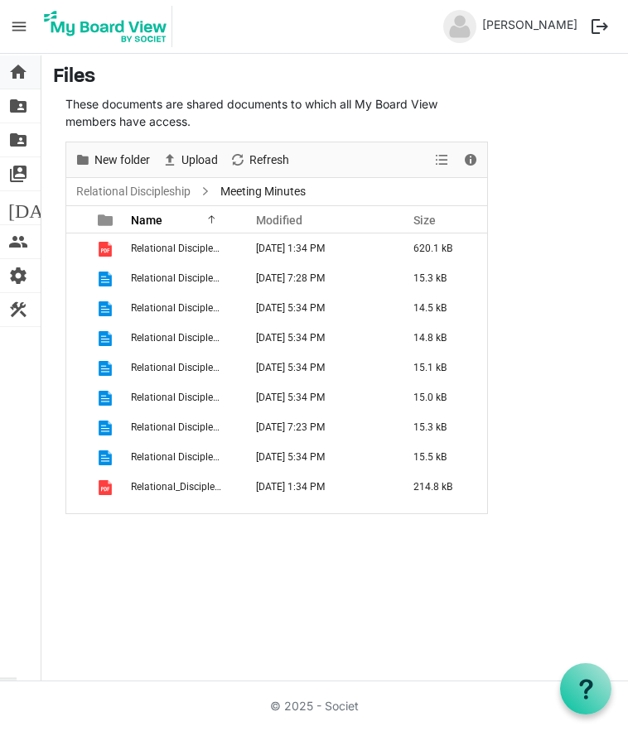
click at [19, 64] on span "home" at bounding box center [18, 71] width 20 height 33
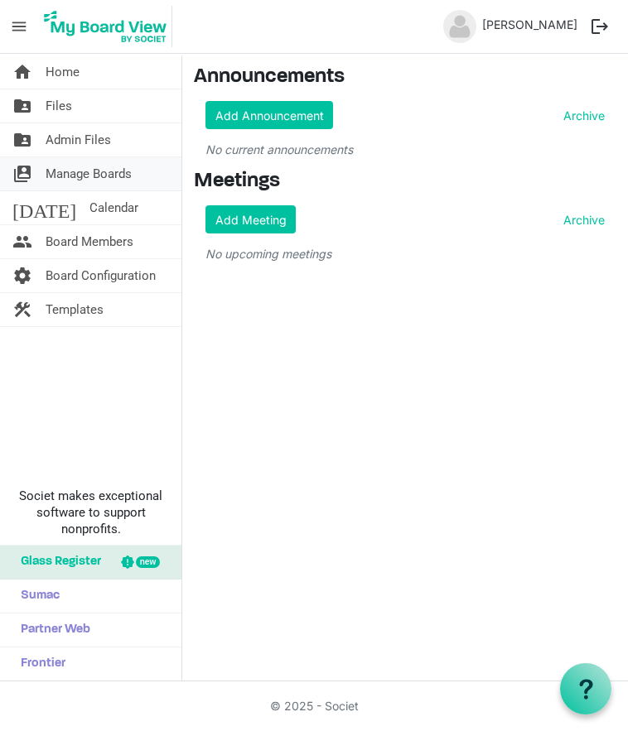
click at [75, 178] on span "Manage Boards" at bounding box center [89, 173] width 86 height 33
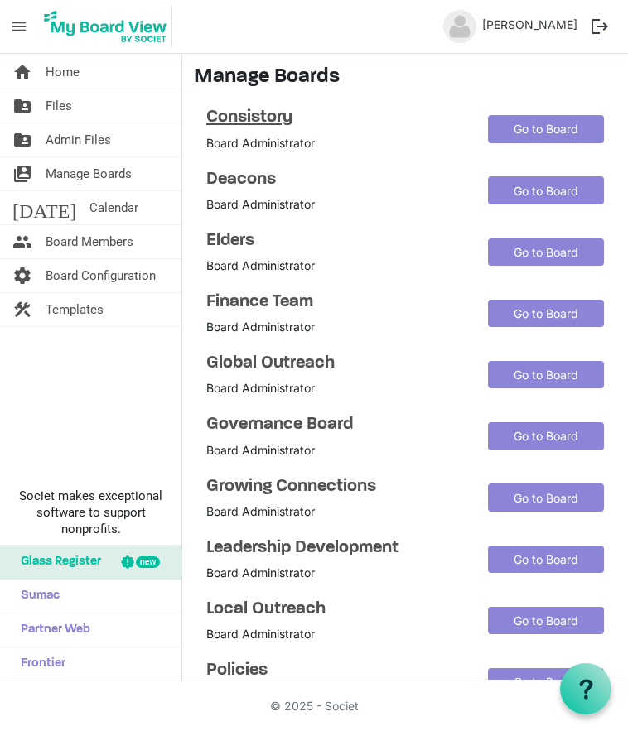
click at [239, 120] on h4 "Consistory" at bounding box center [334, 117] width 257 height 21
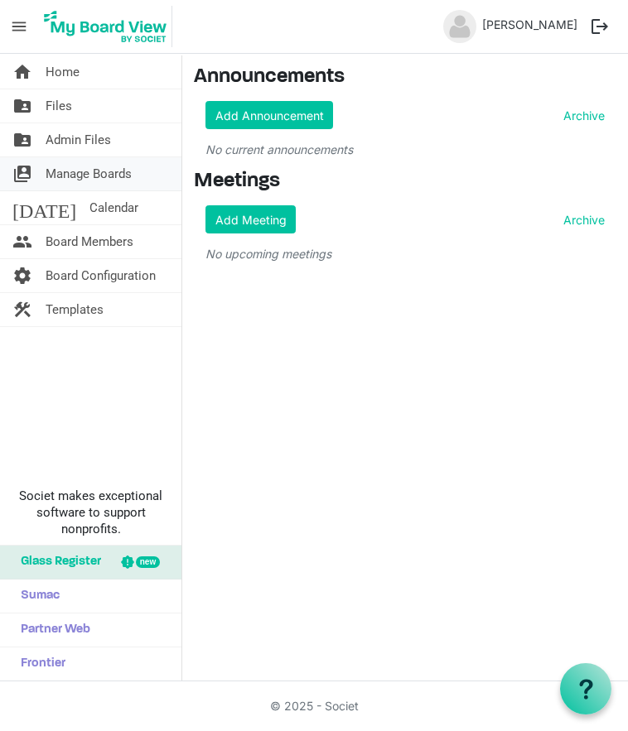
click at [76, 171] on span "Manage Boards" at bounding box center [89, 173] width 86 height 33
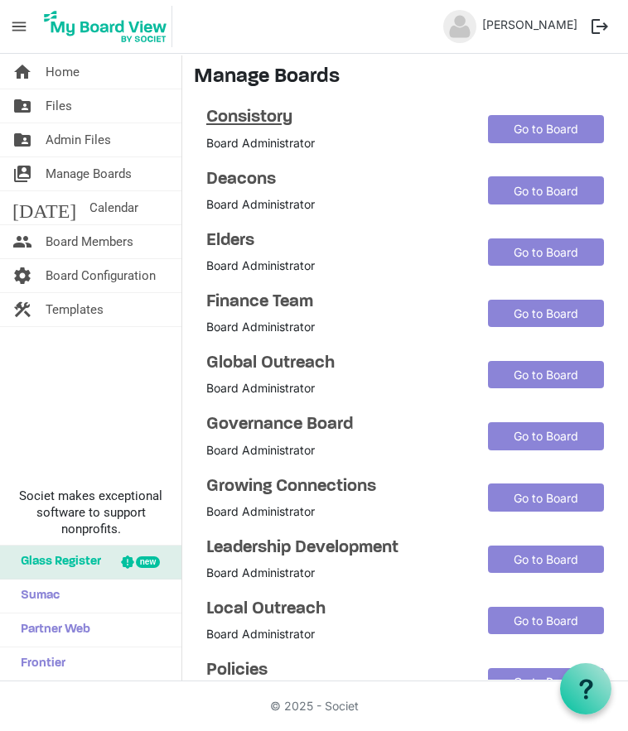
click at [267, 111] on h4 "Consistory" at bounding box center [334, 117] width 257 height 21
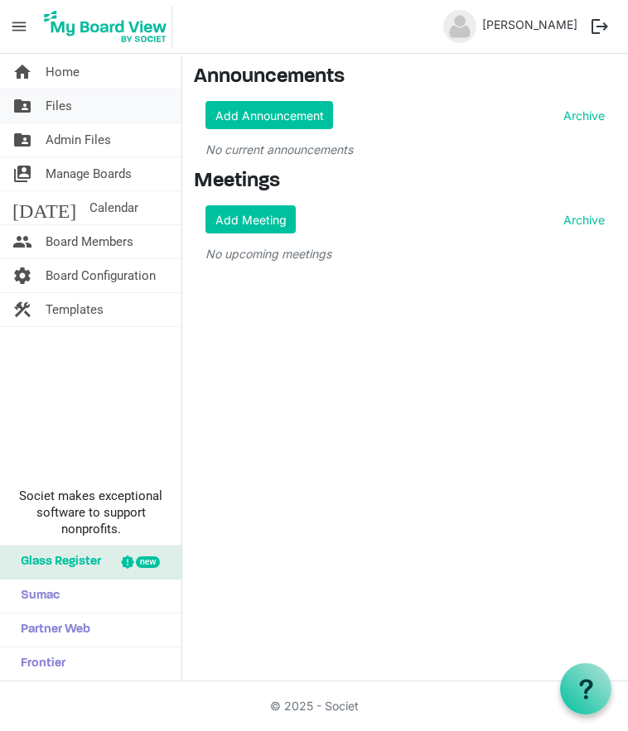
click at [53, 98] on span "Files" at bounding box center [59, 105] width 27 height 33
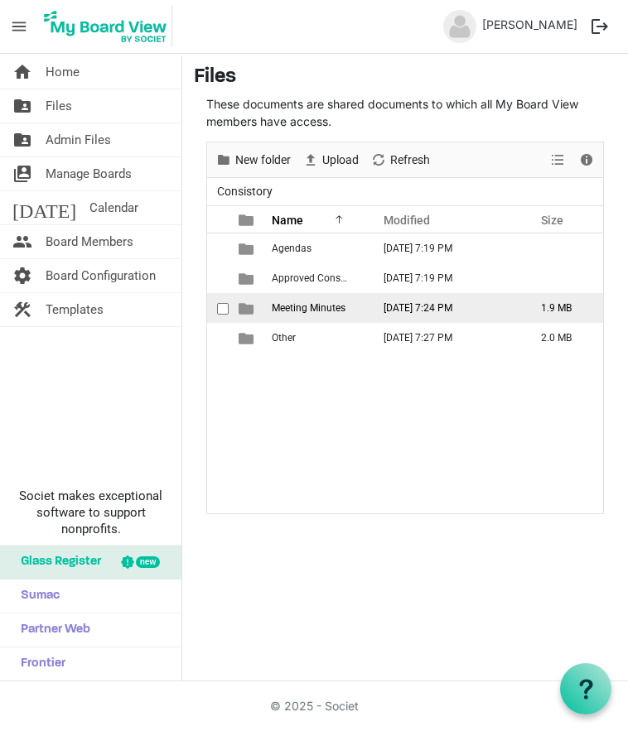
click at [315, 307] on span "Meeting Minutes" at bounding box center [309, 308] width 74 height 12
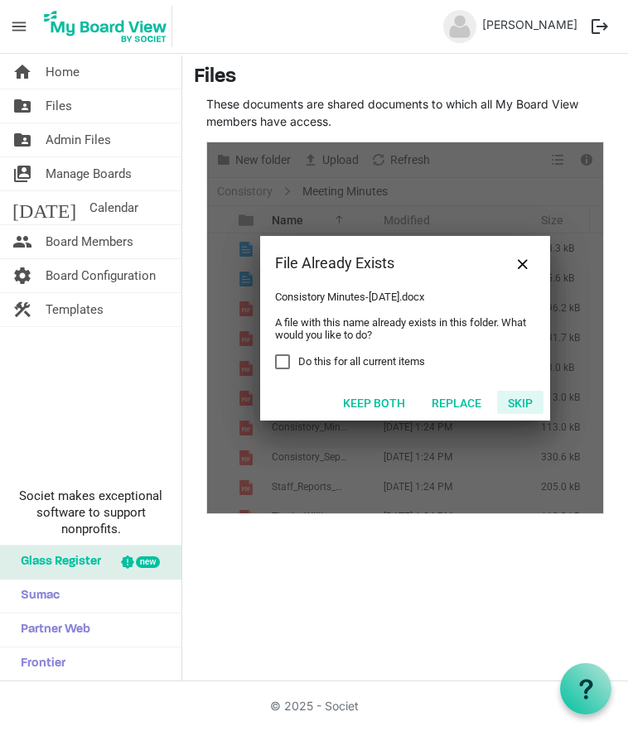
click at [512, 399] on button "Skip" at bounding box center [520, 402] width 46 height 23
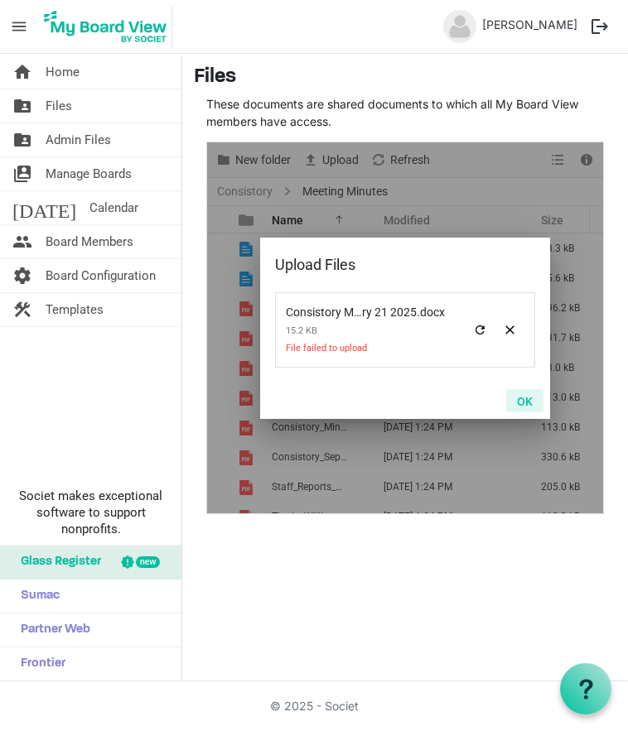
click at [528, 400] on button "OK" at bounding box center [524, 400] width 37 height 23
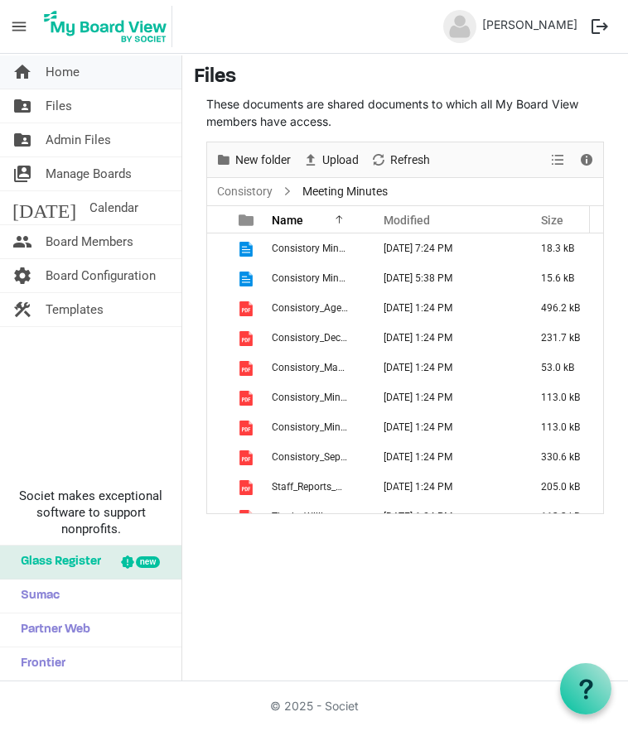
click at [69, 71] on span "Home" at bounding box center [63, 71] width 34 height 33
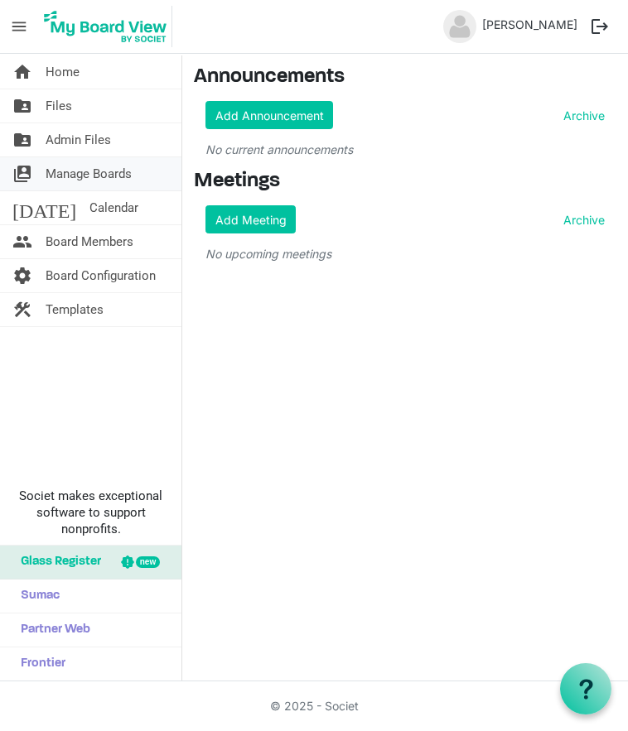
click at [63, 171] on span "Manage Boards" at bounding box center [89, 173] width 86 height 33
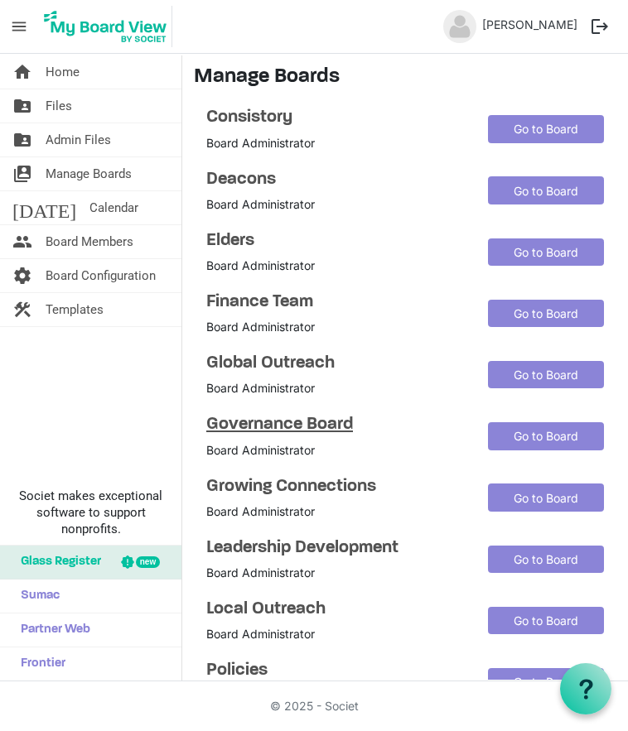
click at [242, 420] on h4 "Governance Board" at bounding box center [334, 424] width 257 height 21
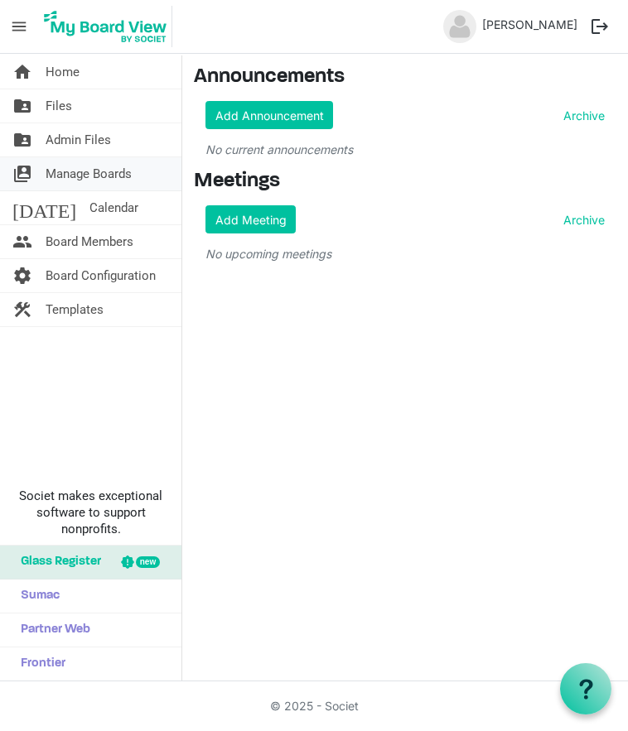
click at [73, 175] on span "Manage Boards" at bounding box center [89, 173] width 86 height 33
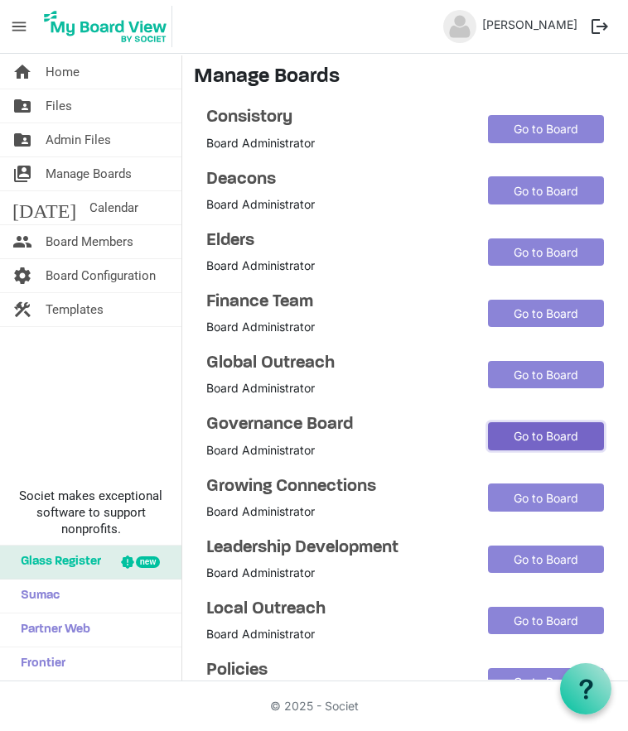
click at [528, 436] on link "Go to Board" at bounding box center [546, 436] width 116 height 28
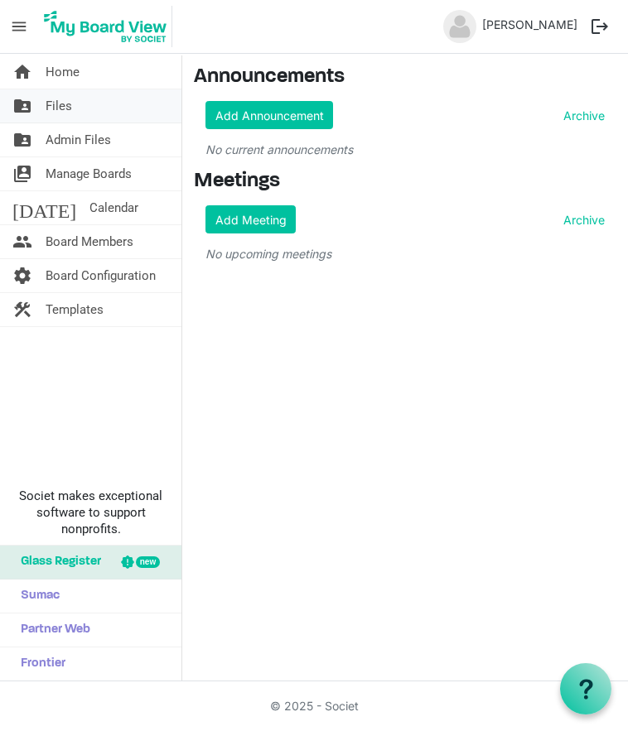
click at [55, 108] on span "Files" at bounding box center [59, 105] width 27 height 33
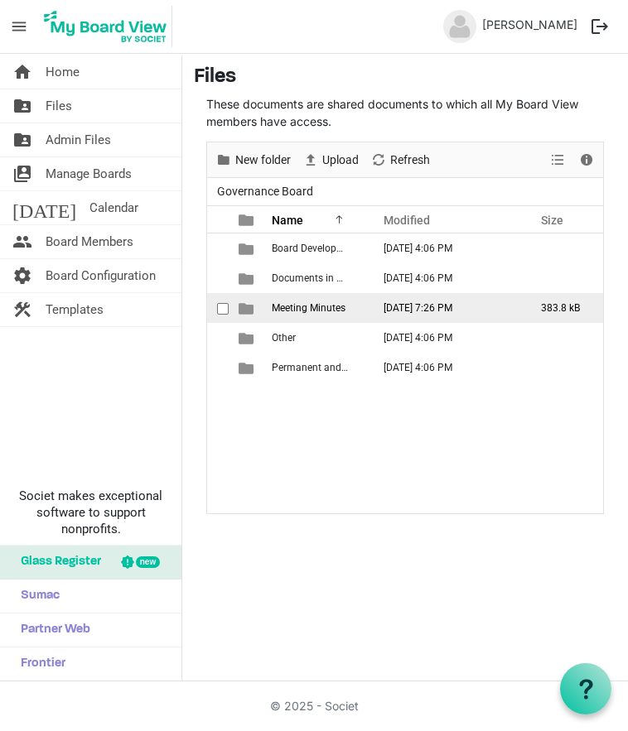
click at [295, 305] on span "Meeting Minutes" at bounding box center [309, 308] width 74 height 12
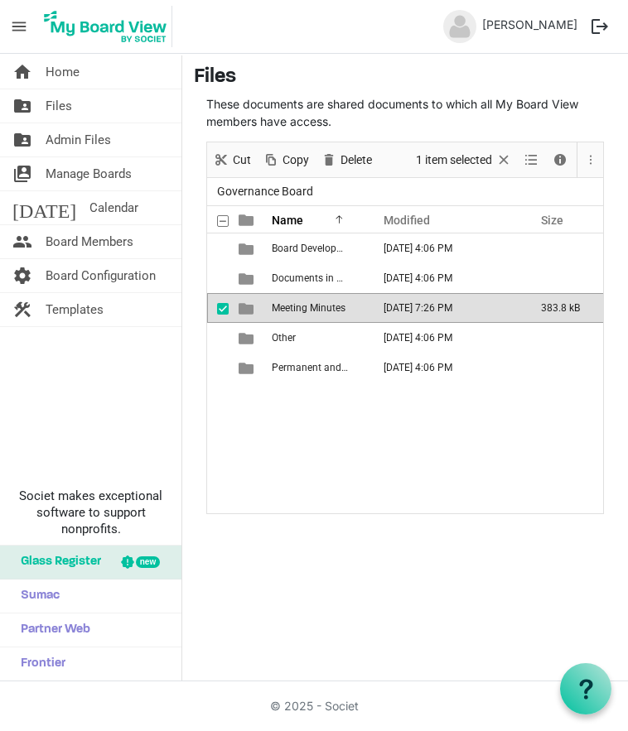
click at [295, 305] on span "Meeting Minutes" at bounding box center [309, 308] width 74 height 12
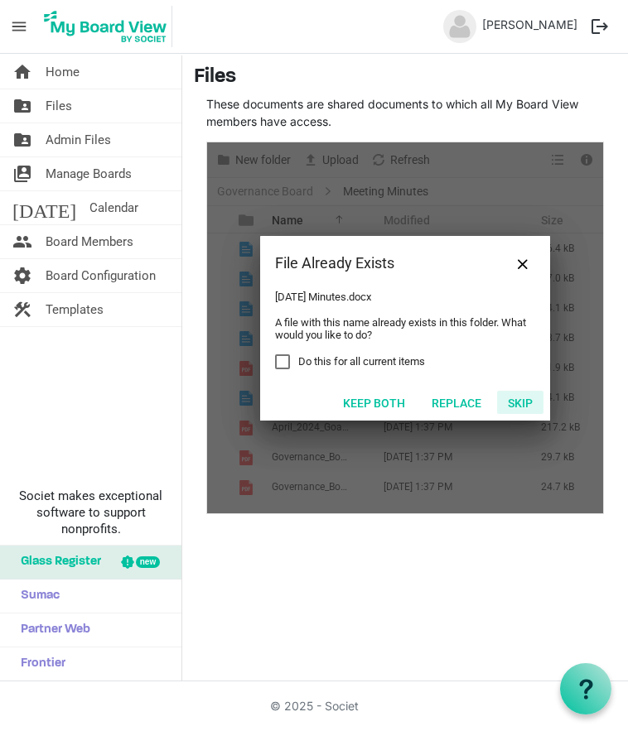
click at [515, 398] on button "Skip" at bounding box center [520, 402] width 46 height 23
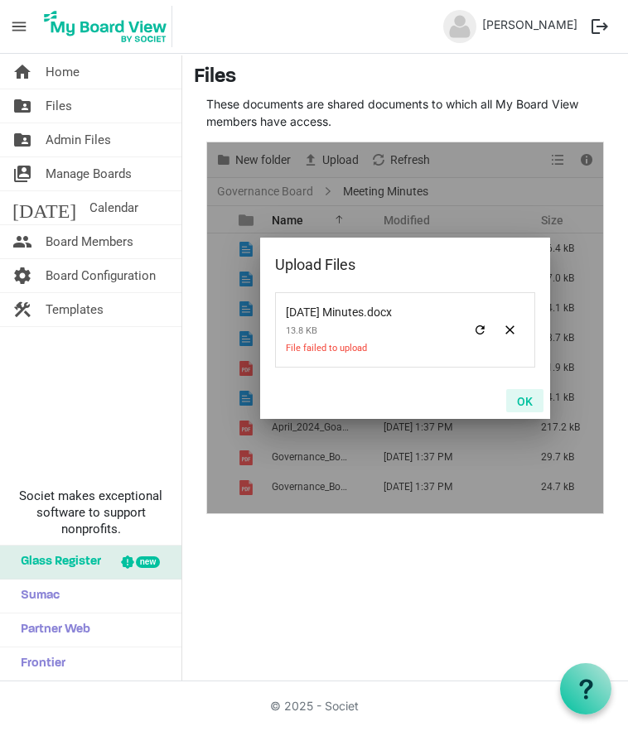
click at [517, 397] on button "OK" at bounding box center [524, 400] width 37 height 23
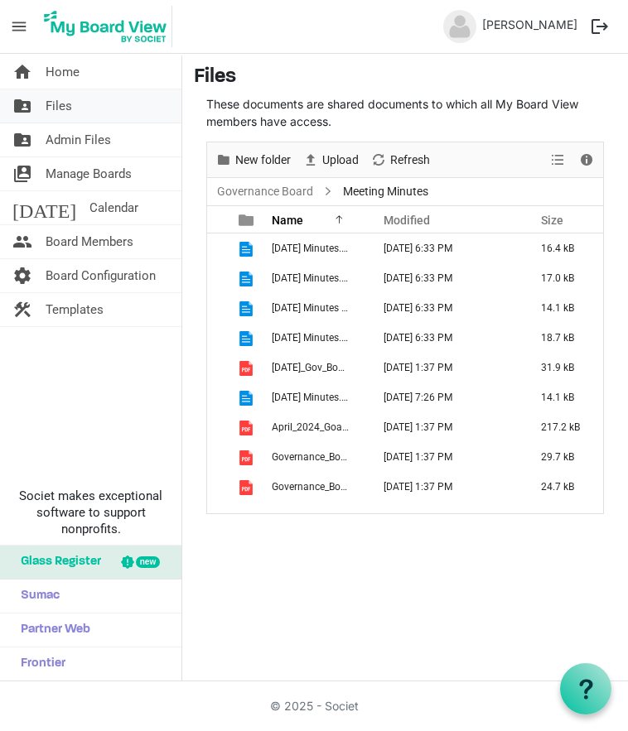
click at [47, 104] on span "Files" at bounding box center [59, 105] width 27 height 33
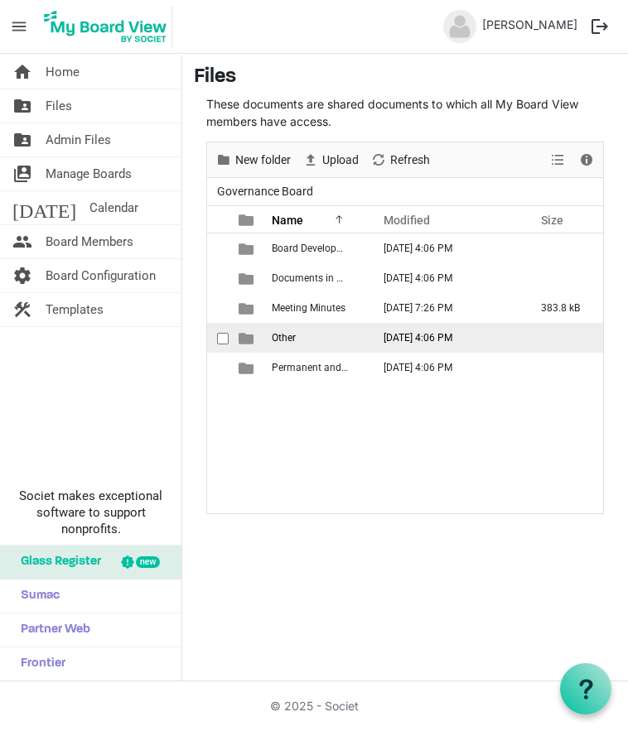
click at [283, 337] on span "Other" at bounding box center [284, 338] width 24 height 12
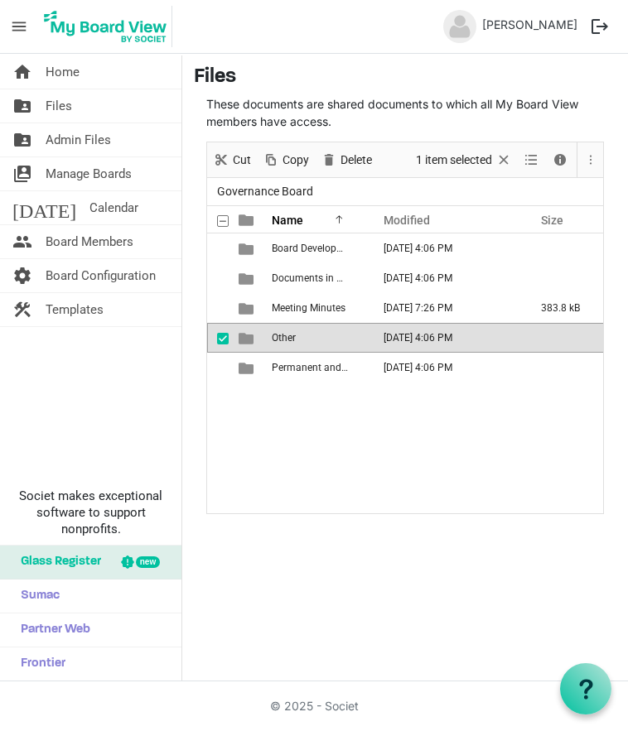
click at [283, 337] on span "Other" at bounding box center [284, 338] width 24 height 12
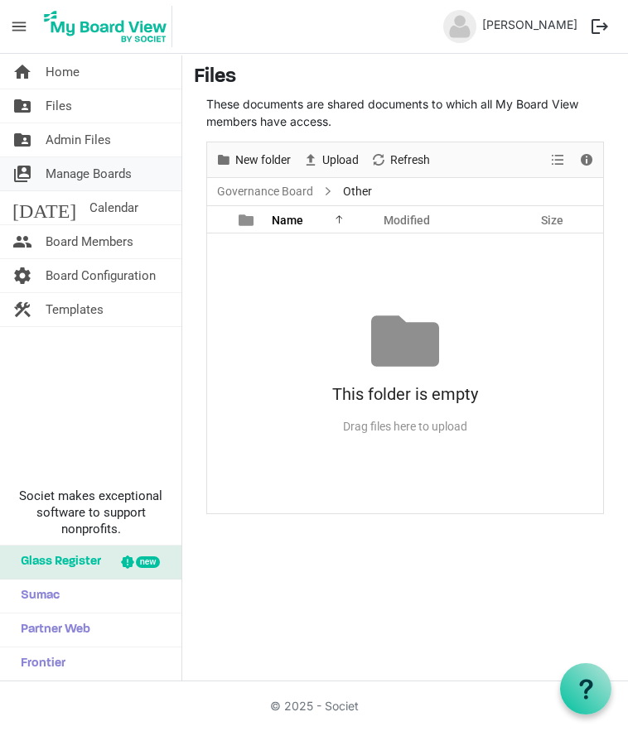
click at [61, 174] on span "Manage Boards" at bounding box center [89, 173] width 86 height 33
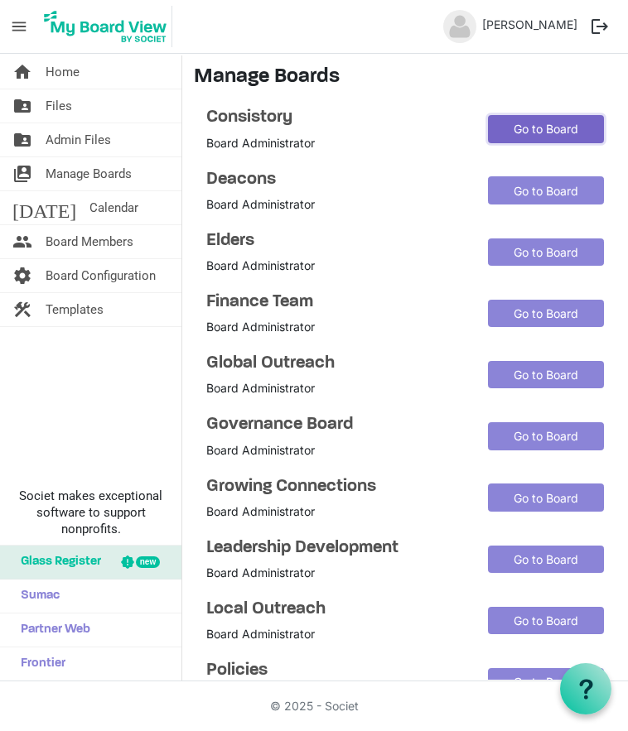
click at [553, 125] on link "Go to Board" at bounding box center [546, 129] width 116 height 28
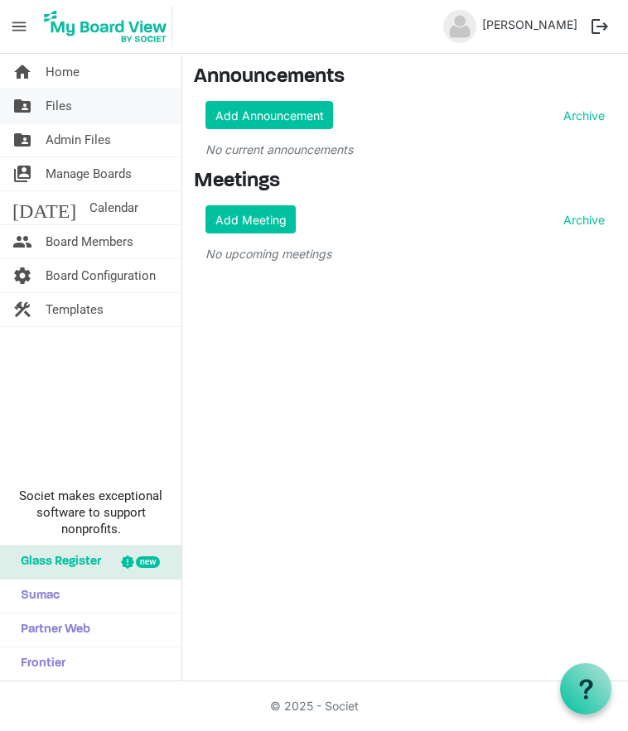
click at [74, 109] on link "folder_shared Files" at bounding box center [90, 105] width 181 height 33
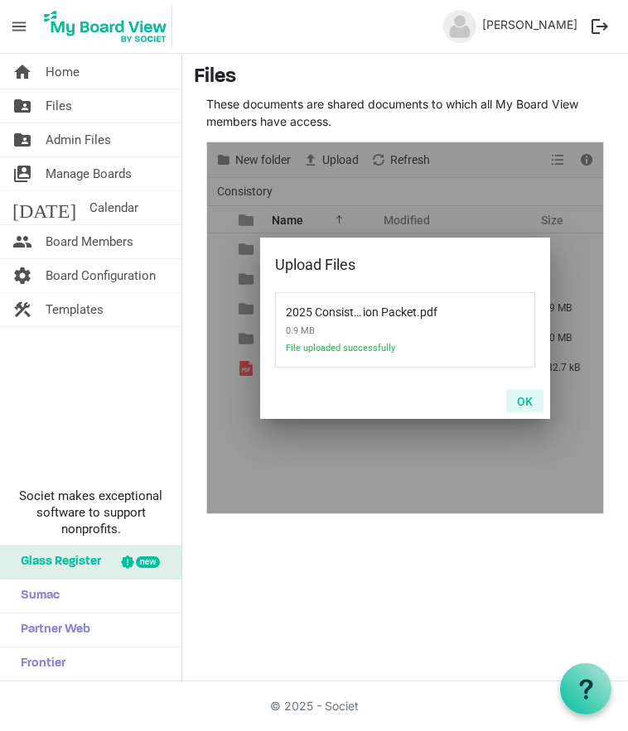
click at [528, 400] on button "OK" at bounding box center [524, 400] width 37 height 23
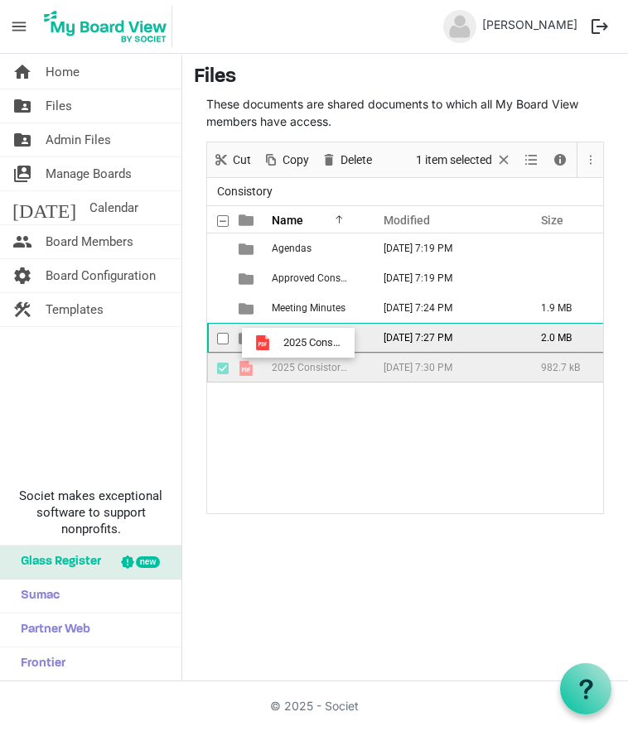
drag, startPoint x: 290, startPoint y: 362, endPoint x: 278, endPoint y: 343, distance: 22.3
click at [278, 343] on tbody "Agendas [DATE] 7:19 PM Approved Consistory Policies [DATE] 7:19 PM Meeting Minu…" at bounding box center [411, 308] width 408 height 149
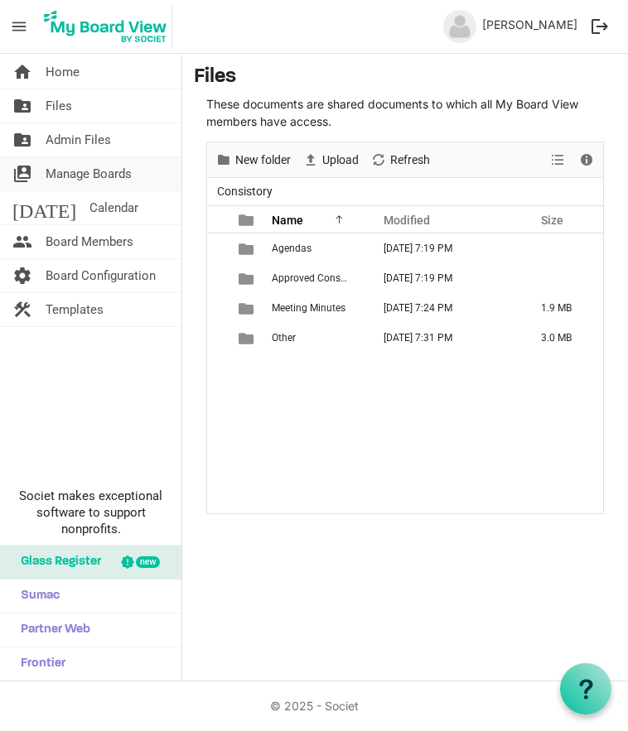
click at [71, 182] on span "Manage Boards" at bounding box center [89, 173] width 86 height 33
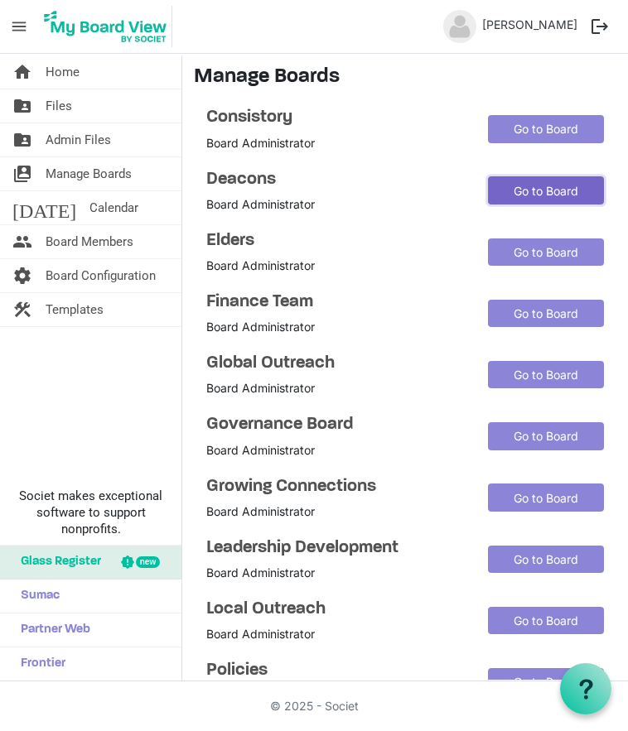
click at [517, 186] on link "Go to Board" at bounding box center [546, 190] width 116 height 28
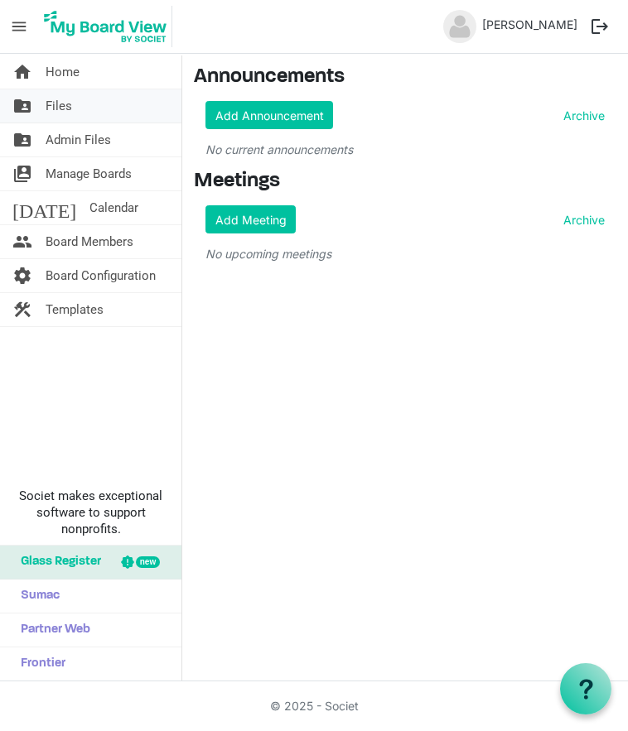
click at [46, 102] on span "Files" at bounding box center [59, 105] width 27 height 33
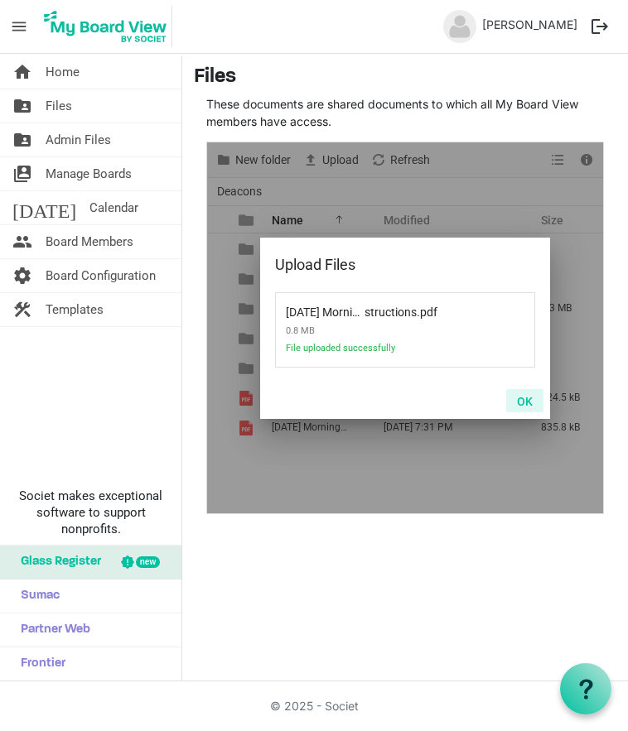
click at [520, 398] on button "OK" at bounding box center [524, 400] width 37 height 23
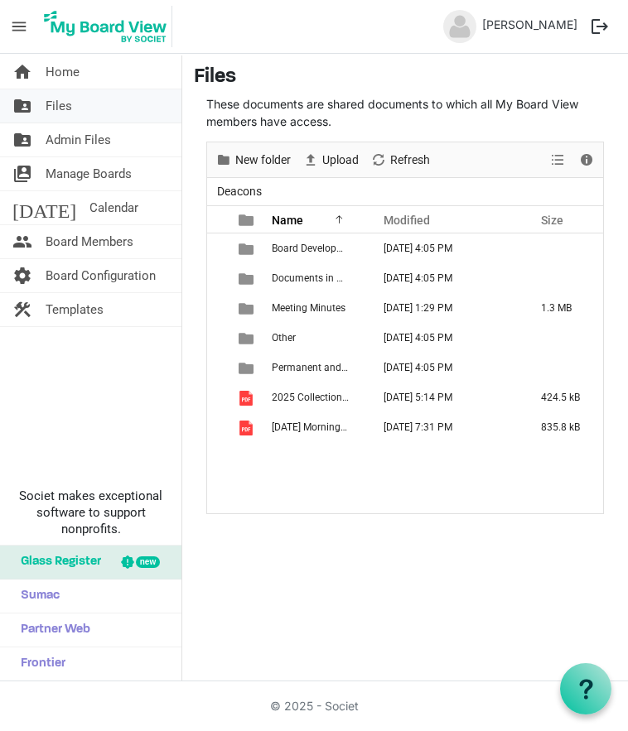
click at [75, 106] on link "folder_shared Files" at bounding box center [90, 105] width 181 height 33
click at [65, 176] on span "Manage Boards" at bounding box center [89, 173] width 86 height 33
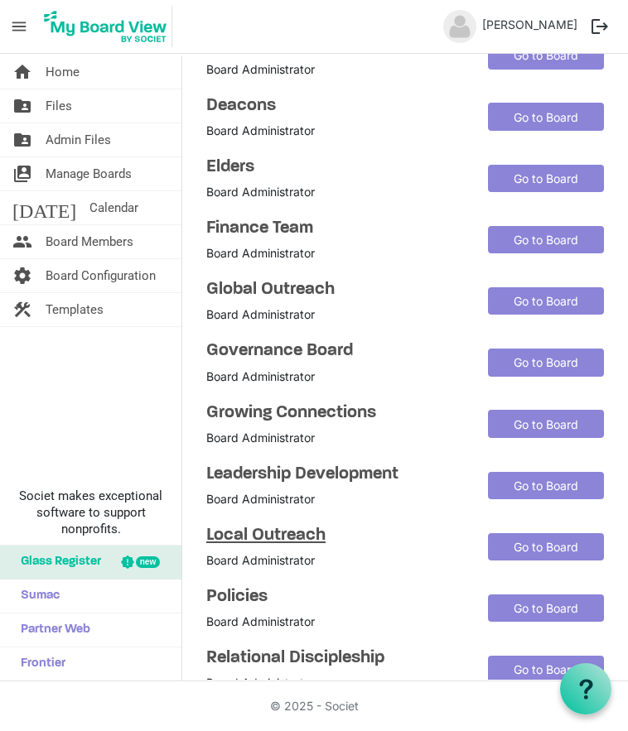
scroll to position [110, 0]
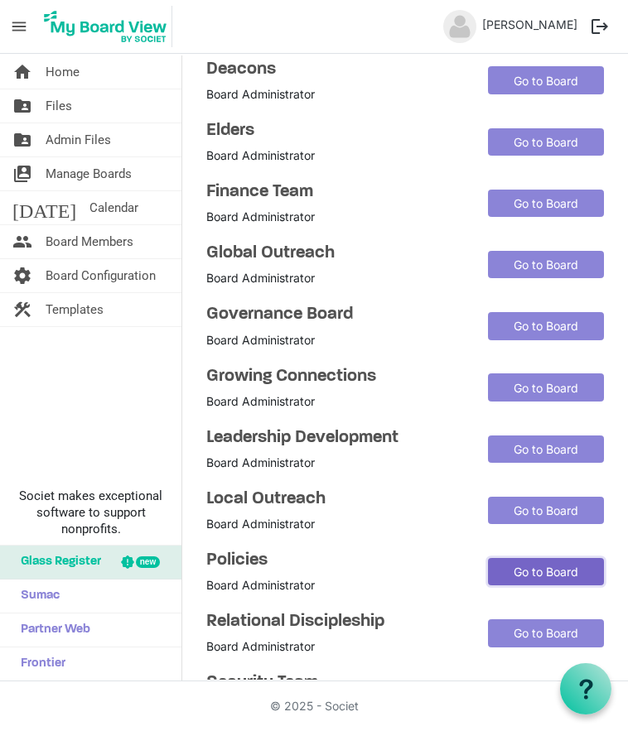
click at [527, 564] on link "Go to Board" at bounding box center [546, 572] width 116 height 28
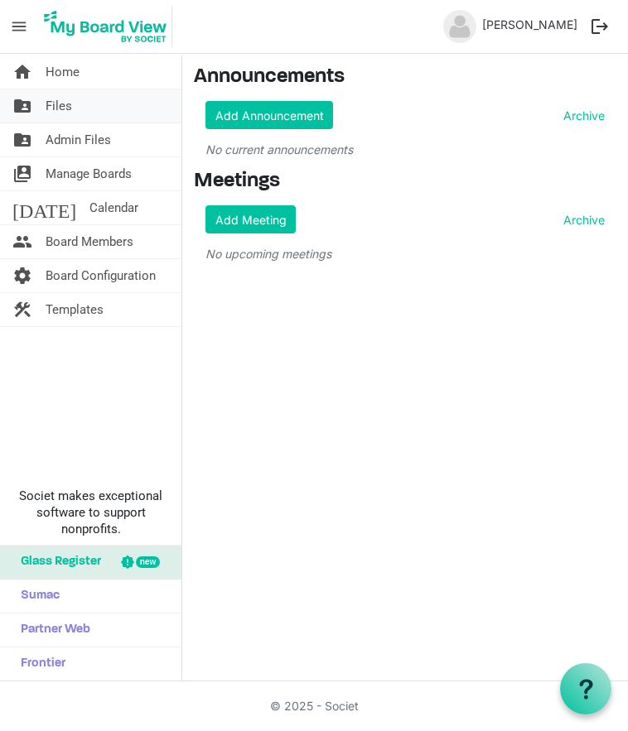
click at [63, 98] on span "Files" at bounding box center [59, 105] width 27 height 33
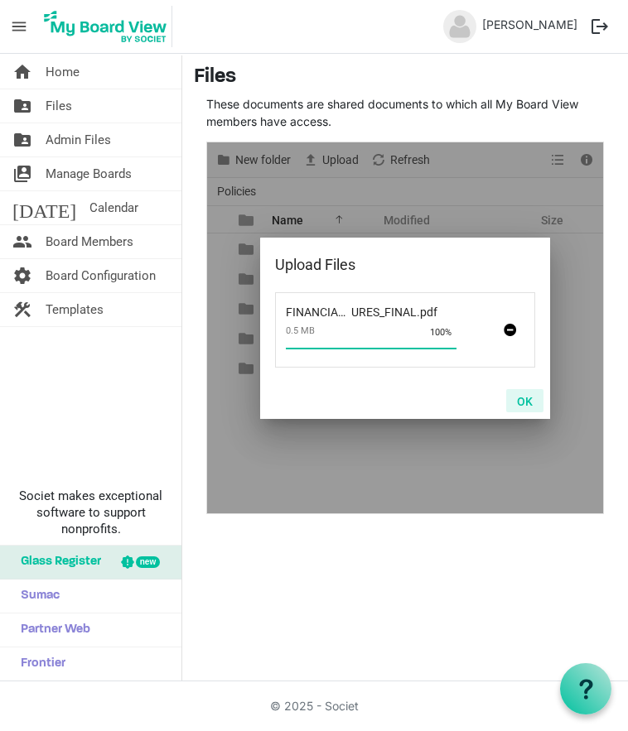
click at [530, 392] on button "OK" at bounding box center [524, 400] width 37 height 23
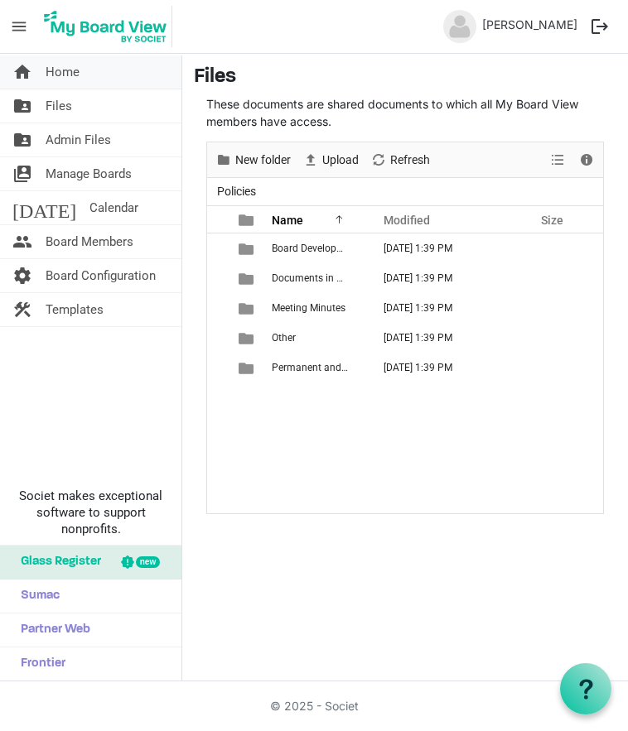
click at [60, 68] on span "Home" at bounding box center [63, 71] width 34 height 33
click at [87, 161] on span "Manage Boards" at bounding box center [89, 173] width 86 height 33
click at [91, 176] on span "Manage Boards" at bounding box center [89, 173] width 86 height 33
click at [51, 69] on span "Home" at bounding box center [63, 71] width 34 height 33
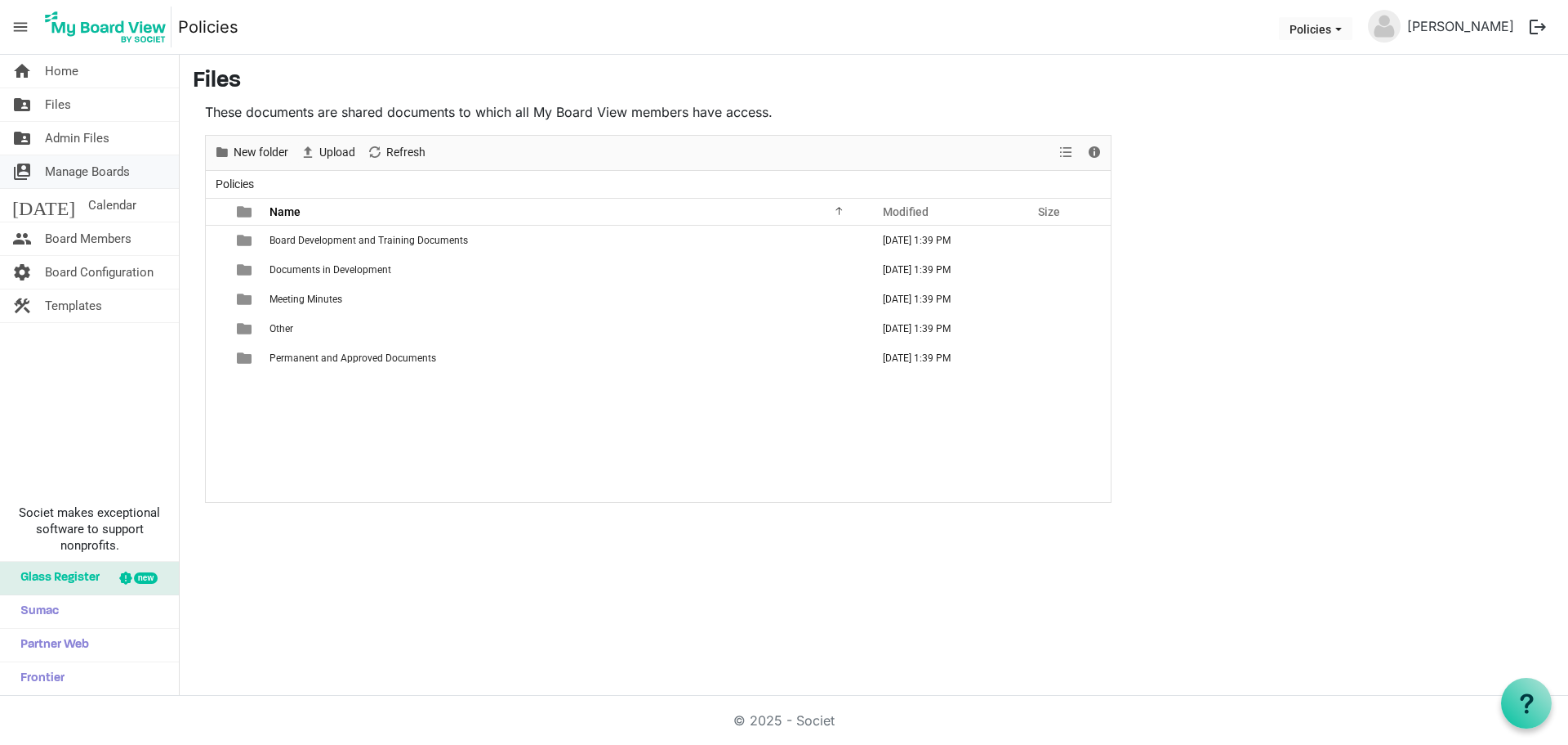
click at [71, 170] on span "Manage Boards" at bounding box center [88, 171] width 85 height 33
click at [75, 69] on span "Home" at bounding box center [62, 70] width 34 height 33
click at [79, 234] on span "Board Members" at bounding box center [89, 238] width 87 height 33
click at [86, 108] on link "folder_shared Files" at bounding box center [89, 104] width 178 height 33
click at [86, 136] on span "Admin Files" at bounding box center [77, 137] width 64 height 33
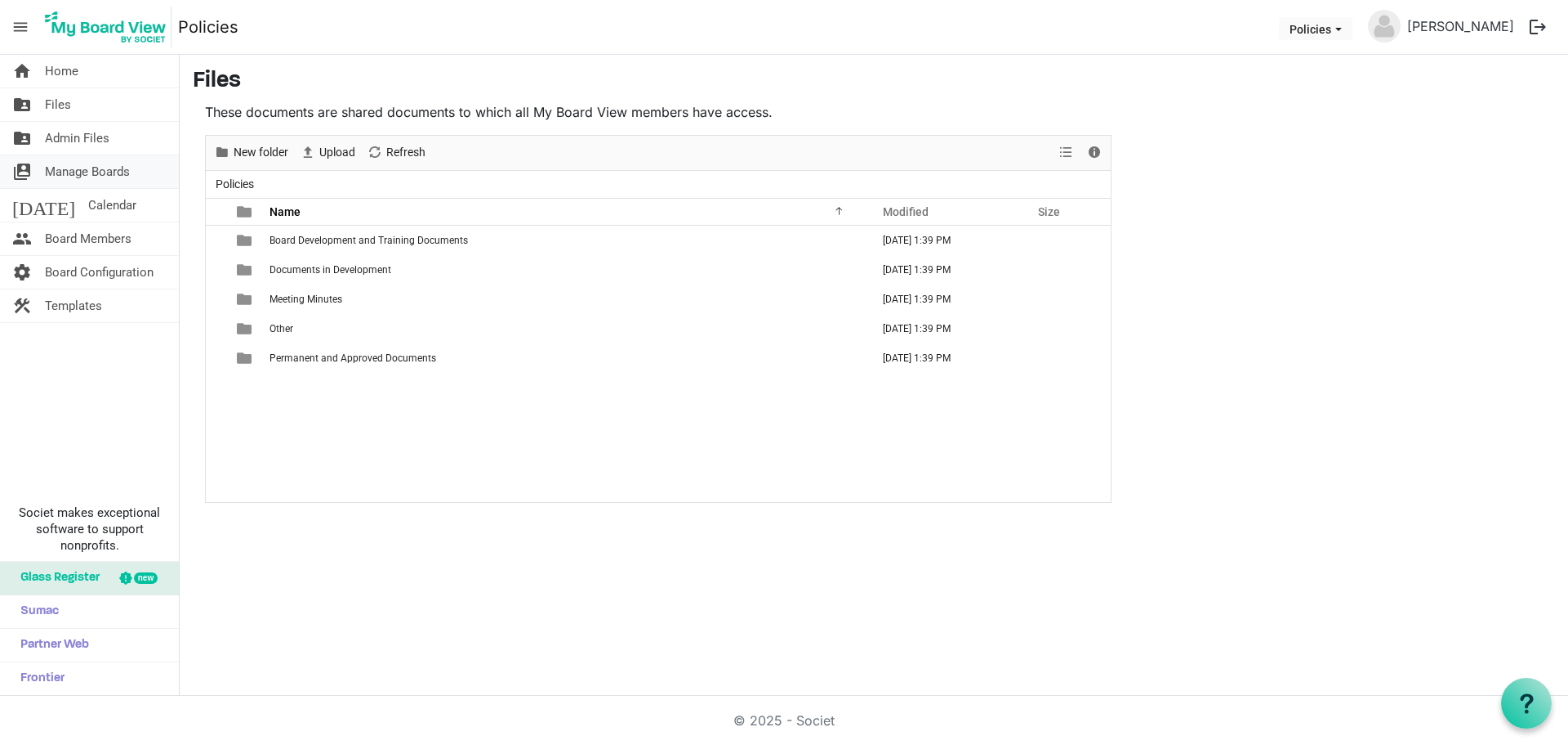
click at [89, 166] on span "Manage Boards" at bounding box center [88, 171] width 85 height 33
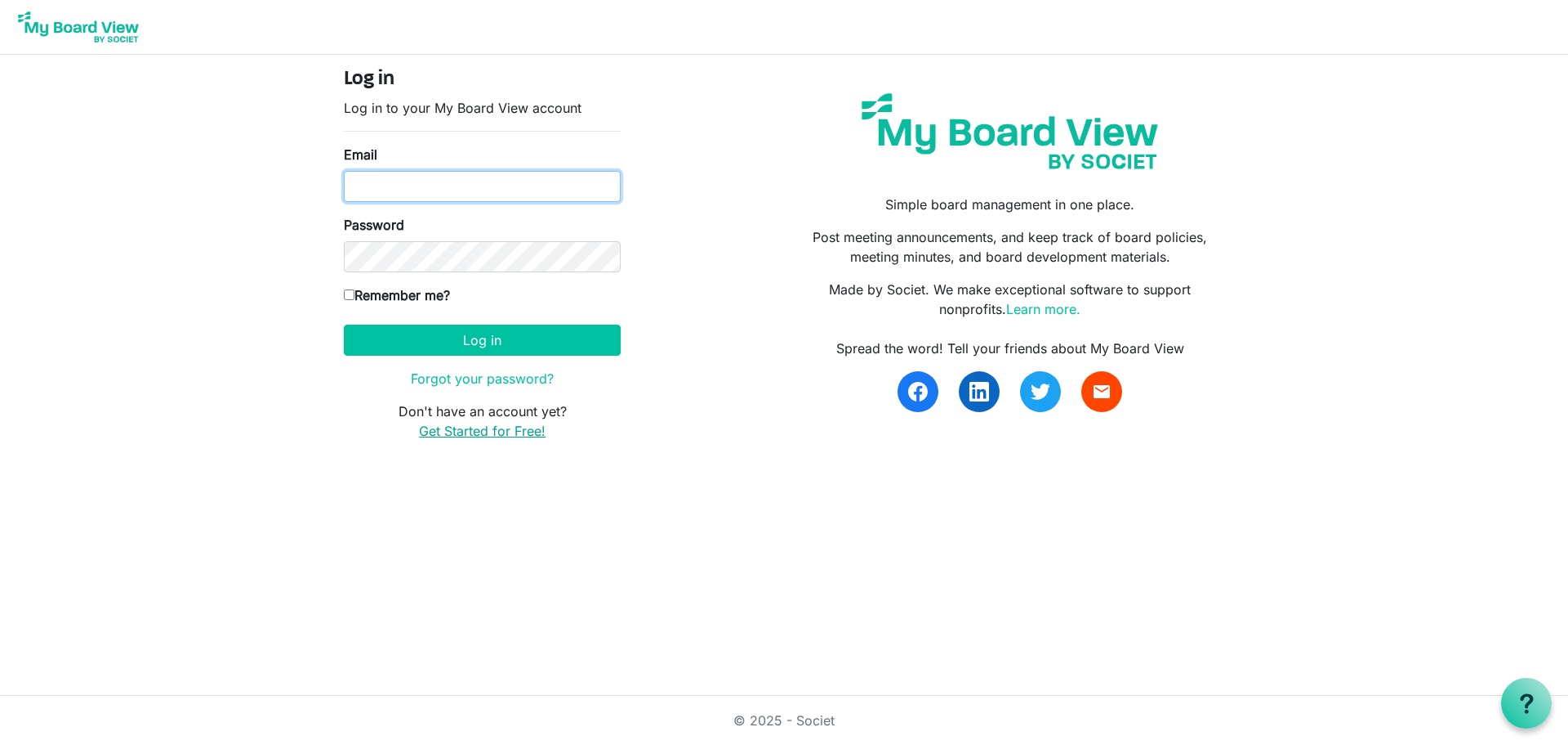
type input "[EMAIL_ADDRESS][DOMAIN_NAME]"
click at [459, 431] on link "Get Started for Free!" at bounding box center [482, 430] width 126 height 17
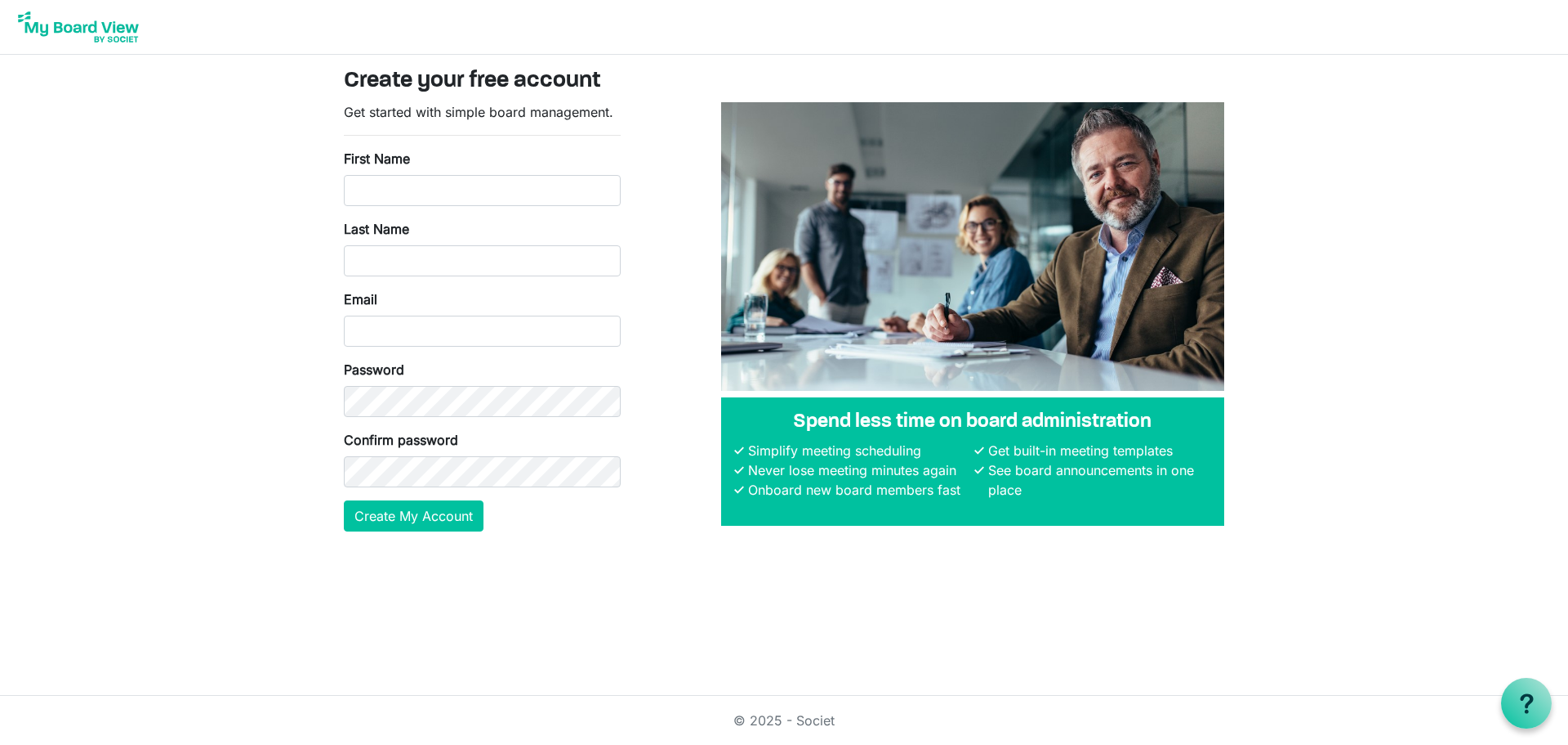
click at [104, 36] on img at bounding box center [78, 27] width 131 height 40
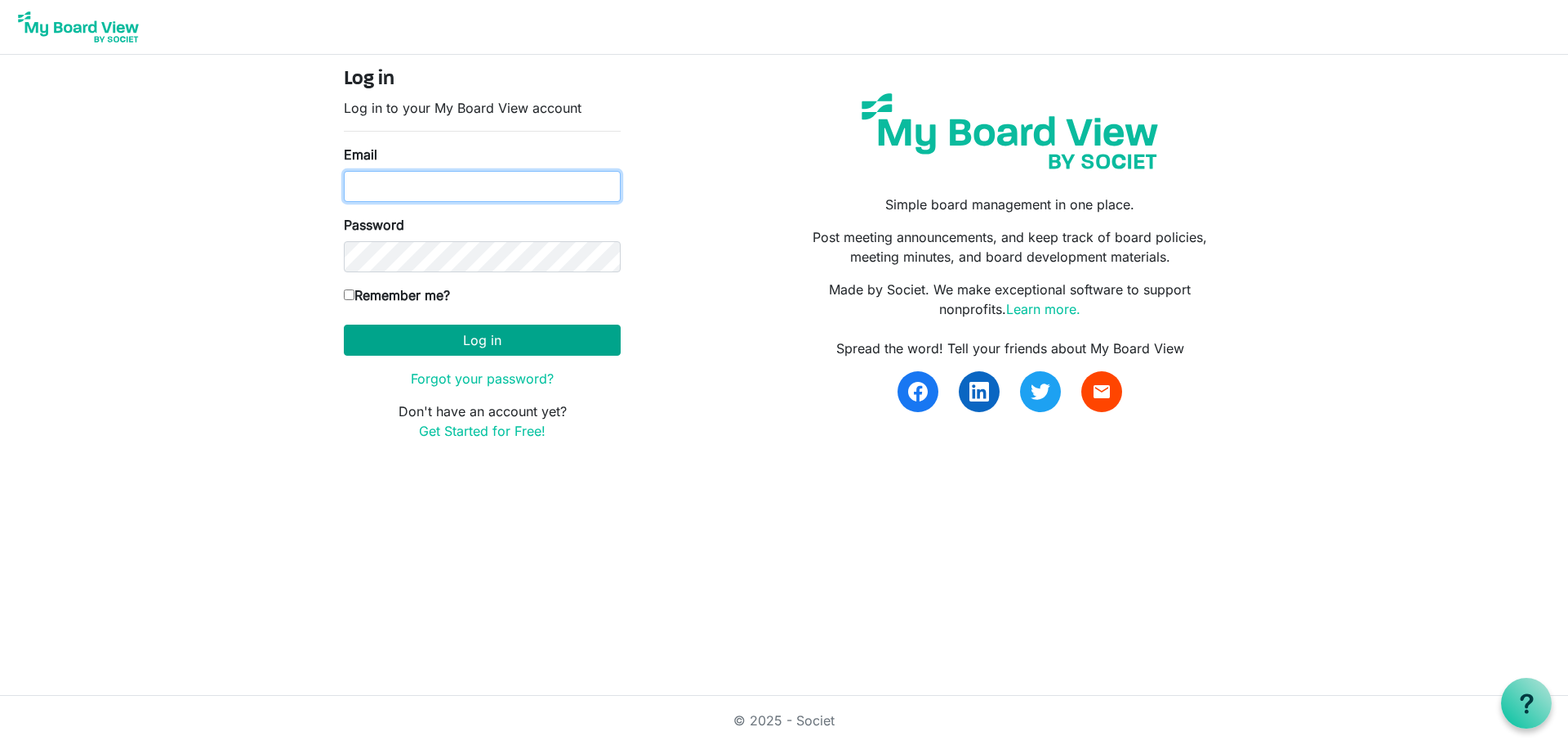
type input "enickel@communityreformed.net"
click at [466, 334] on button "Log in" at bounding box center [482, 339] width 277 height 31
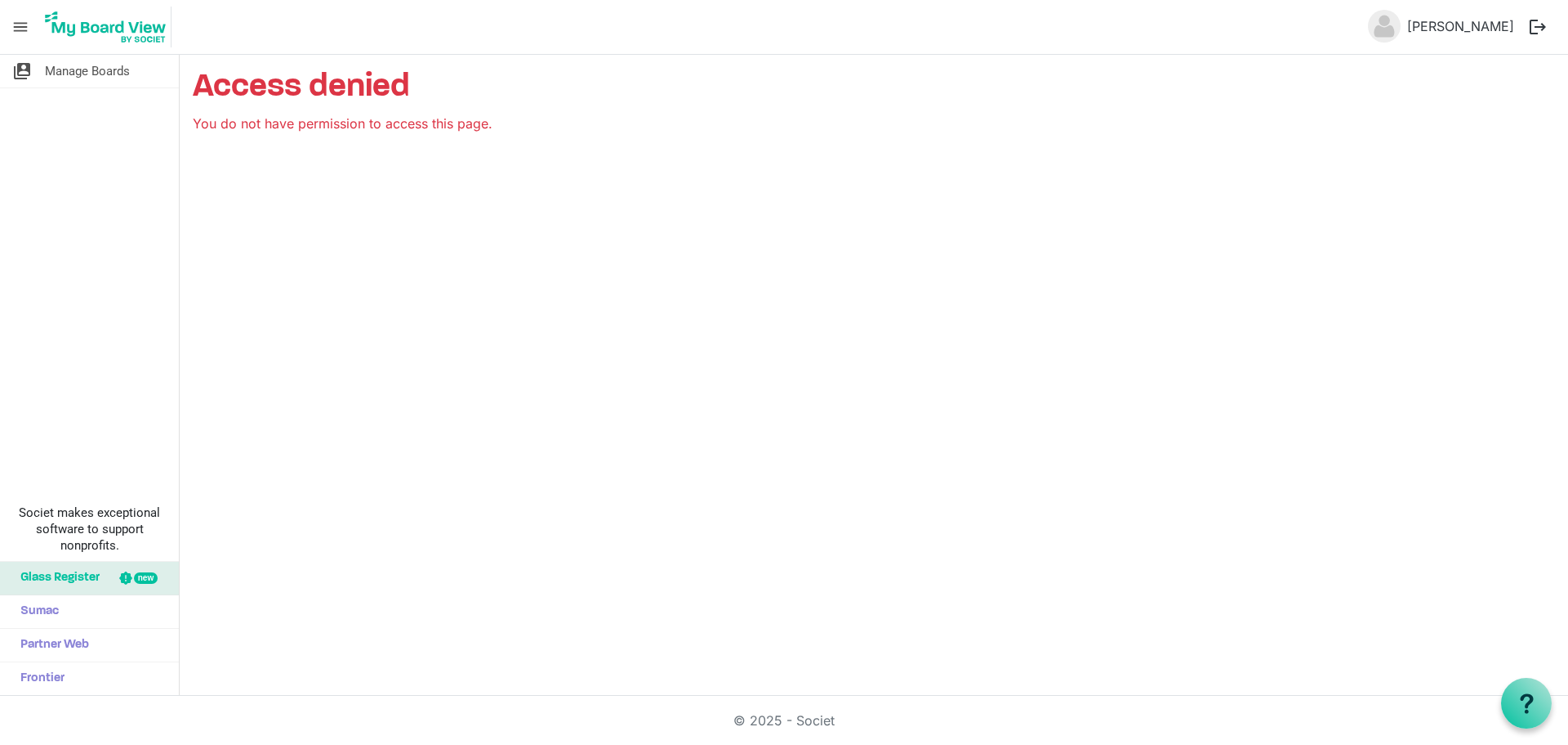
click at [103, 27] on img at bounding box center [106, 27] width 131 height 40
